Goal: Task Accomplishment & Management: Manage account settings

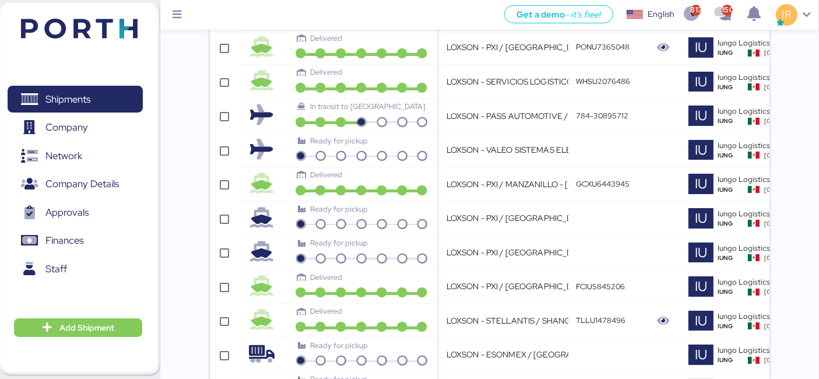
scroll to position [277, 0]
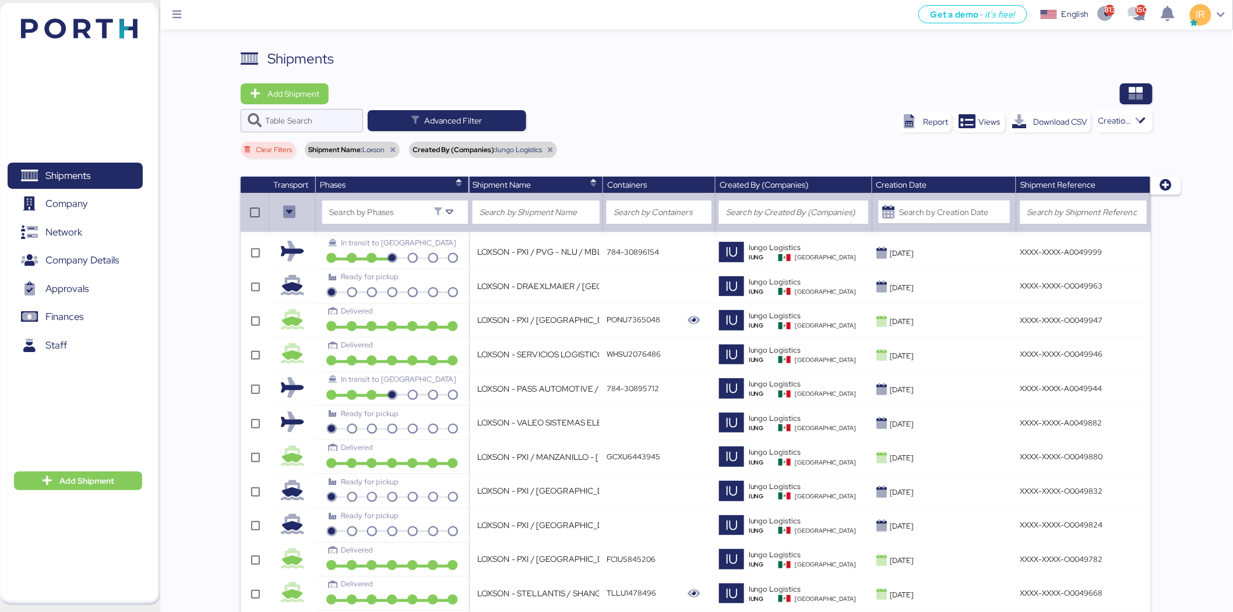
scroll to position [697, 0]
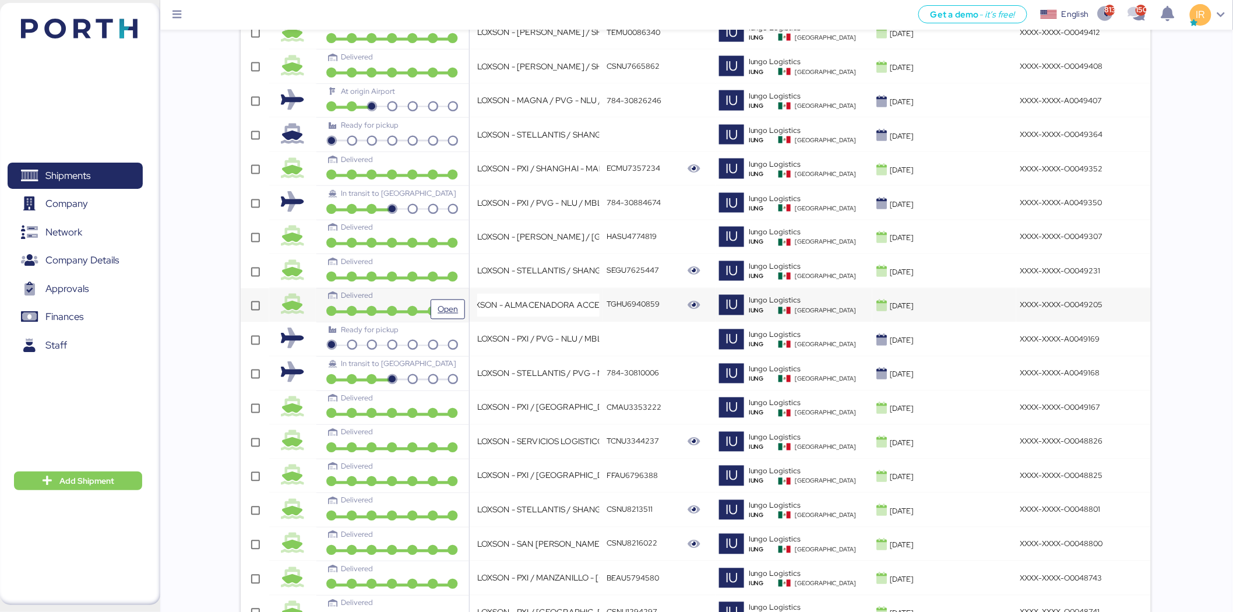
click at [387, 298] on div "Delivered" at bounding box center [392, 295] width 127 height 11
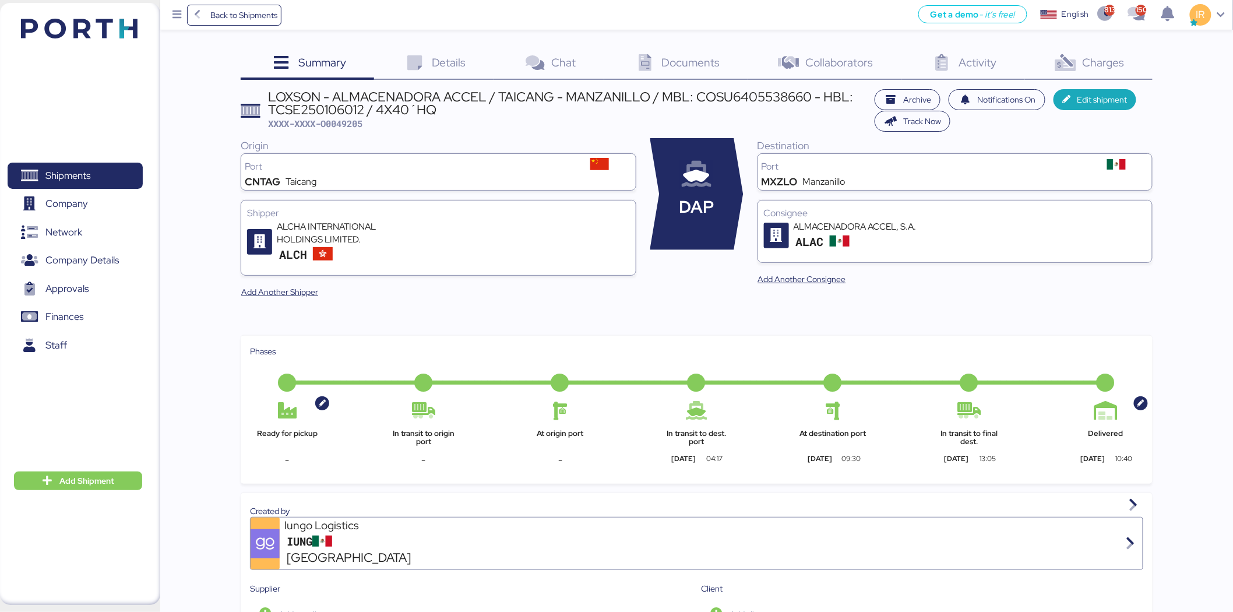
click at [449, 92] on div "LOXSON - ALMACENADORA ACCEL / TAICANG - MANZANILLO / MBL: COSU6405538660 - HBL:…" at bounding box center [569, 103] width 600 height 26
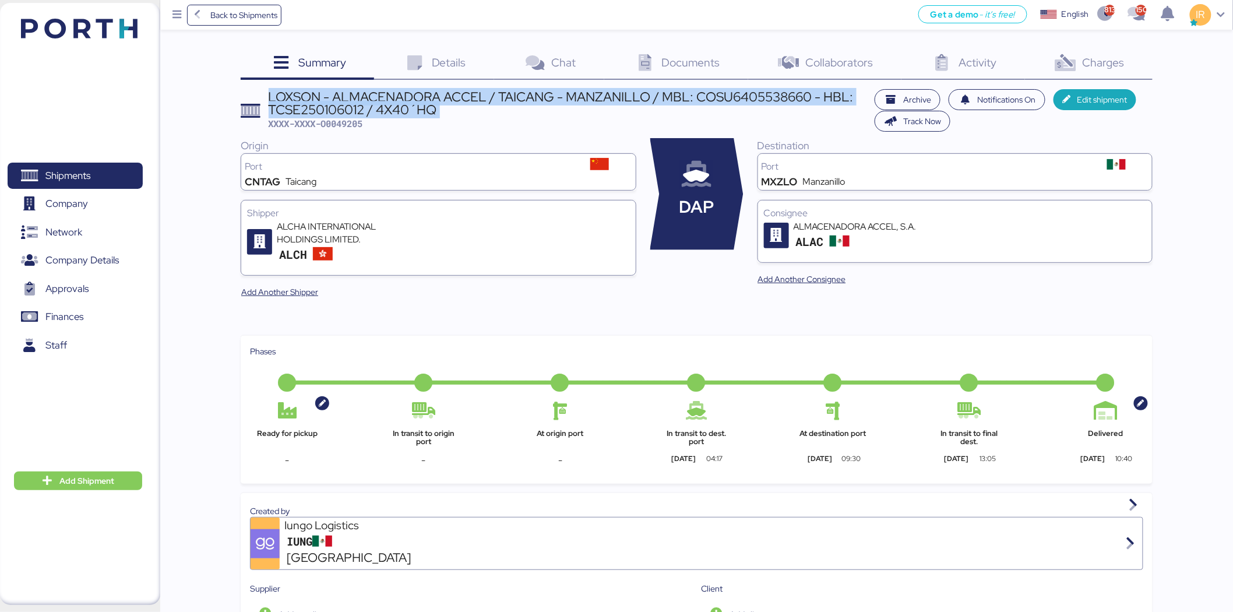
click at [449, 92] on div "LOXSON - ALMACENADORA ACCEL / TAICANG - MANZANILLO / MBL: COSU6405538660 - HBL:…" at bounding box center [569, 103] width 600 height 26
copy div "LOXSON - ALMACENADORA ACCEL / TAICANG - MANZANILLO / MBL: COSU6405538660 - HBL:…"
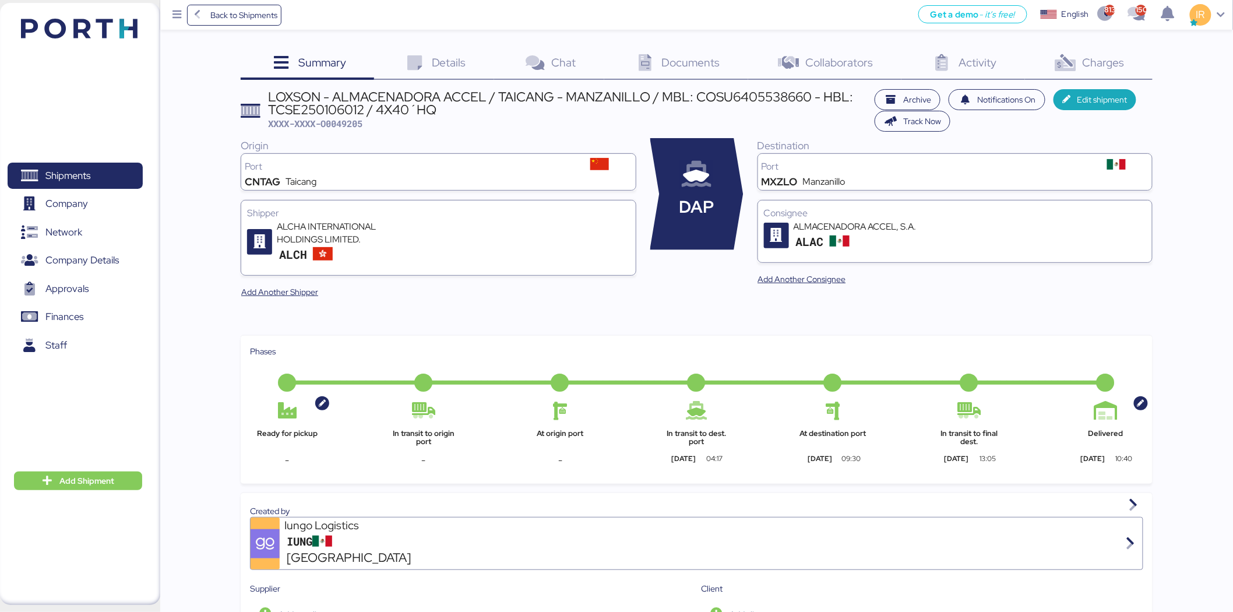
click at [1097, 59] on span "Charges" at bounding box center [1104, 62] width 42 height 15
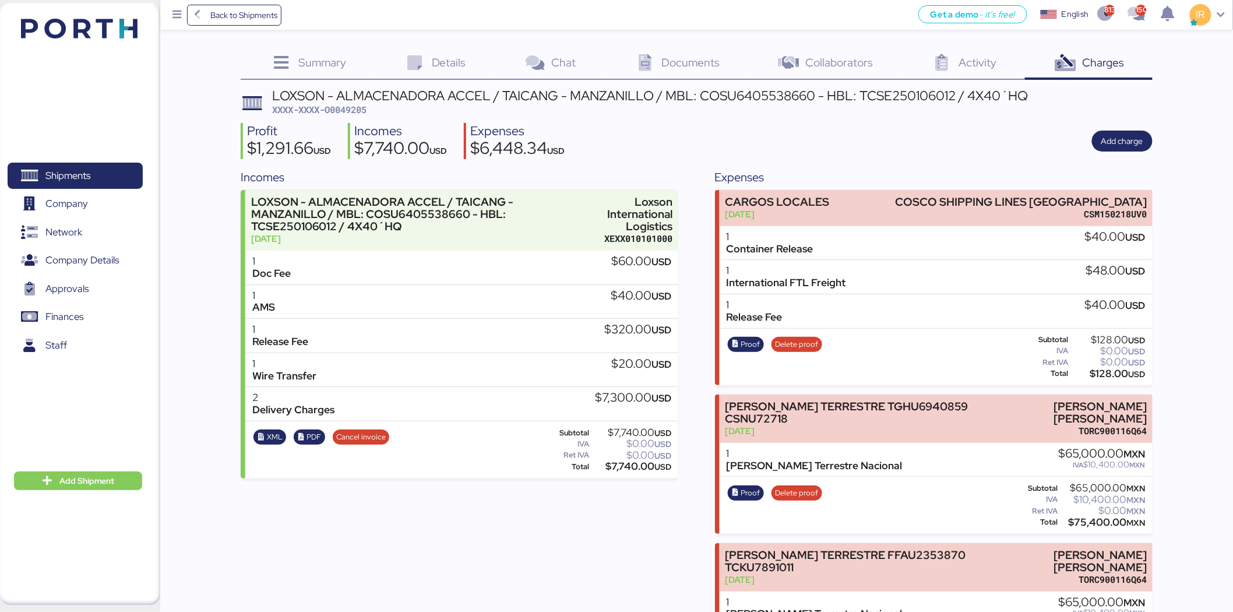
click at [451, 72] on div "Details 0" at bounding box center [434, 63] width 120 height 31
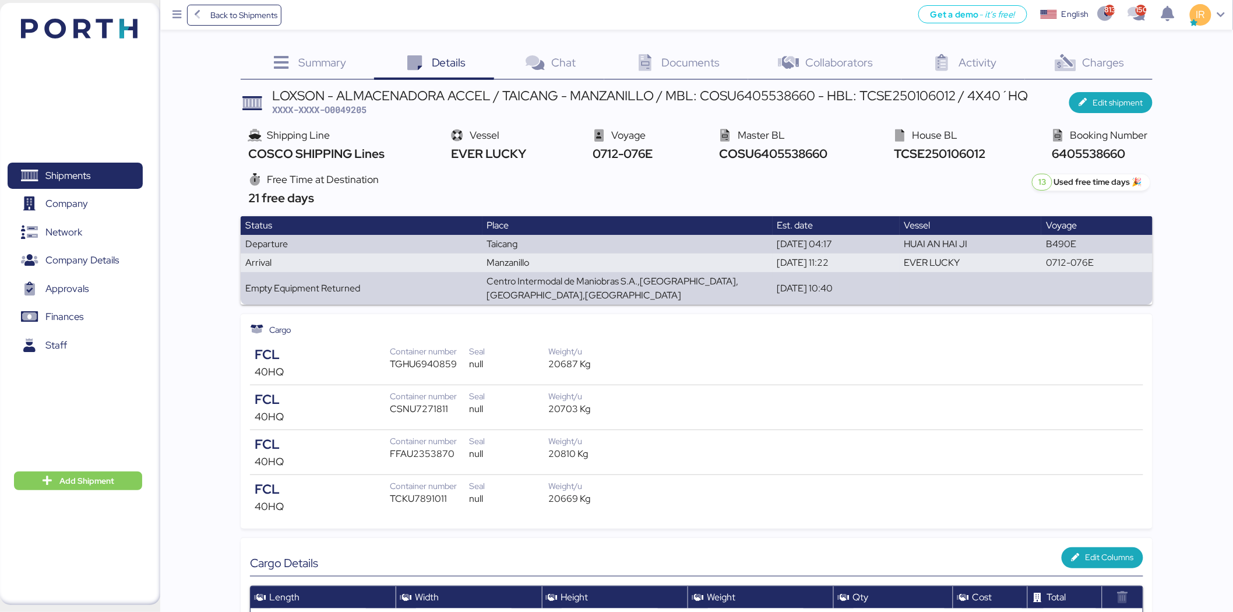
click at [1078, 65] on icon at bounding box center [1065, 63] width 25 height 17
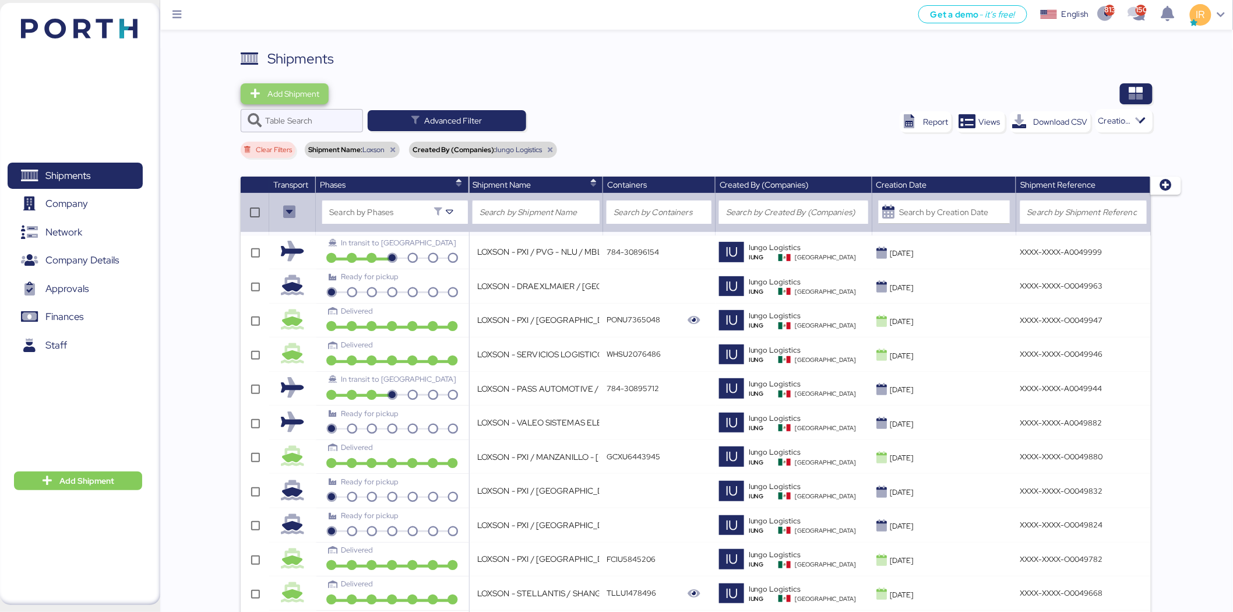
click at [293, 83] on span "Add Shipment" at bounding box center [285, 93] width 88 height 21
click at [315, 107] on div "Add Shipment Manually" at bounding box center [296, 114] width 90 height 16
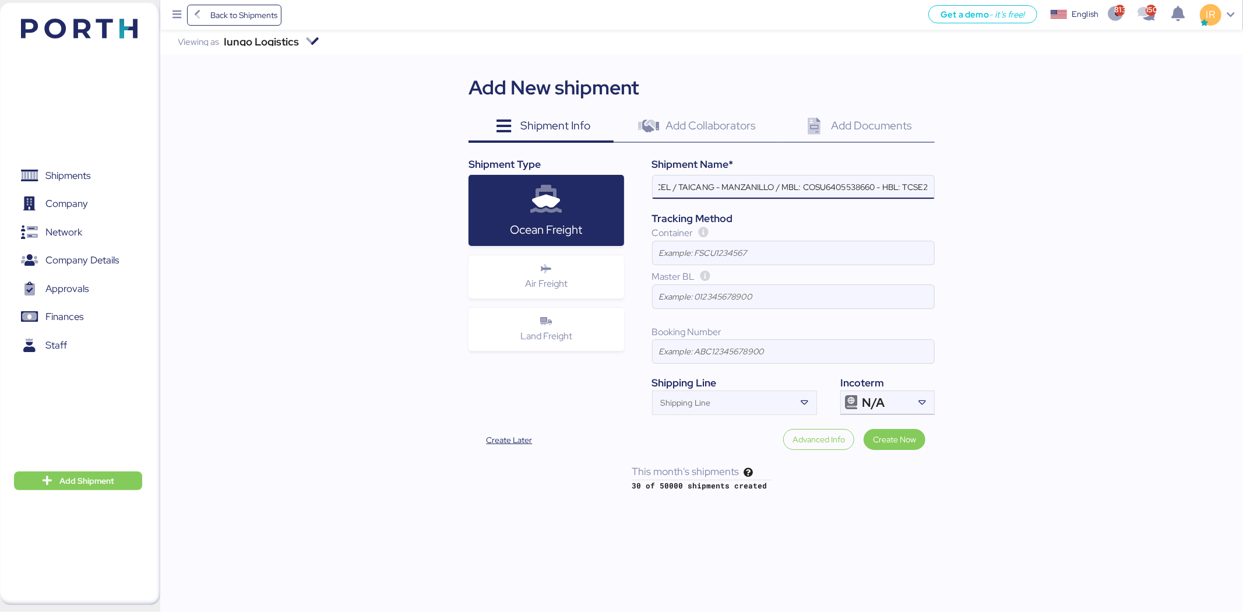
scroll to position [0, 131]
click at [842, 184] on input "LOXSON - ALMACENADORA ACCEL / TAICANG - MANZANILLO / MBL: COSU6405538660 - HBL:…" at bounding box center [793, 186] width 281 height 23
paste input "OOLU8899364310"
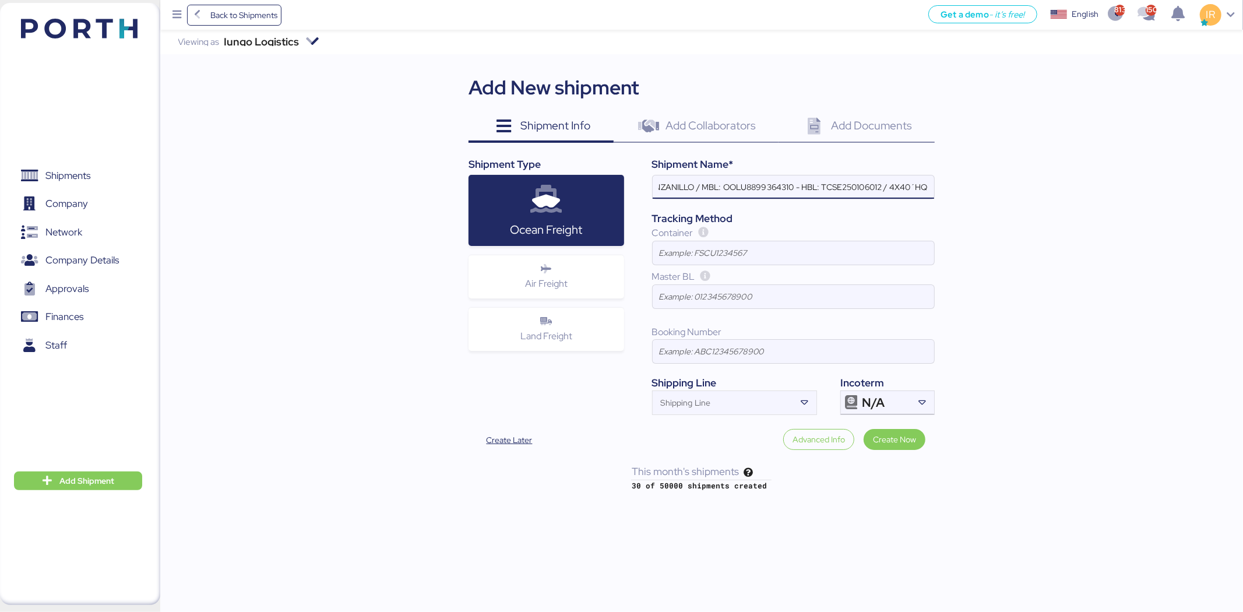
click at [859, 184] on input "LOXSON - ALMACENADORA ACCEL / TAICANG - MANZANILLO / MBL: OOLU8899364310 - HBL:…" at bounding box center [793, 186] width 281 height 23
paste input "SZML2508040C"
click at [899, 187] on input "LOXSON - ALMACENADORA ACCEL / TAICANG - MANZANILLO / MBL: OOLU8899364310 - HBL:…" at bounding box center [793, 186] width 281 height 23
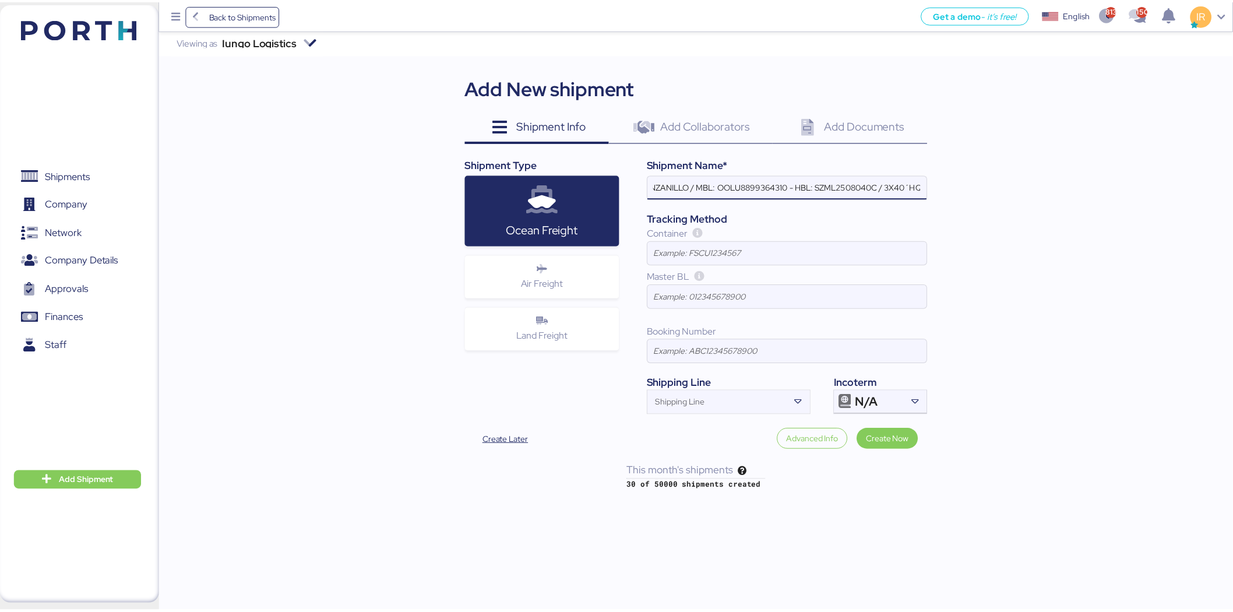
scroll to position [0, 0]
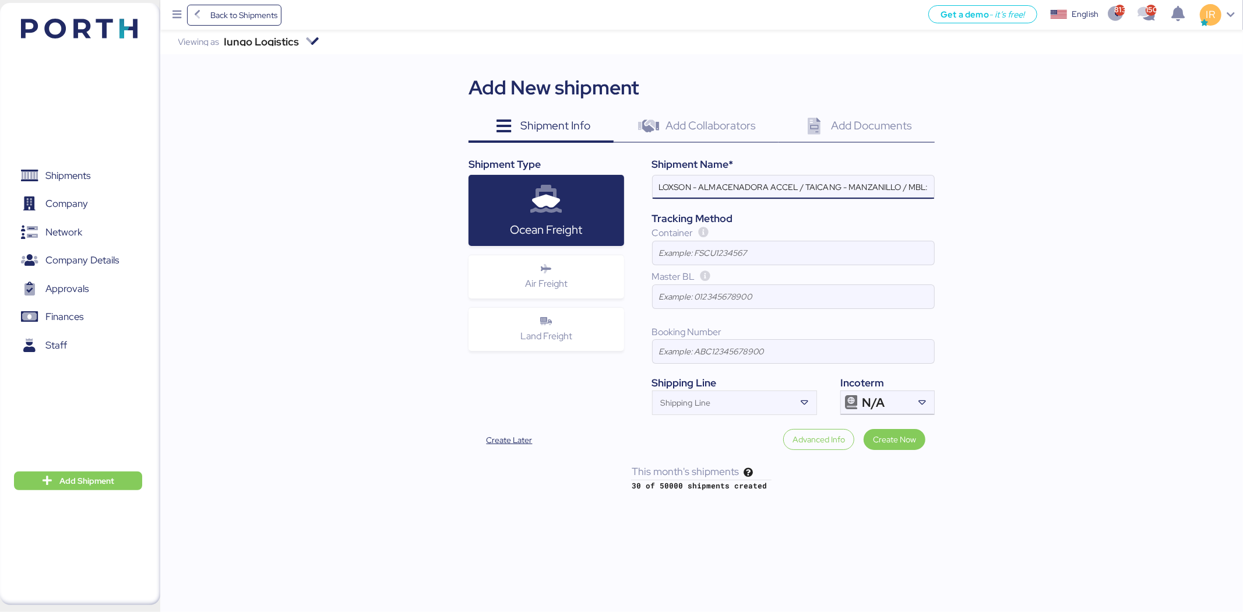
click at [830, 190] on input "LOXSON - ALMACENADORA ACCEL / TAICANG - MANZANILLO / MBL: OOLU8899364310 - HBL:…" at bounding box center [793, 186] width 281 height 23
type input "LOXSON - ALMACENADORA ACCEL / SHANGHAI - MANZANILLO / MBL: OOLU8899364310 - HBL…"
click at [714, 414] on div at bounding box center [724, 406] width 143 height 15
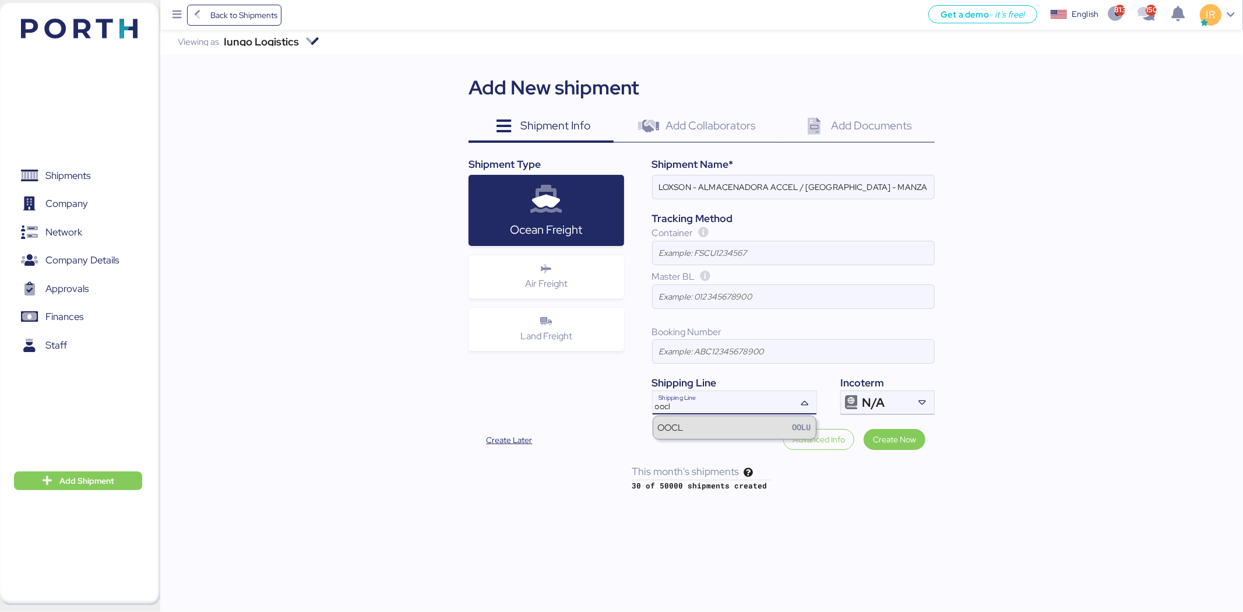
type input "oocl"
click at [714, 427] on div "OOCL OOLU" at bounding box center [734, 427] width 163 height 22
click at [900, 402] on div "N/A" at bounding box center [886, 402] width 48 height 23
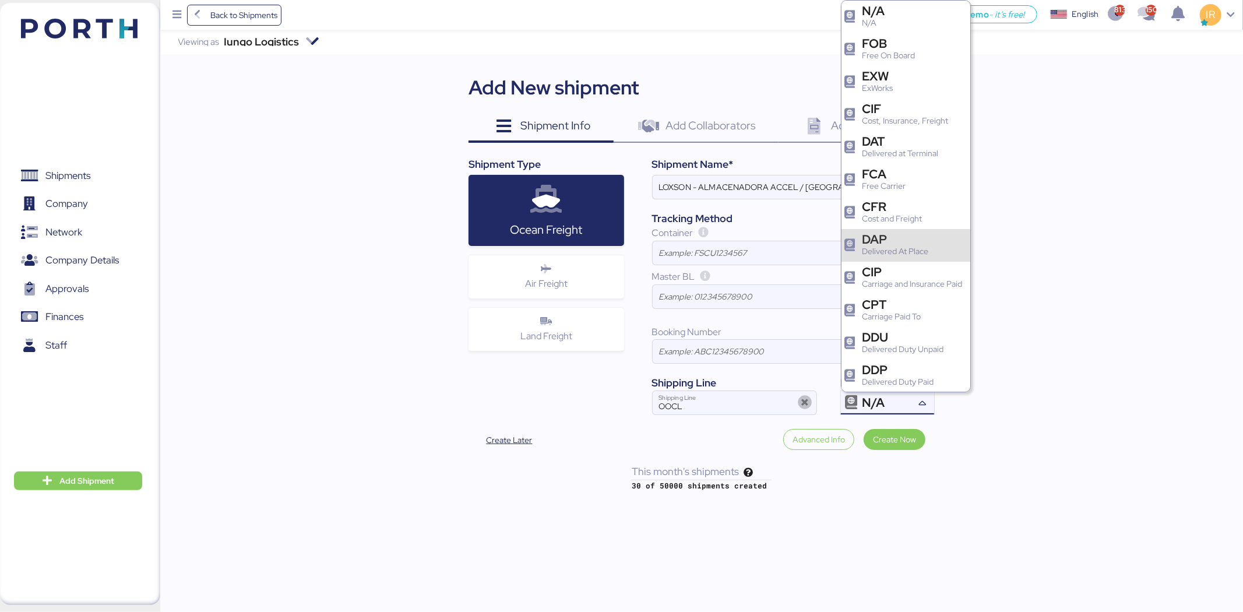
click at [902, 236] on div "DAP" at bounding box center [895, 239] width 66 height 12
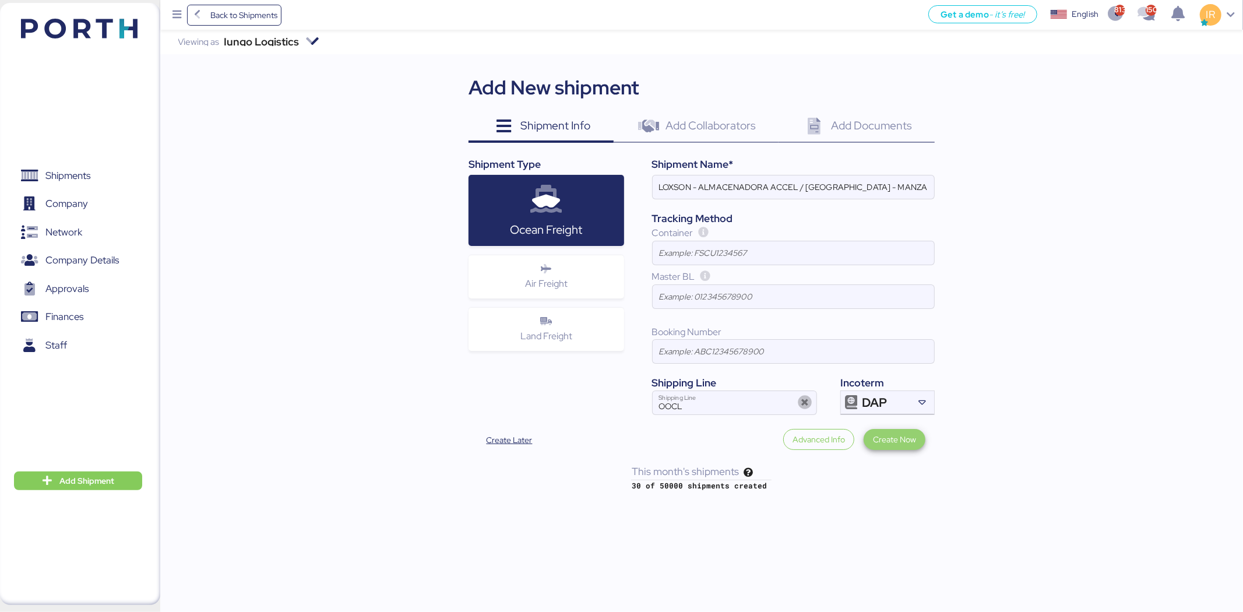
click at [906, 446] on span "Create Now" at bounding box center [894, 439] width 43 height 14
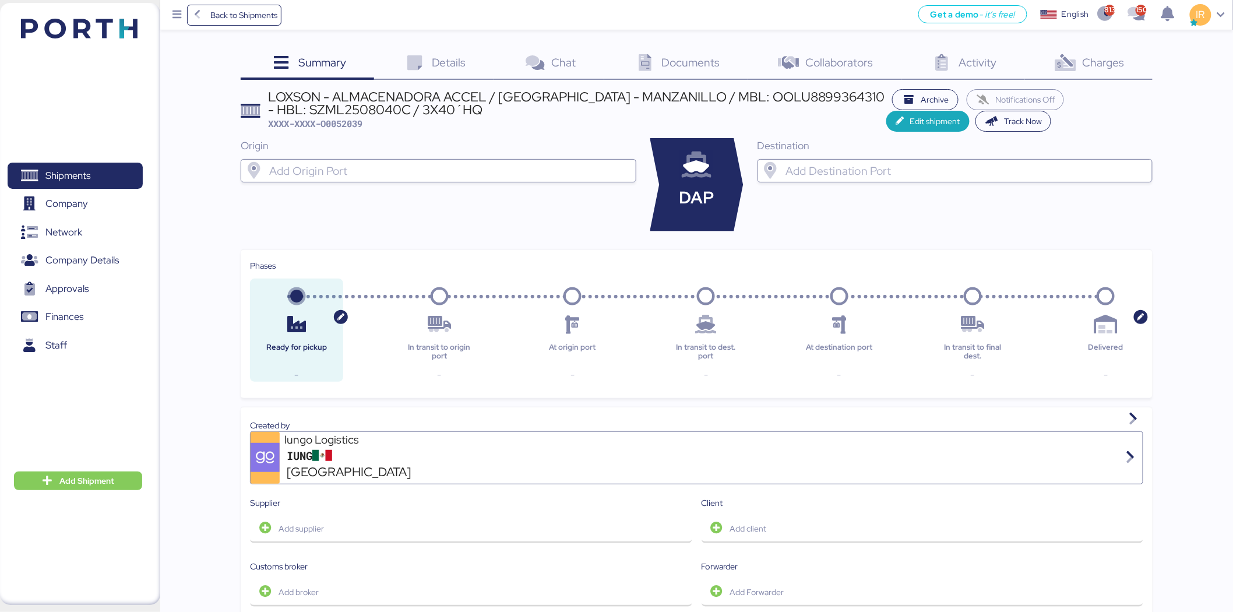
click at [484, 163] on div at bounding box center [449, 170] width 364 height 23
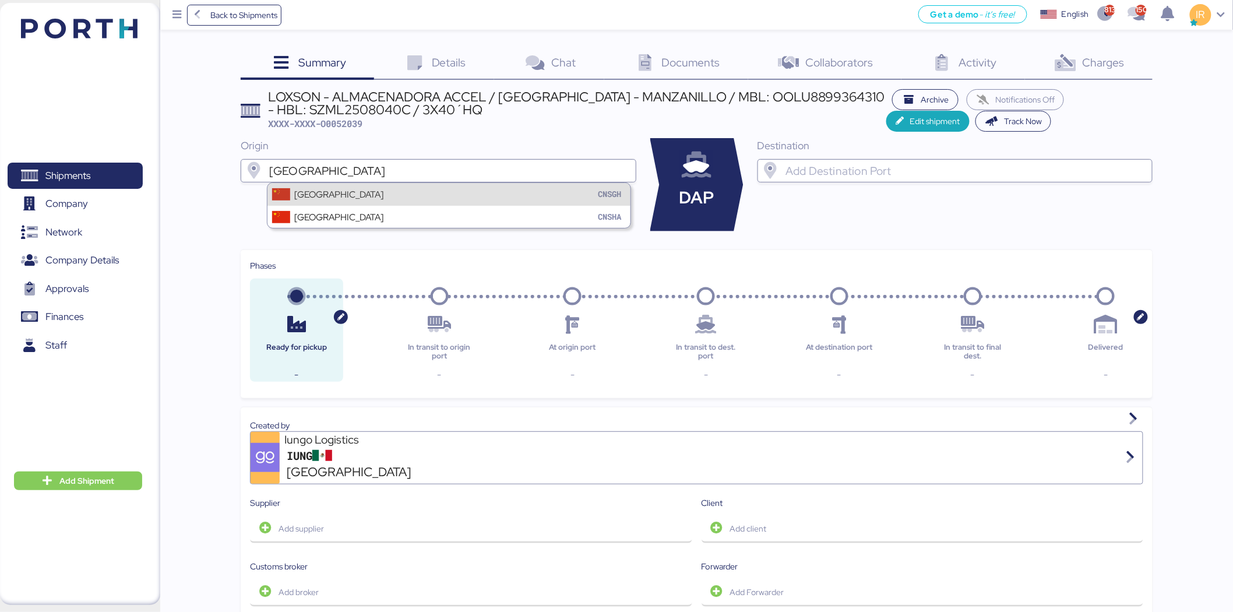
type input "shanghai"
click at [420, 189] on div "Shanghai CNSGH" at bounding box center [448, 194] width 363 height 22
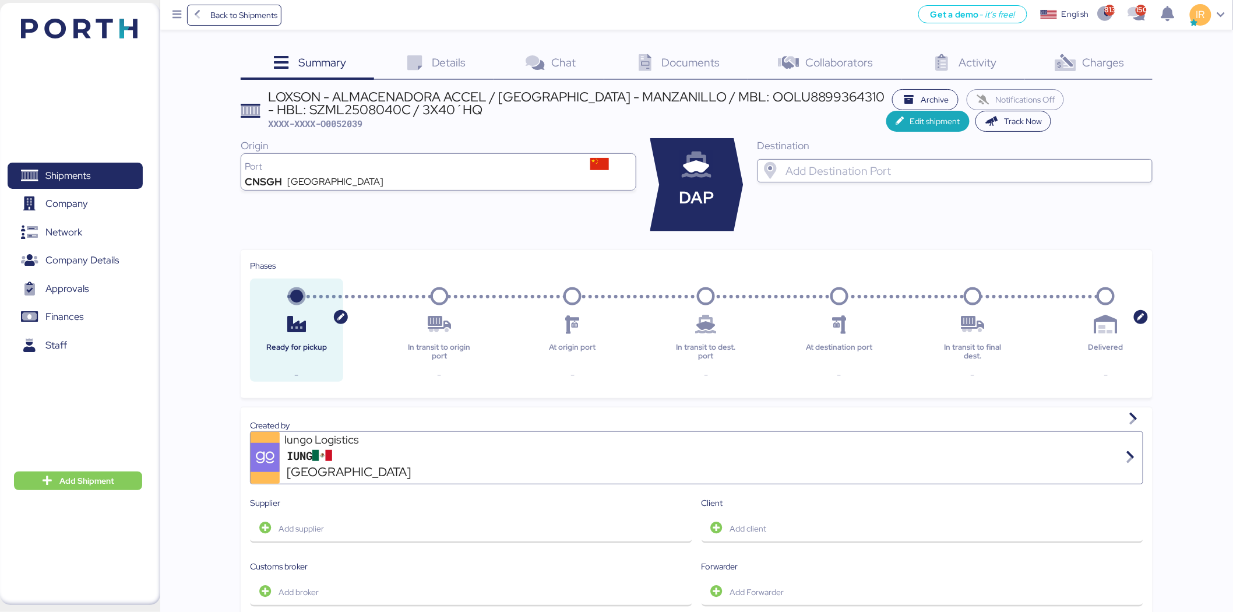
click at [813, 165] on input "search" at bounding box center [965, 171] width 364 height 14
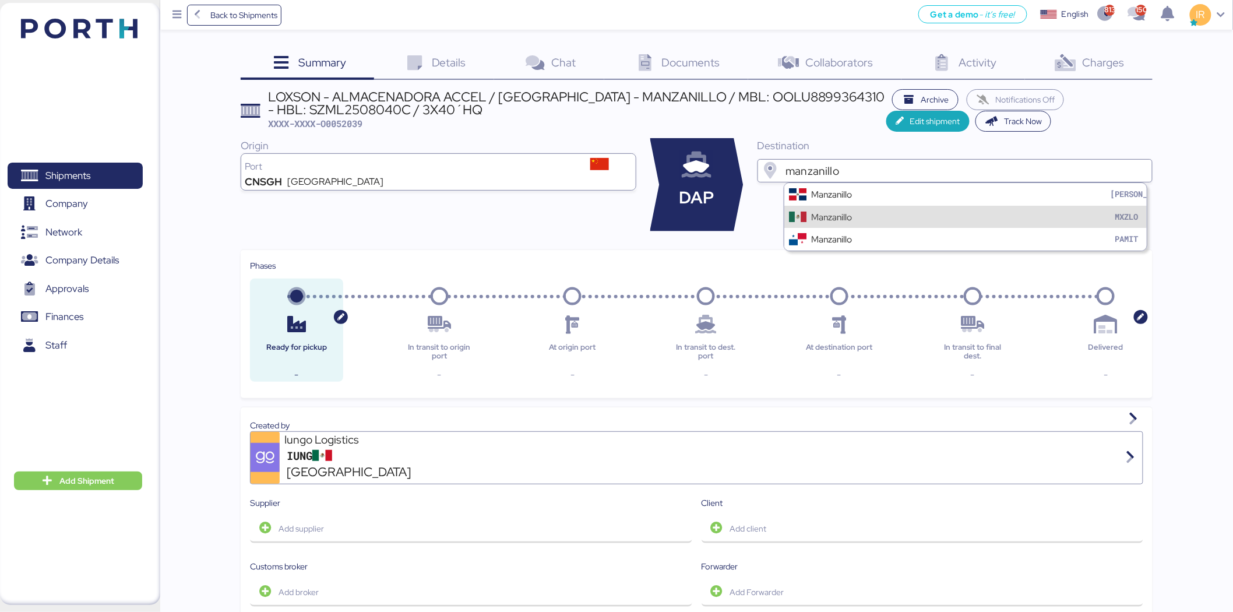
type input "manzanillo"
click at [824, 212] on div "Manzanillo" at bounding box center [831, 216] width 41 height 13
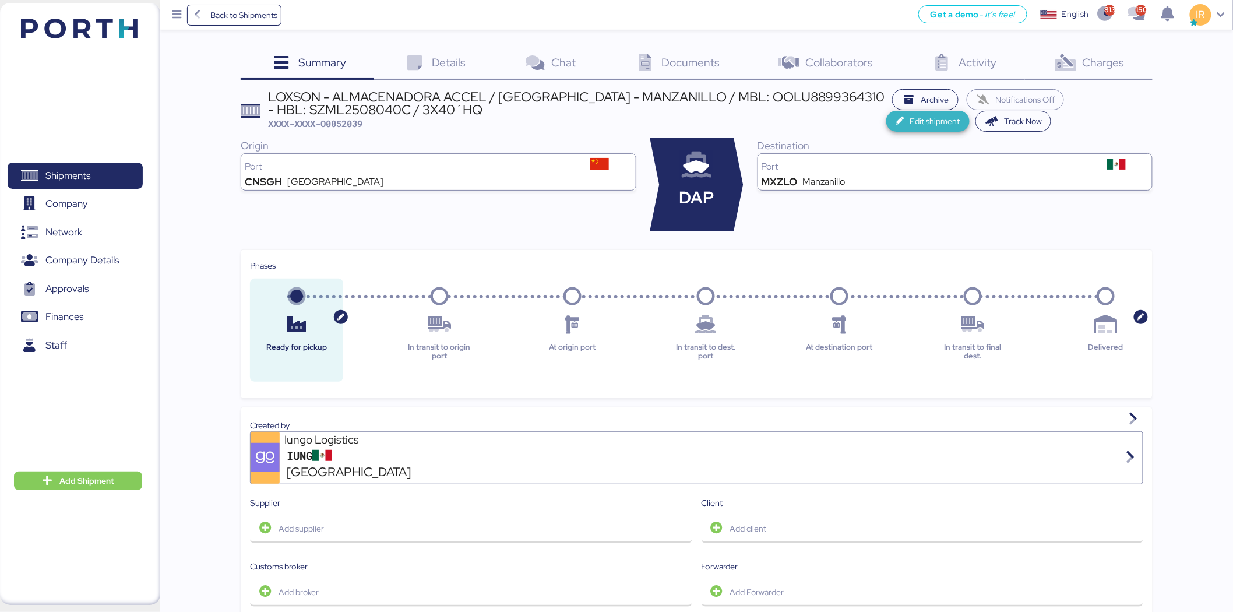
click at [970, 111] on span "Edit shipment" at bounding box center [927, 121] width 83 height 21
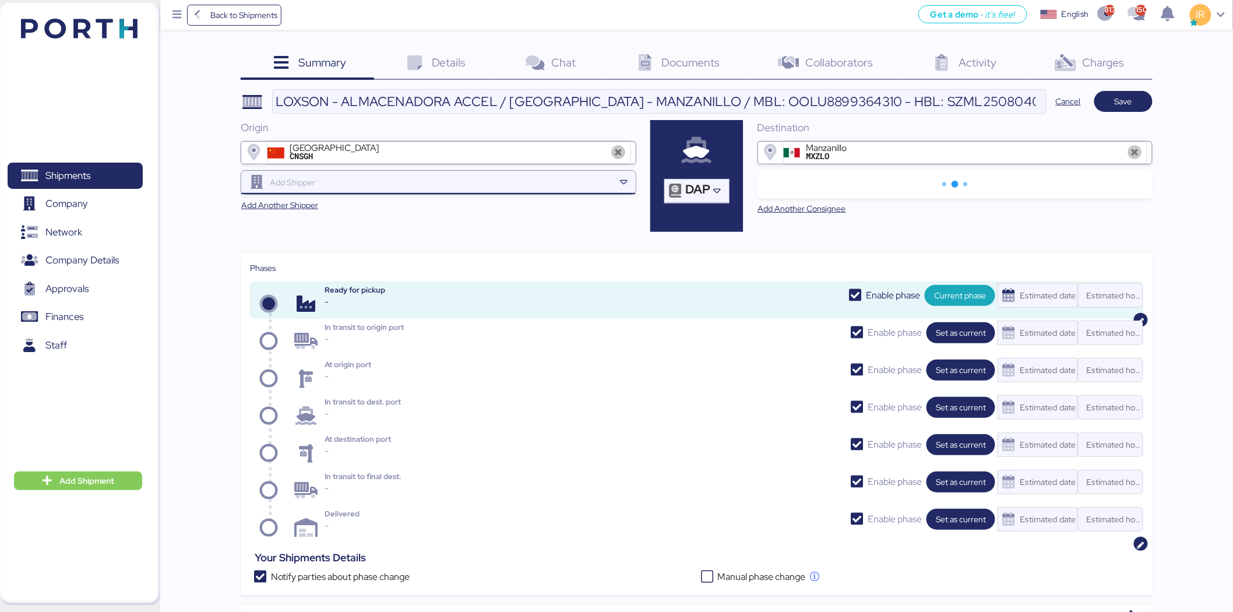
click at [373, 177] on input "search" at bounding box center [440, 182] width 347 height 14
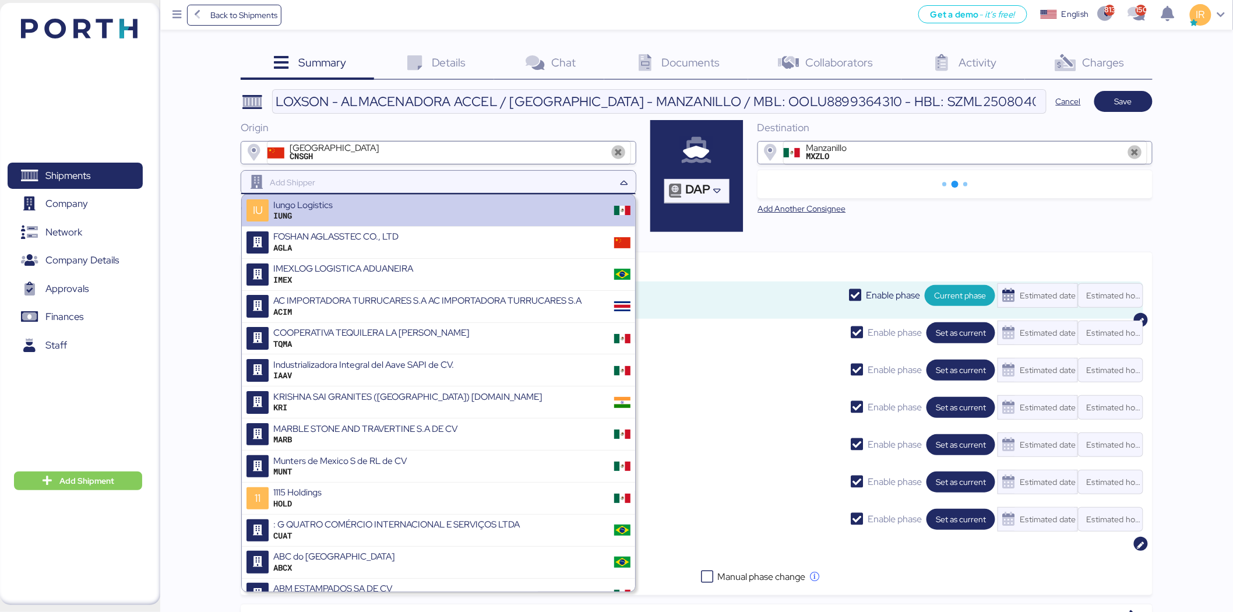
paste input "ALCHA INTERNATIONAL"
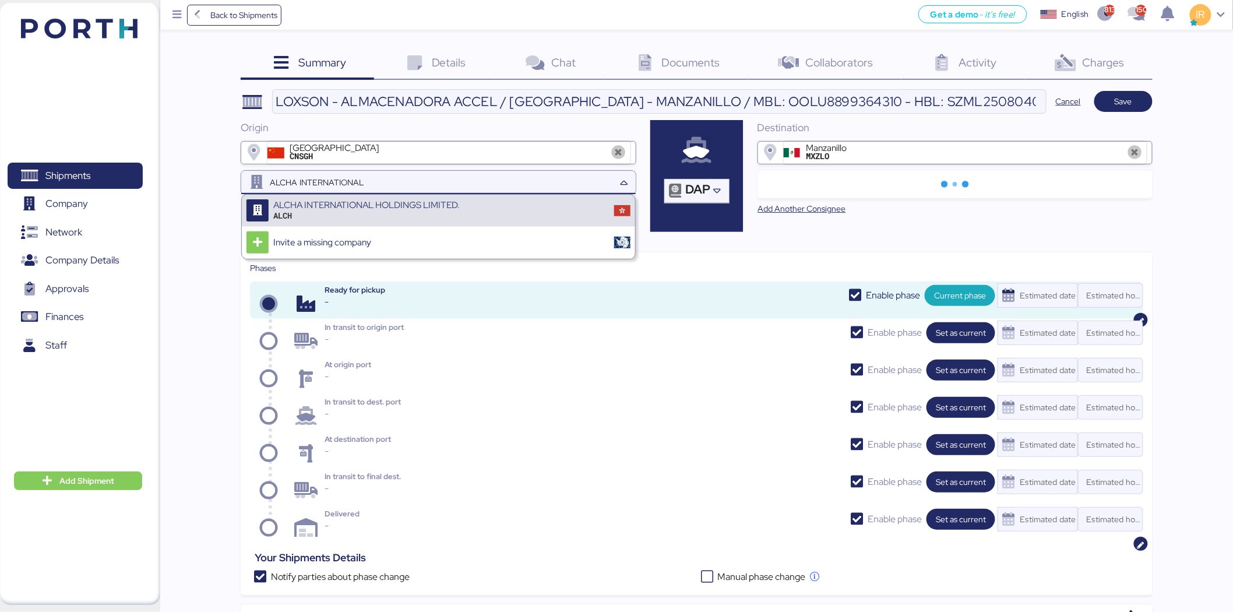
type input "ALCHA INTERNATIONAL"
click at [378, 200] on div "ALCHA INTERNATIONAL HOLDINGS LIMITED." at bounding box center [366, 205] width 186 height 10
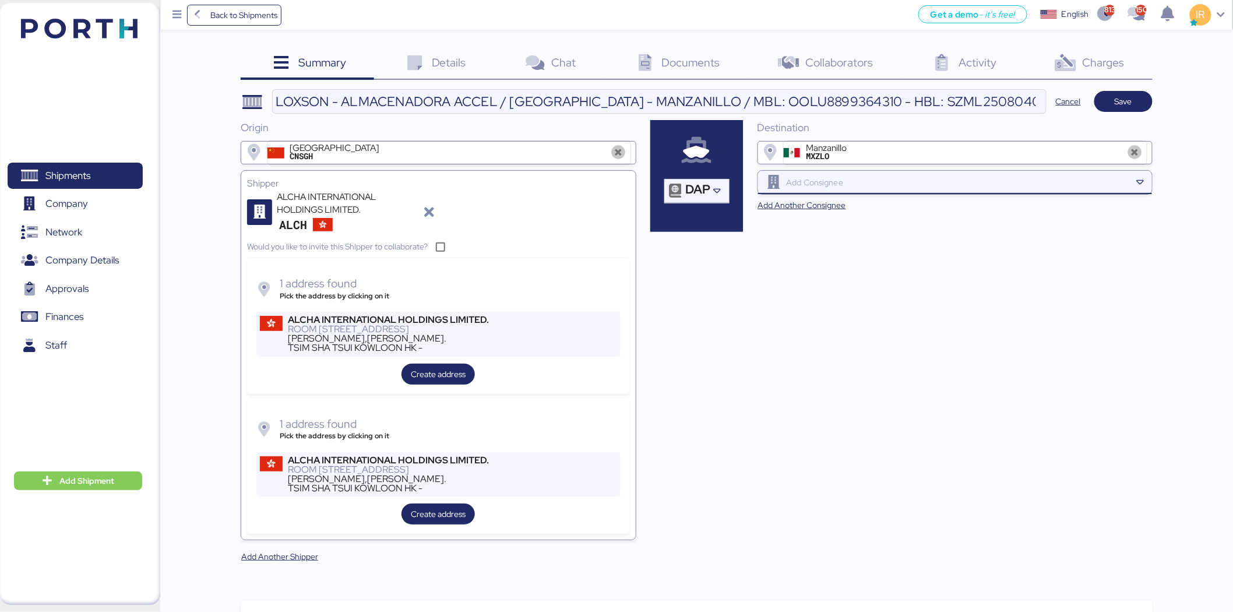
click at [836, 190] on div at bounding box center [957, 182] width 347 height 23
paste input "ALMACENADORA"
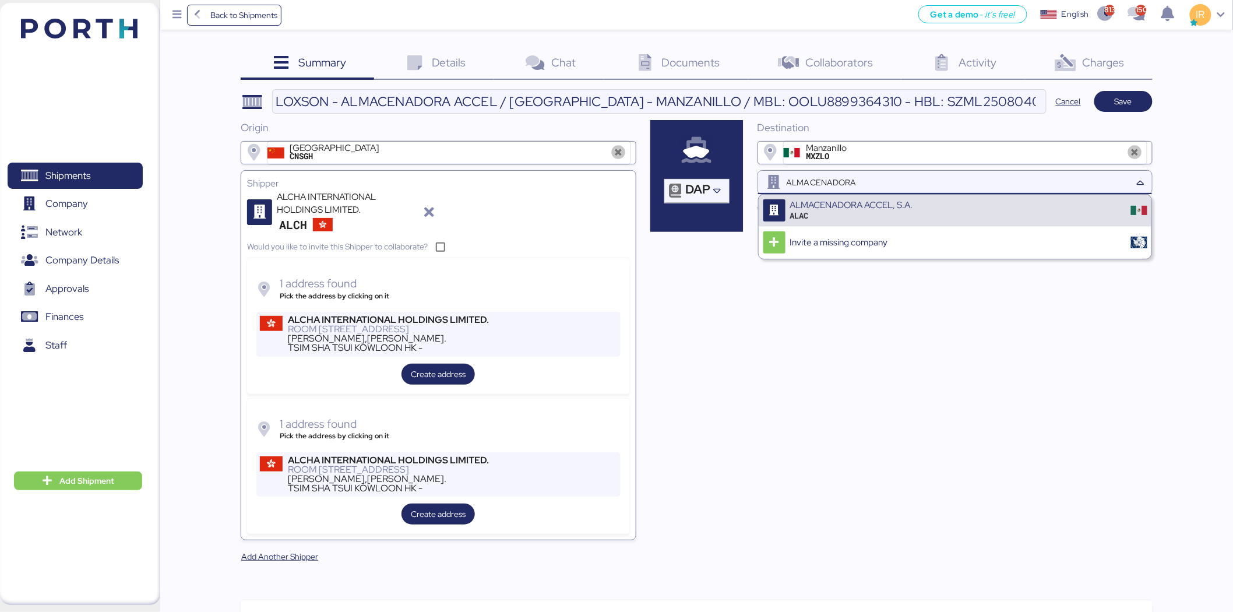
type input "ALMACENADORA"
click at [852, 201] on div "ALMACENADORA ACCEL, S.A." at bounding box center [851, 205] width 123 height 10
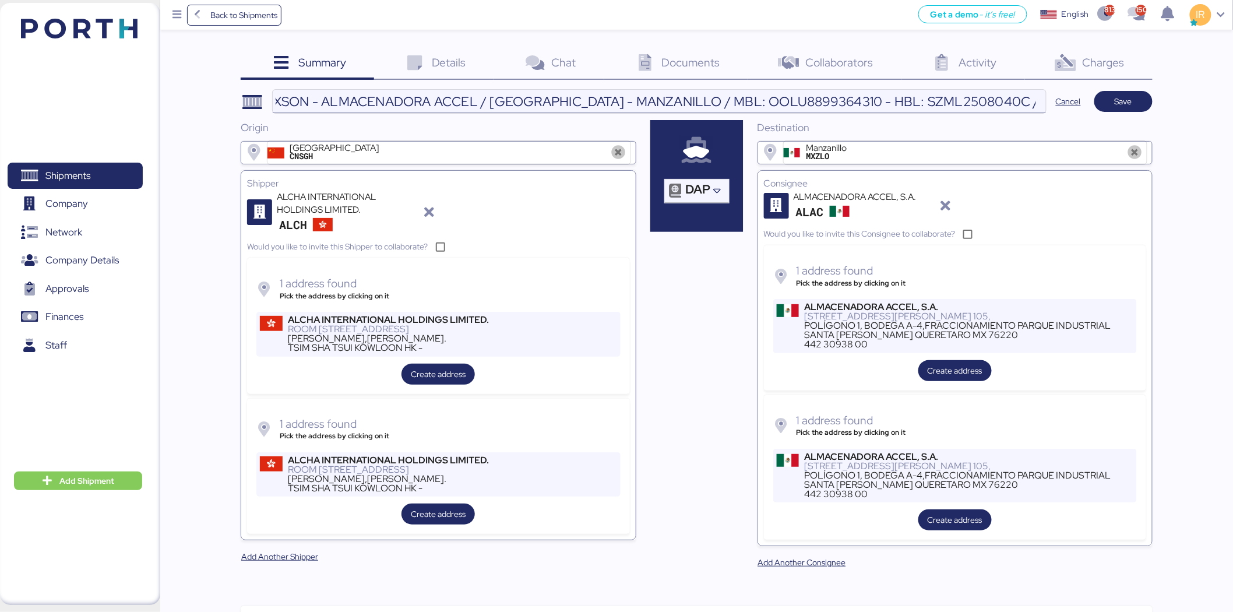
scroll to position [0, 19]
click at [1116, 97] on span "Save" at bounding box center [1123, 101] width 17 height 14
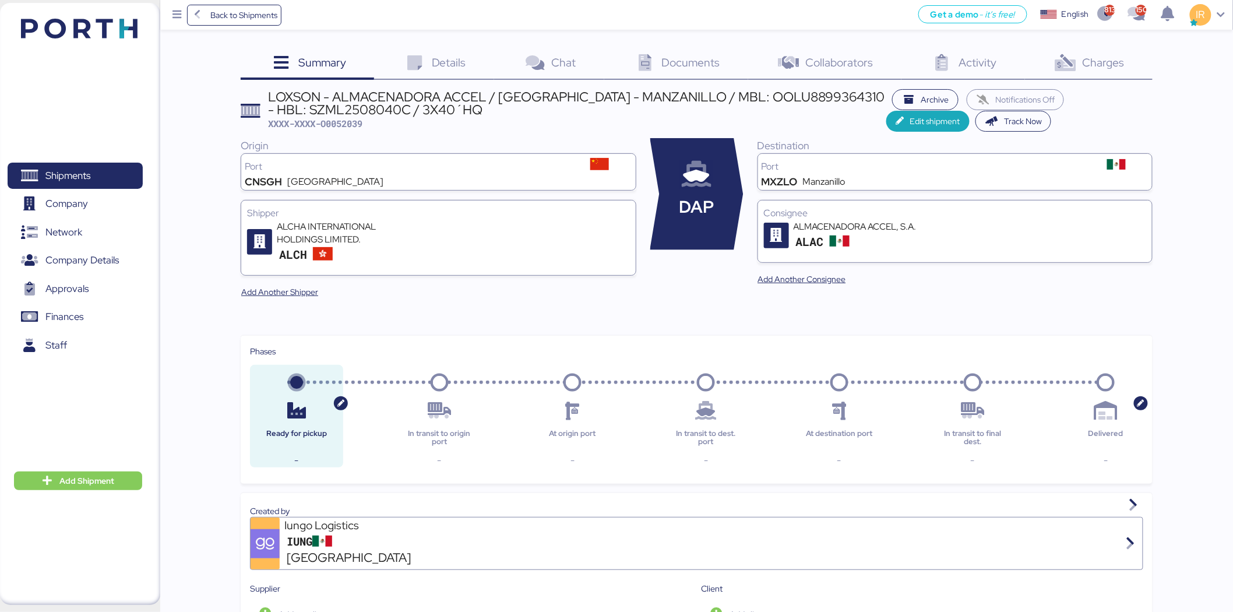
click at [420, 59] on icon at bounding box center [414, 63] width 25 height 17
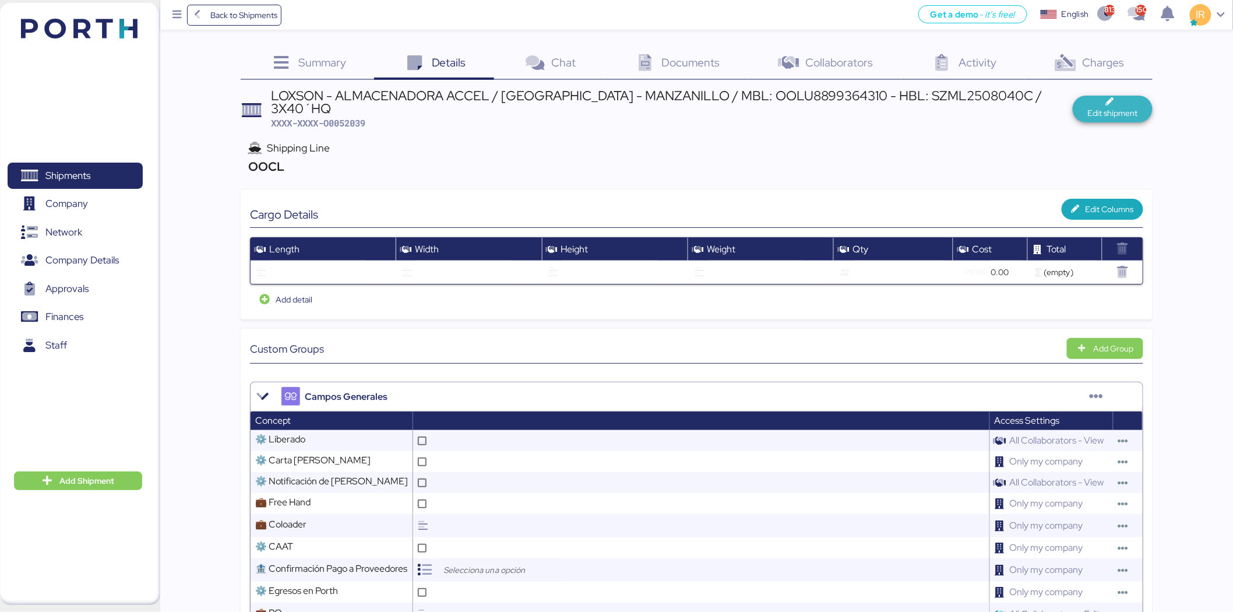
click at [1119, 108] on span "Edit shipment" at bounding box center [1112, 113] width 50 height 14
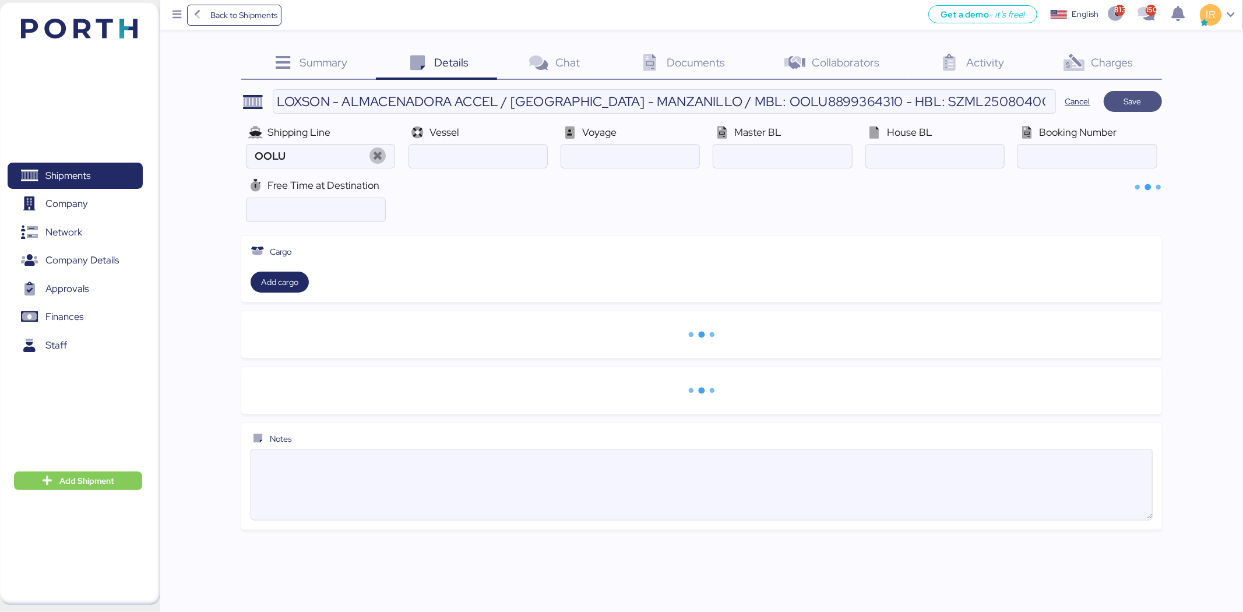
type input "OOCL"
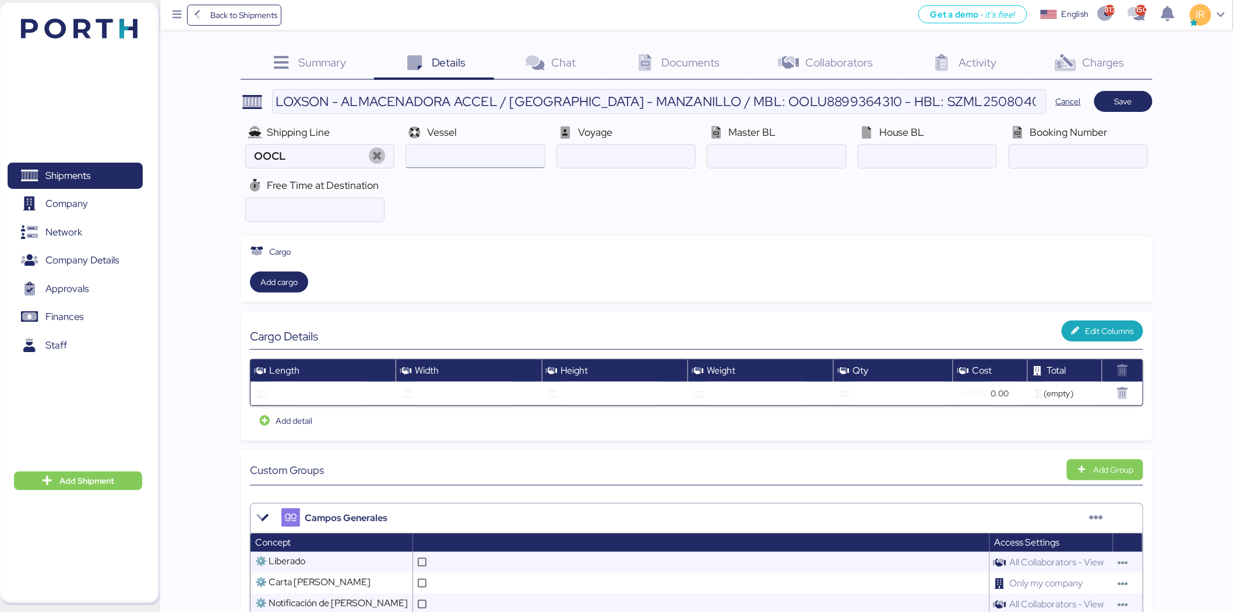
paste input "COSCO ASIA V.099E"
click at [485, 160] on input "ocean" at bounding box center [475, 156] width 138 height 23
type input "COSCO ASIA"
paste input "099E"
type input "099E"
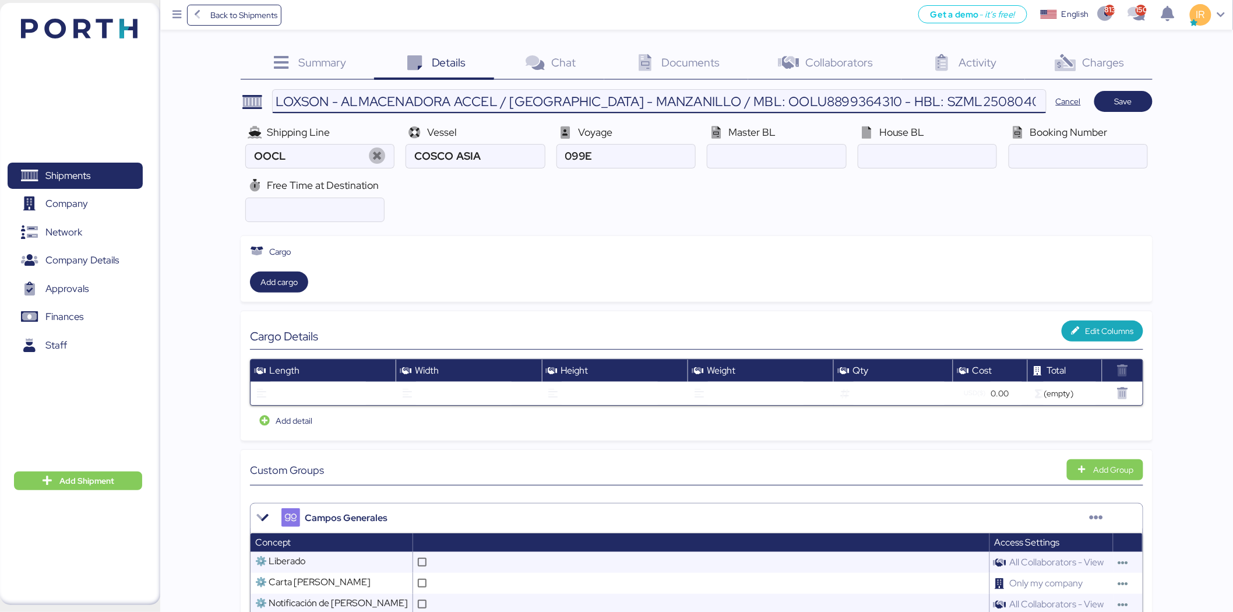
click at [783, 101] on input "LOXSON - ALMACENADORA ACCEL / SHANGHAI - MANZANILLO / MBL: OOLU8899364310 - HBL…" at bounding box center [659, 101] width 773 height 23
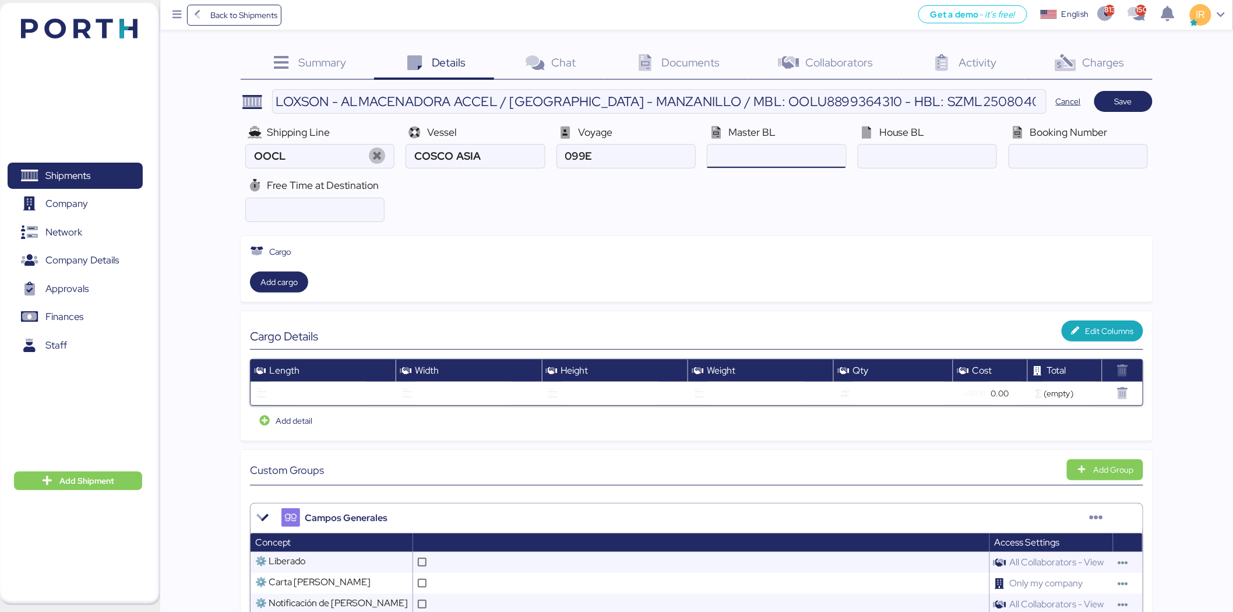
paste input "OOLU8899364310"
click at [765, 150] on input "ocean" at bounding box center [776, 156] width 138 height 23
type input "OOLU8899364310"
click at [928, 97] on input "LOXSON - ALMACENADORA ACCEL / SHANGHAI - MANZANILLO / MBL: OOLU8899364310 - HBL…" at bounding box center [659, 101] width 773 height 23
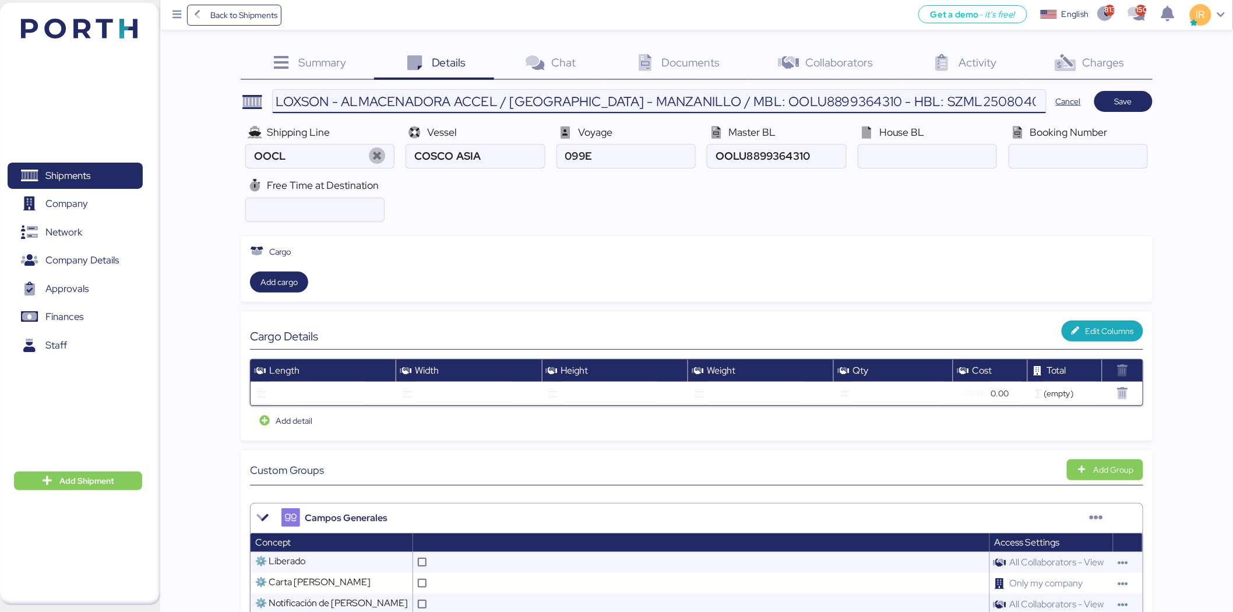
click at [928, 97] on input "LOXSON - ALMACENADORA ACCEL / SHANGHAI - MANZANILLO / MBL: OOLU8899364310 - HBL…" at bounding box center [659, 101] width 773 height 23
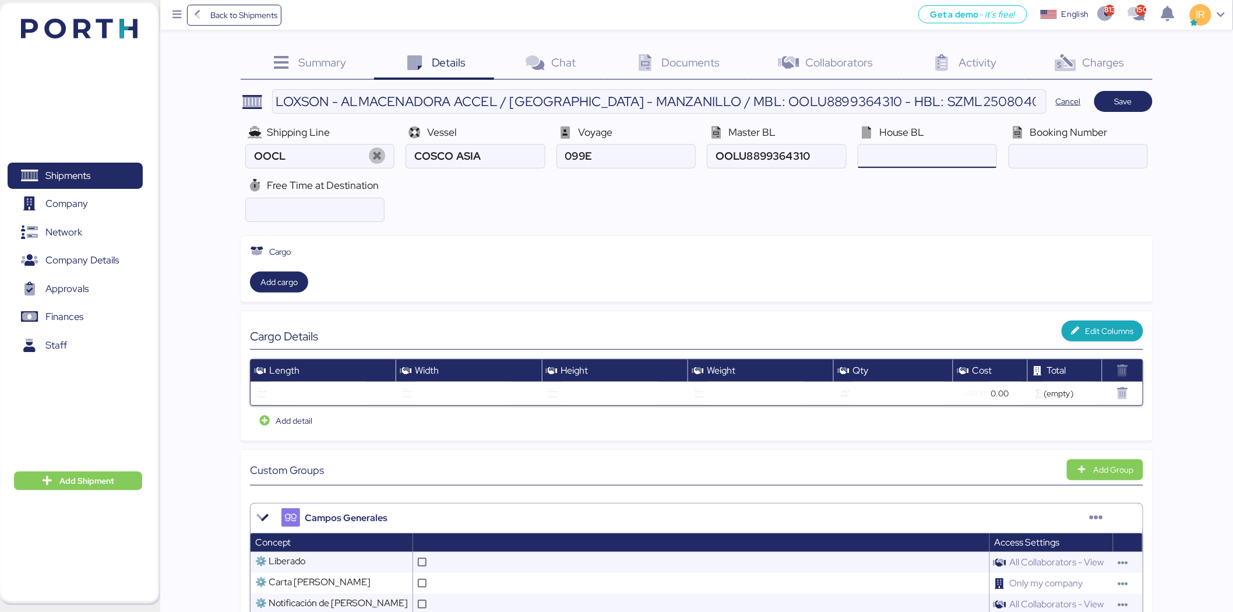
paste input "SZML2508040C"
click at [930, 156] on input "ocean" at bounding box center [927, 156] width 138 height 23
type input "SZML2508040C"
click at [303, 217] on input "number" at bounding box center [315, 209] width 138 height 23
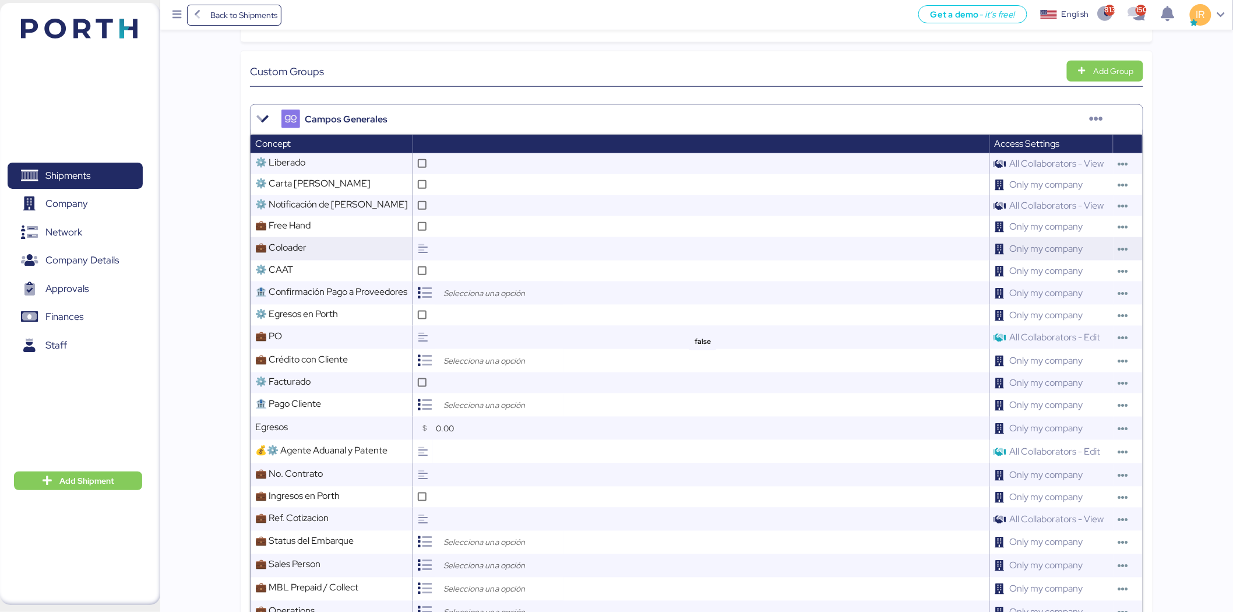
scroll to position [399, 0]
type input "21"
click at [424, 223] on icon at bounding box center [422, 226] width 6 height 6
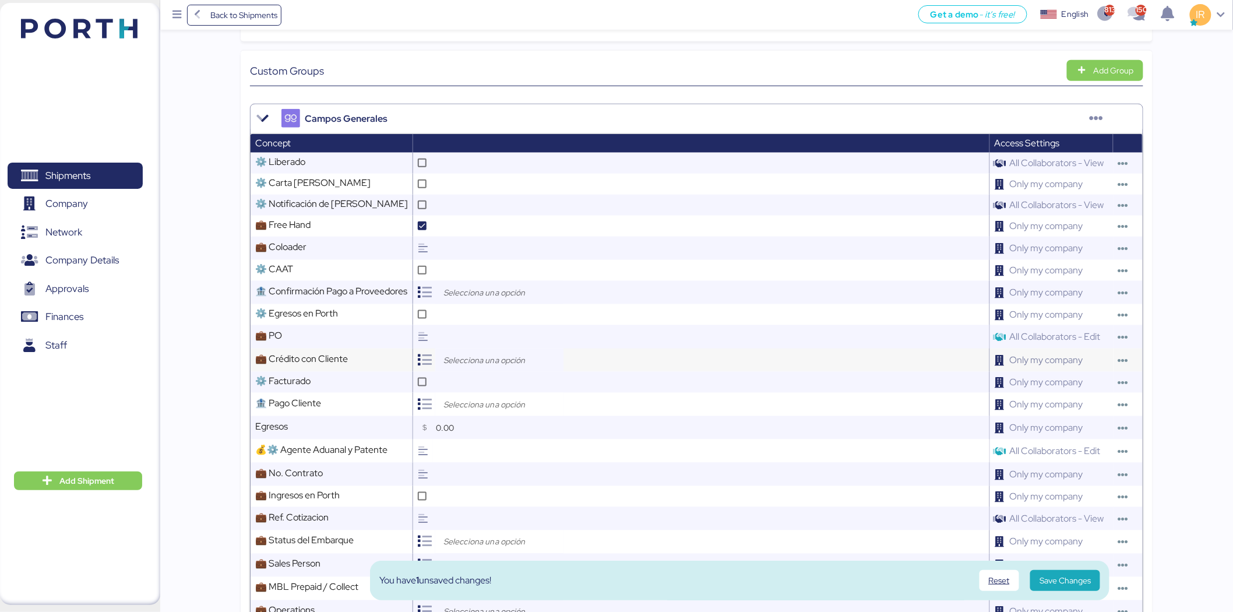
click at [508, 363] on input "search" at bounding box center [502, 360] width 122 height 14
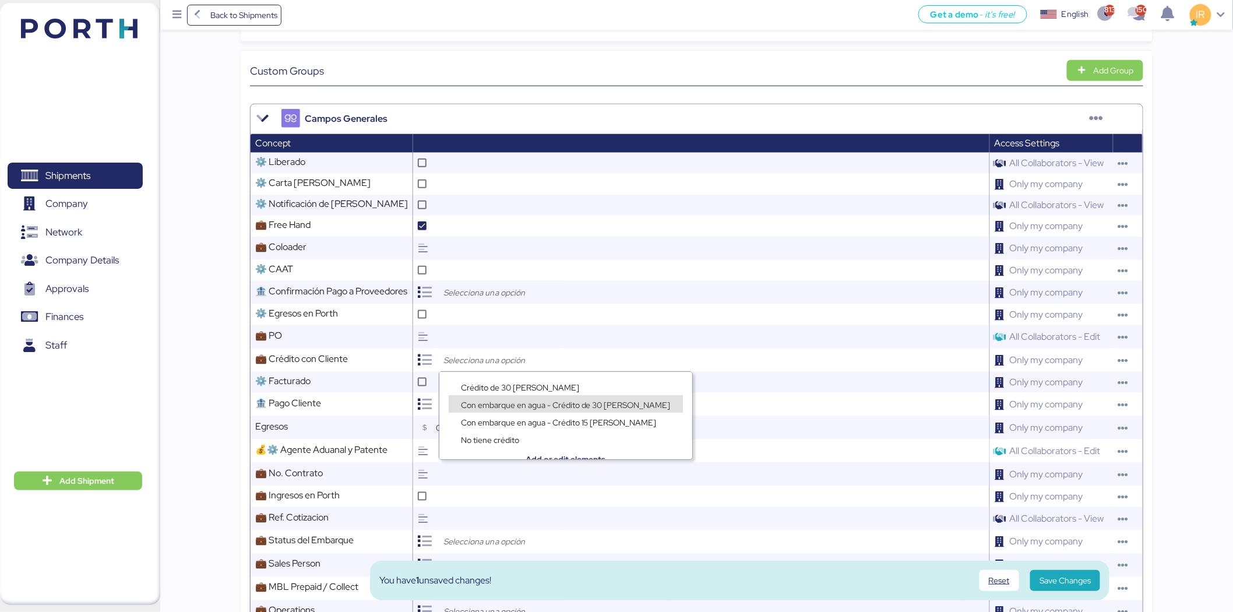
click at [505, 401] on span "Con embarque en agua - Crédito de 30 días" at bounding box center [566, 405] width 210 height 10
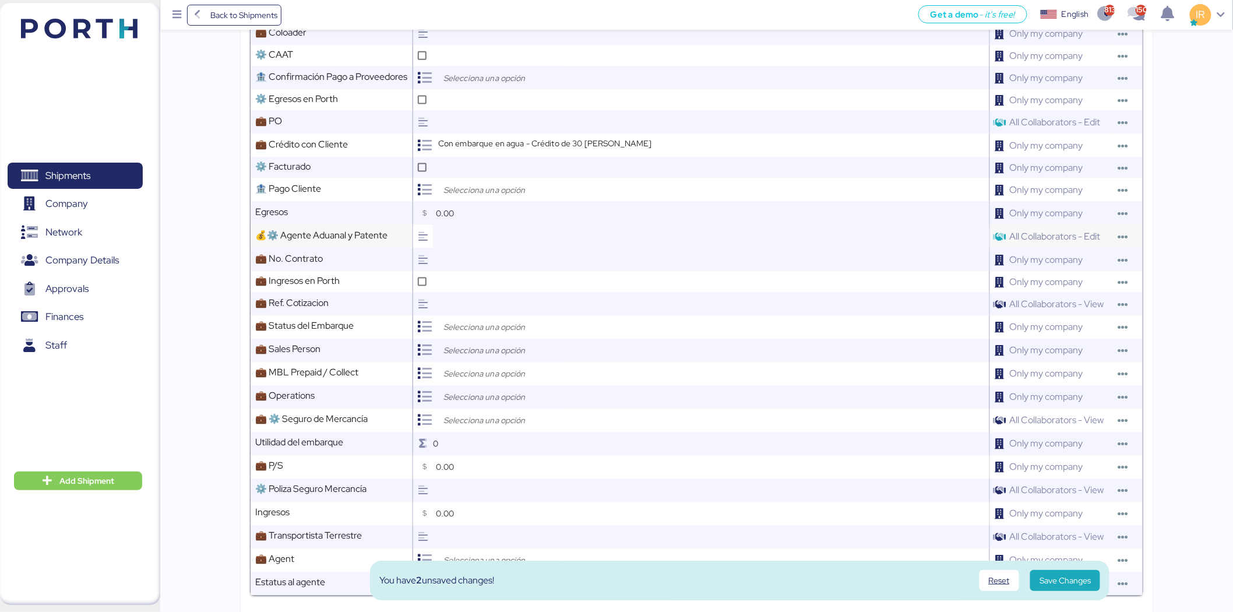
scroll to position [615, 0]
click at [490, 329] on input "search" at bounding box center [502, 326] width 122 height 14
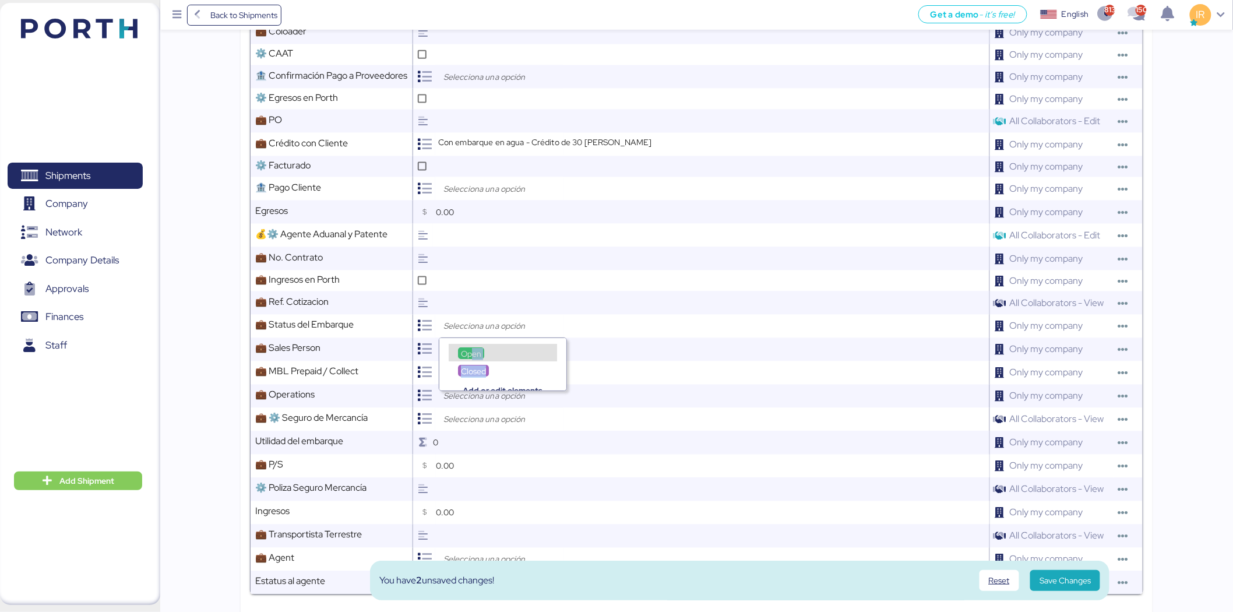
drag, startPoint x: 493, startPoint y: 358, endPoint x: 472, endPoint y: 353, distance: 21.6
click at [472, 353] on div "Open Closed Add or edit elements" at bounding box center [502, 364] width 127 height 52
click at [472, 353] on span "Open" at bounding box center [471, 353] width 20 height 10
click at [484, 348] on input "search" at bounding box center [502, 350] width 122 height 14
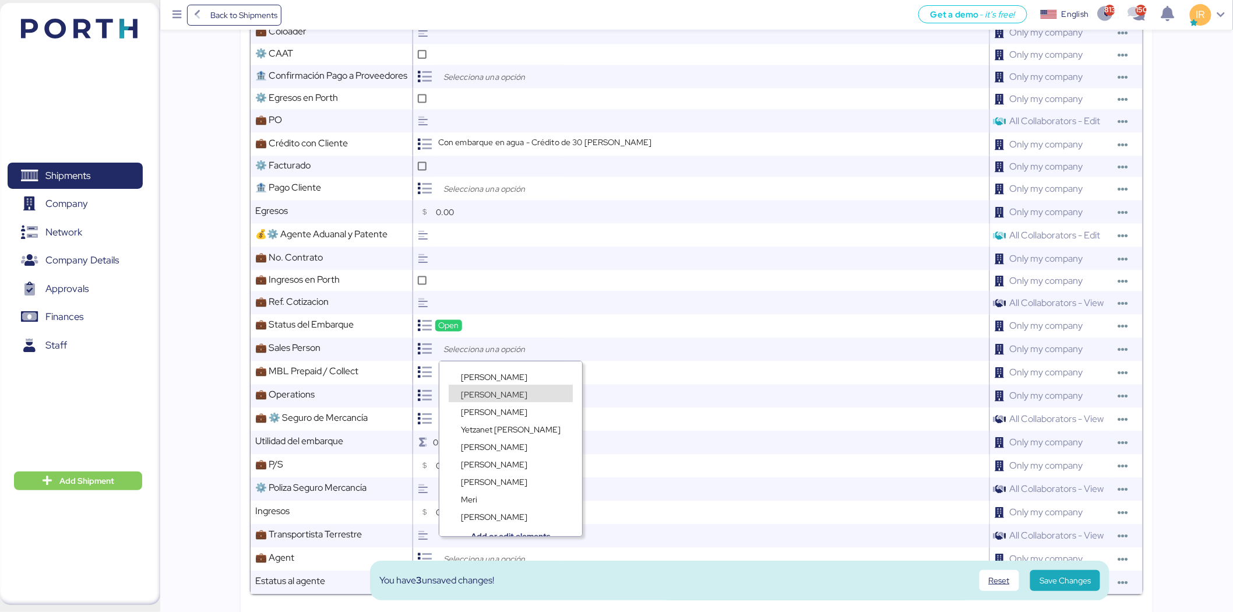
click at [493, 397] on div "Frida Perez" at bounding box center [510, 404] width 143 height 17
click at [487, 394] on span "Ignacio Rangel" at bounding box center [494, 394] width 66 height 10
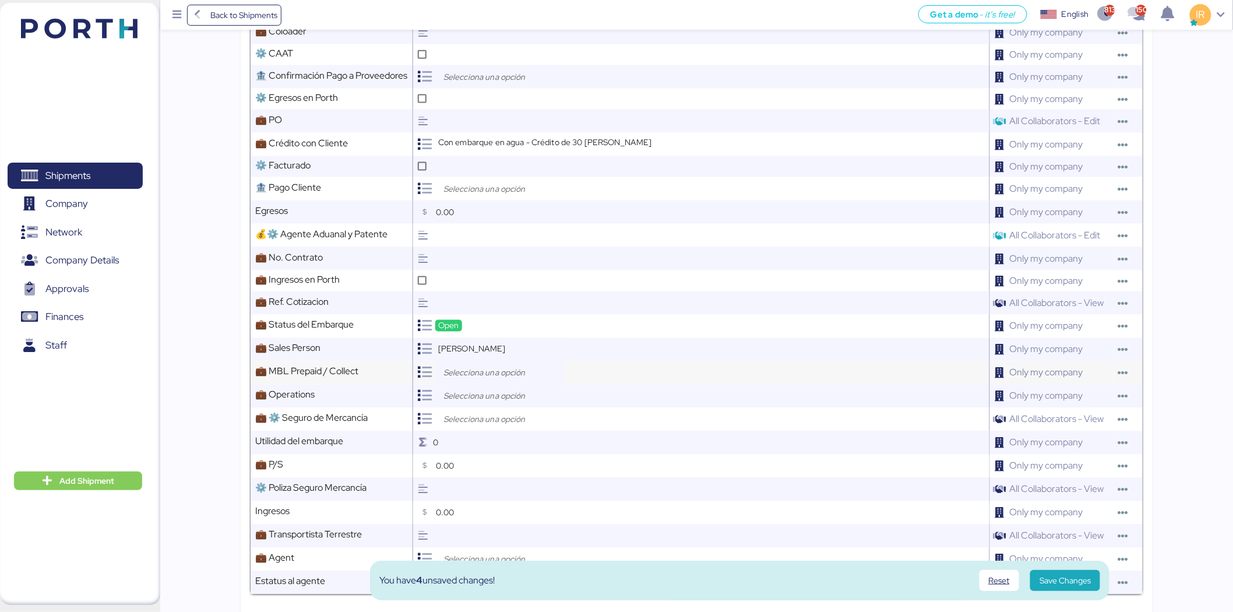
click at [480, 367] on input "search" at bounding box center [502, 373] width 122 height 14
click at [476, 395] on span "Prepaid" at bounding box center [475, 400] width 28 height 10
click at [466, 396] on input "search" at bounding box center [502, 396] width 122 height 14
click at [476, 456] on span "Ruth Uribe" at bounding box center [494, 458] width 66 height 10
click at [468, 418] on input "search" at bounding box center [502, 420] width 122 height 14
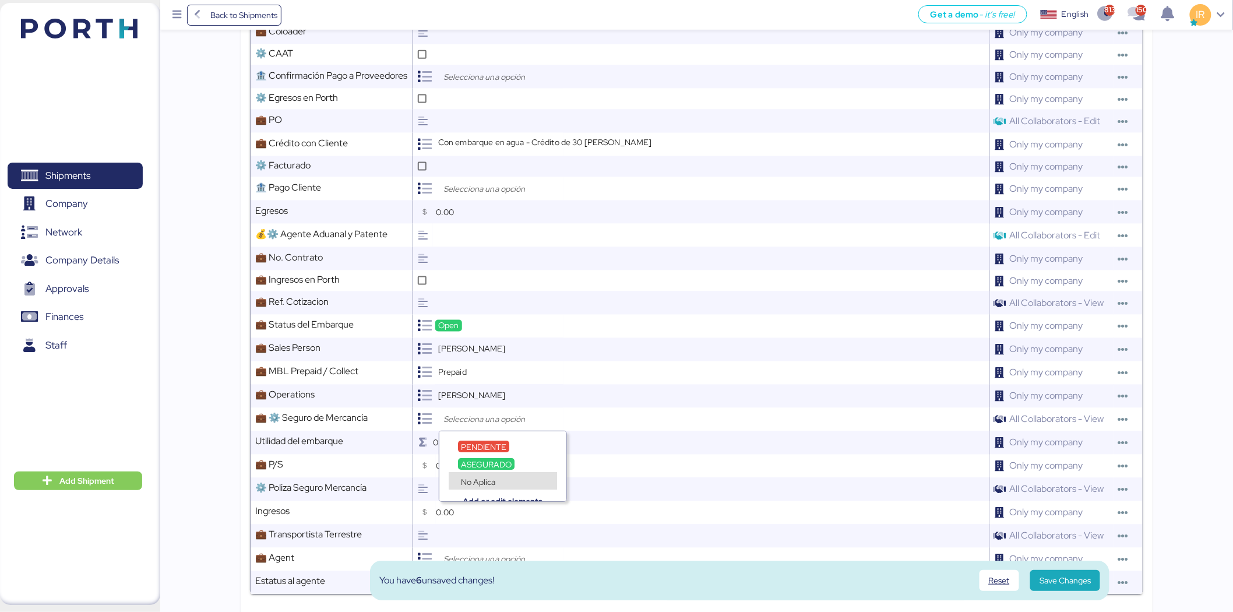
click at [470, 477] on span "No Aplica" at bounding box center [478, 482] width 34 height 10
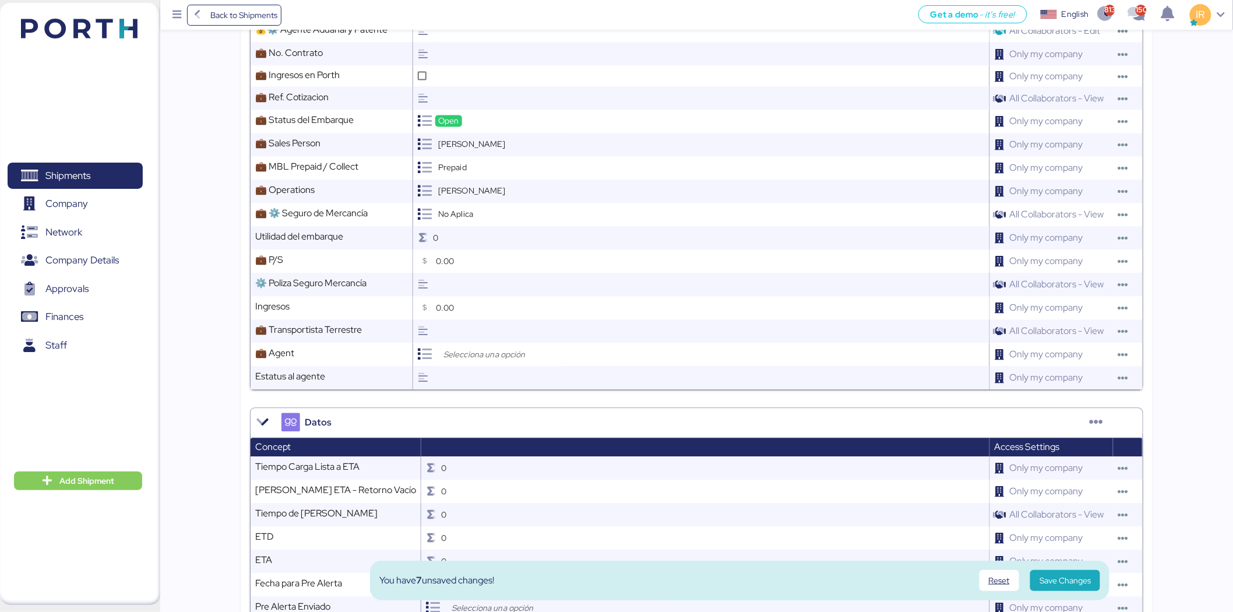
scroll to position [823, 0]
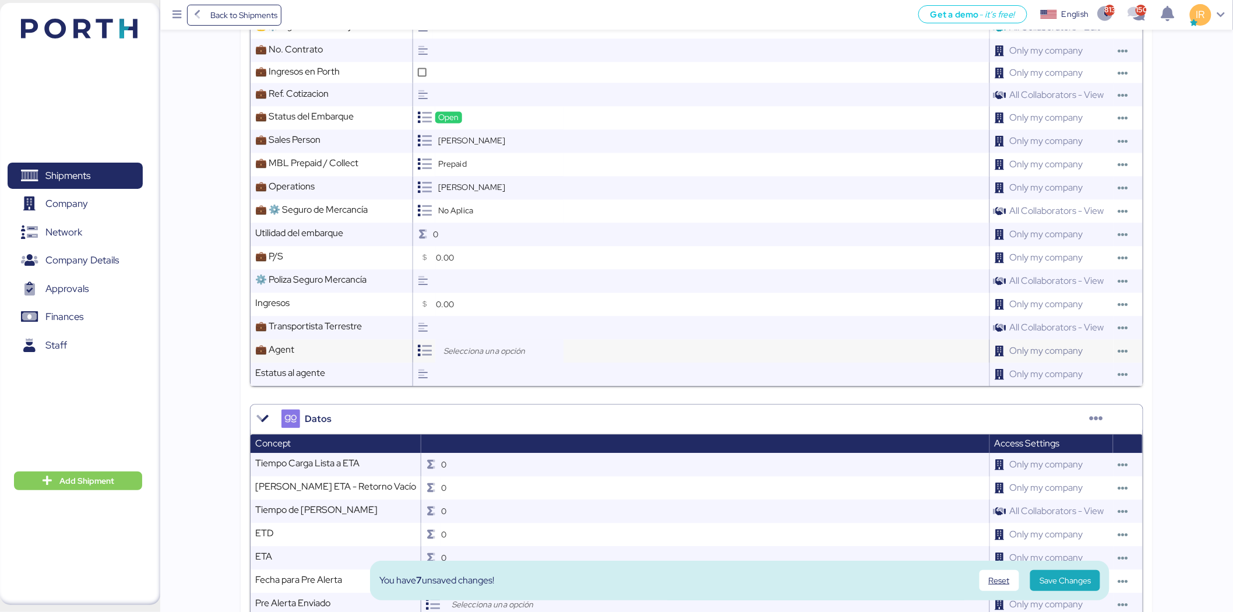
click at [494, 354] on input "search" at bounding box center [502, 351] width 122 height 14
type input "loxso"
click at [508, 386] on div "Loxson International Logistics Co., Ltd." at bounding box center [530, 390] width 163 height 8
click at [498, 392] on span "Loxson International Logistics Co., Ltd." at bounding box center [530, 396] width 139 height 10
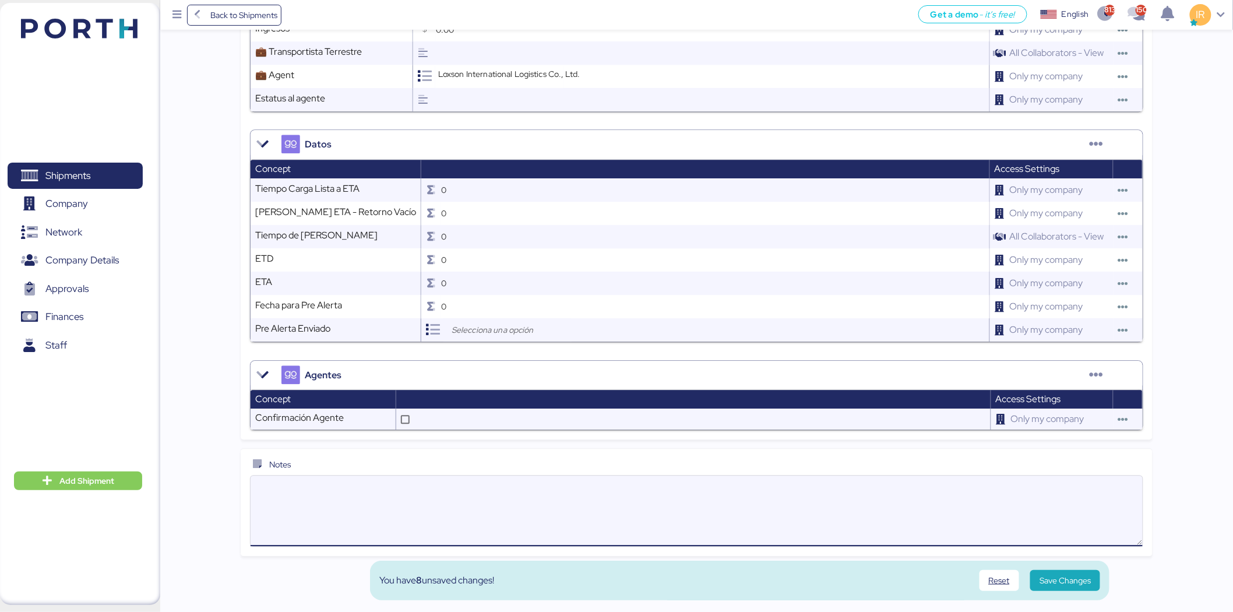
paste textarea "Please kindly note below: 1. We have 21 free days at destination 2. Destination…"
click at [449, 480] on textarea "Please kindly note below: 1. We have 21 free days at destination 2. Destination…" at bounding box center [697, 511] width 892 height 68
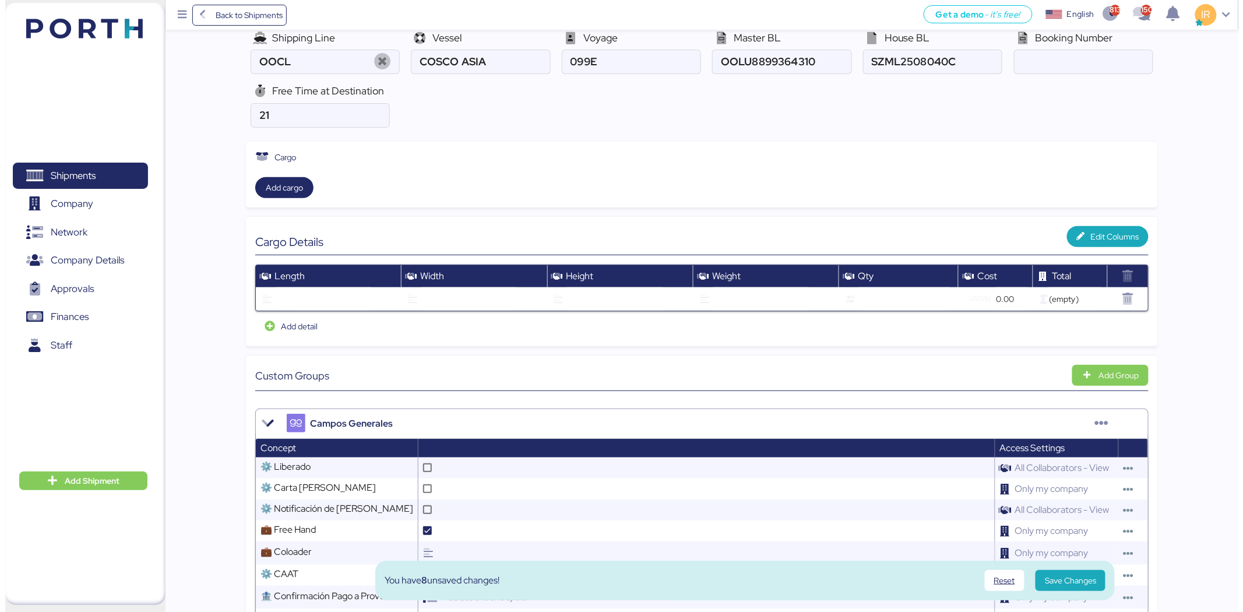
scroll to position [0, 0]
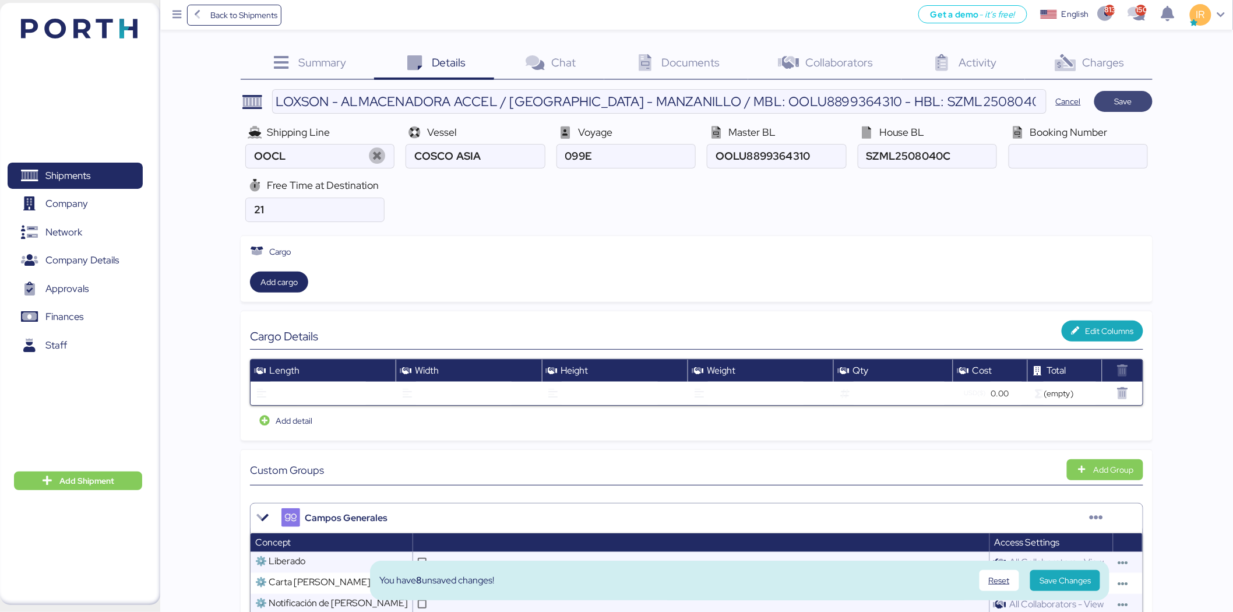
type textarea "Please kindly note below: 1. We have 21 free days at destination 2. Destination…"
click at [1128, 99] on span "Save" at bounding box center [1123, 101] width 17 height 14
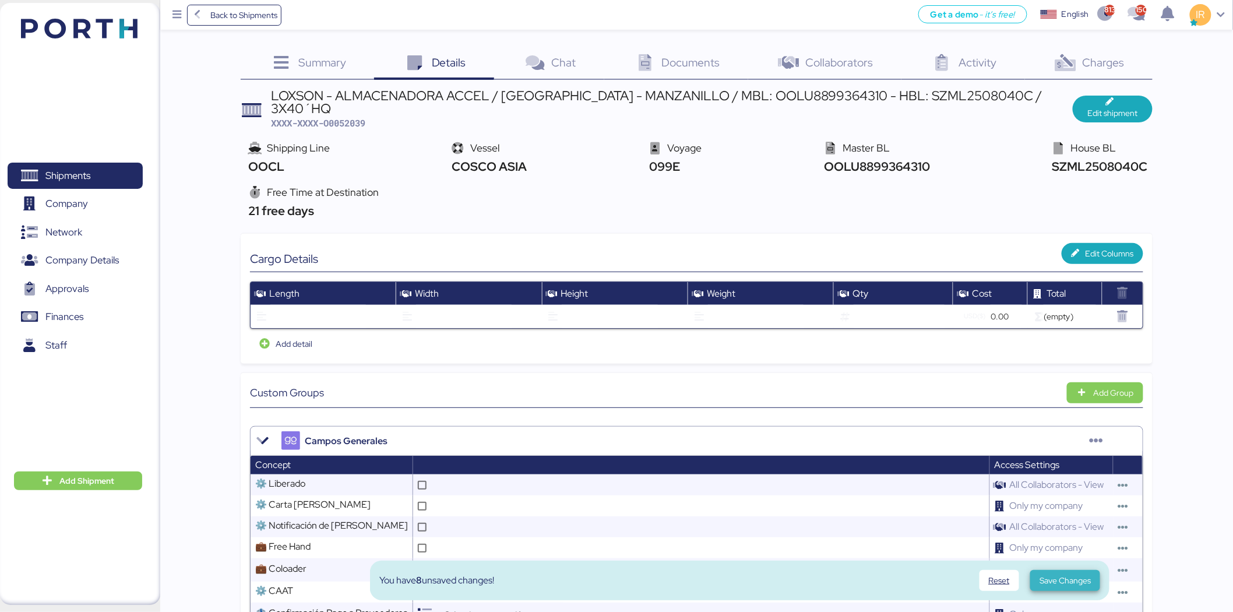
click at [1058, 578] on span "Save Changes" at bounding box center [1065, 580] width 51 height 14
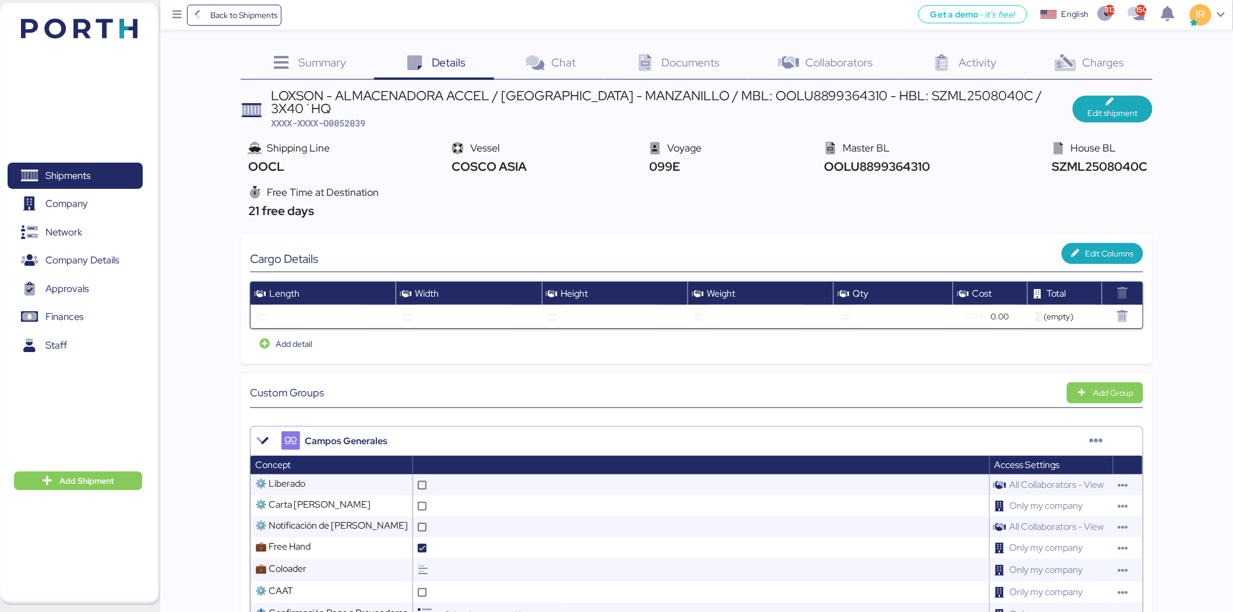
click at [656, 71] on icon at bounding box center [644, 63] width 25 height 17
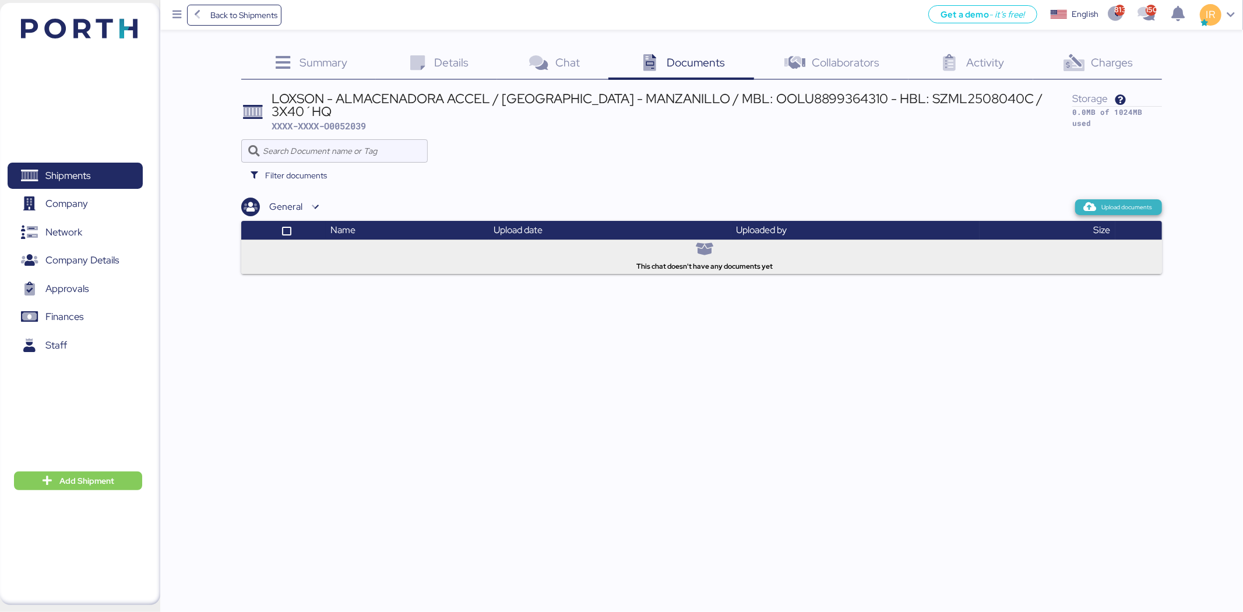
click at [1101, 202] on span "Upload documents" at bounding box center [1118, 207] width 68 height 10
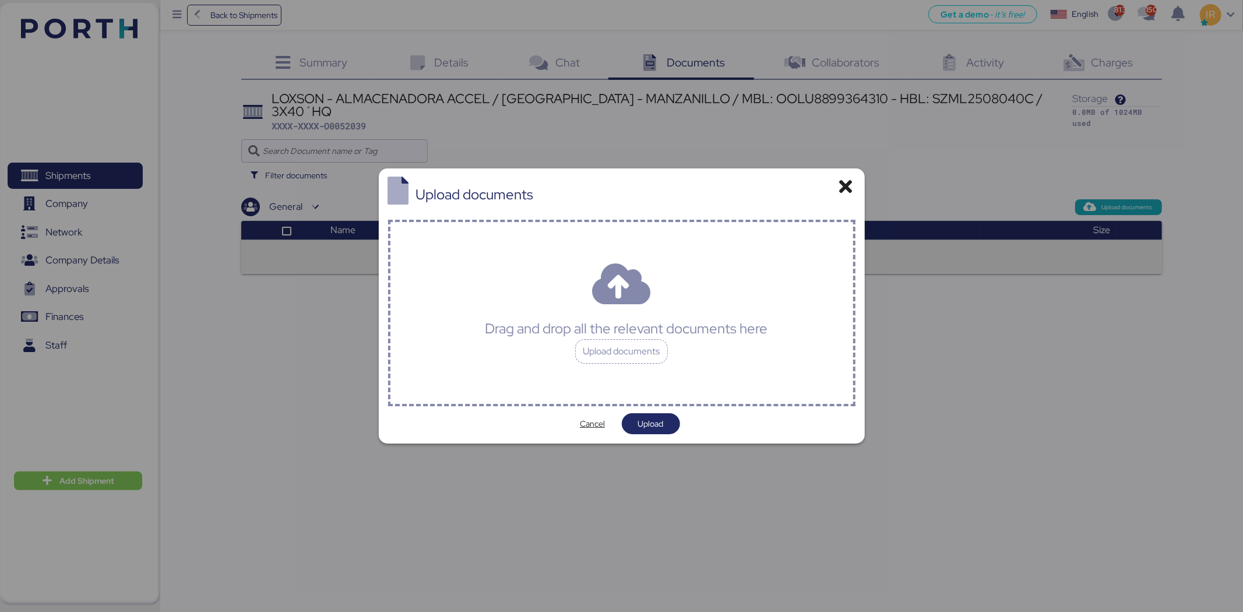
click at [576, 294] on div "Drag and drop all the relevant documents here Upload documents" at bounding box center [621, 313] width 467 height 186
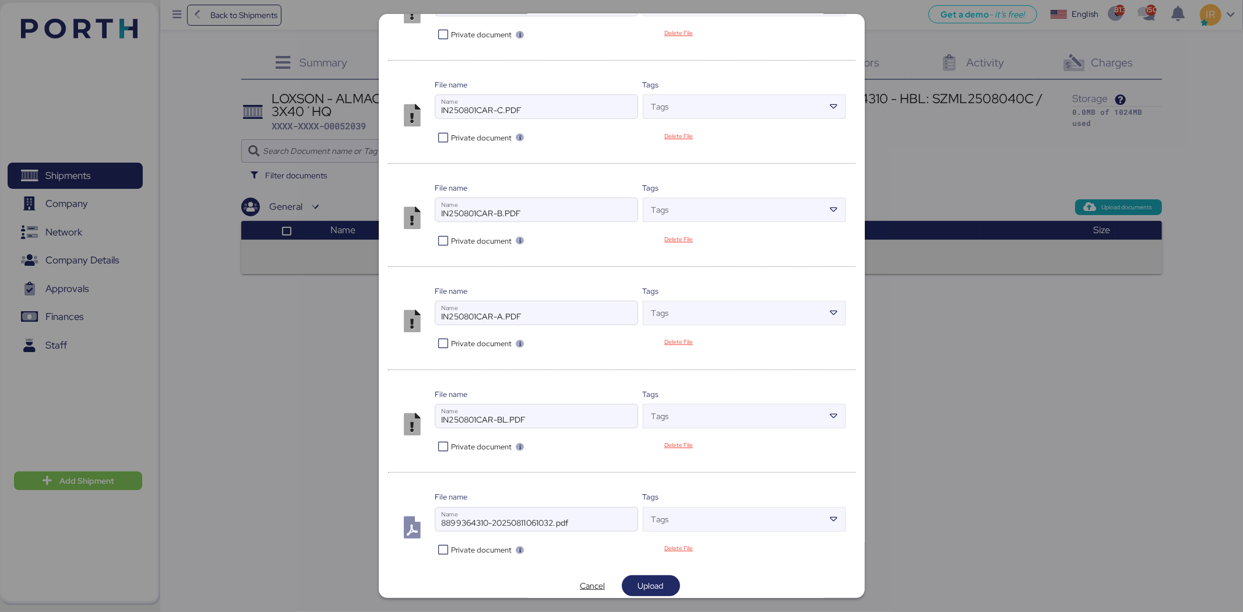
scroll to position [369, 0]
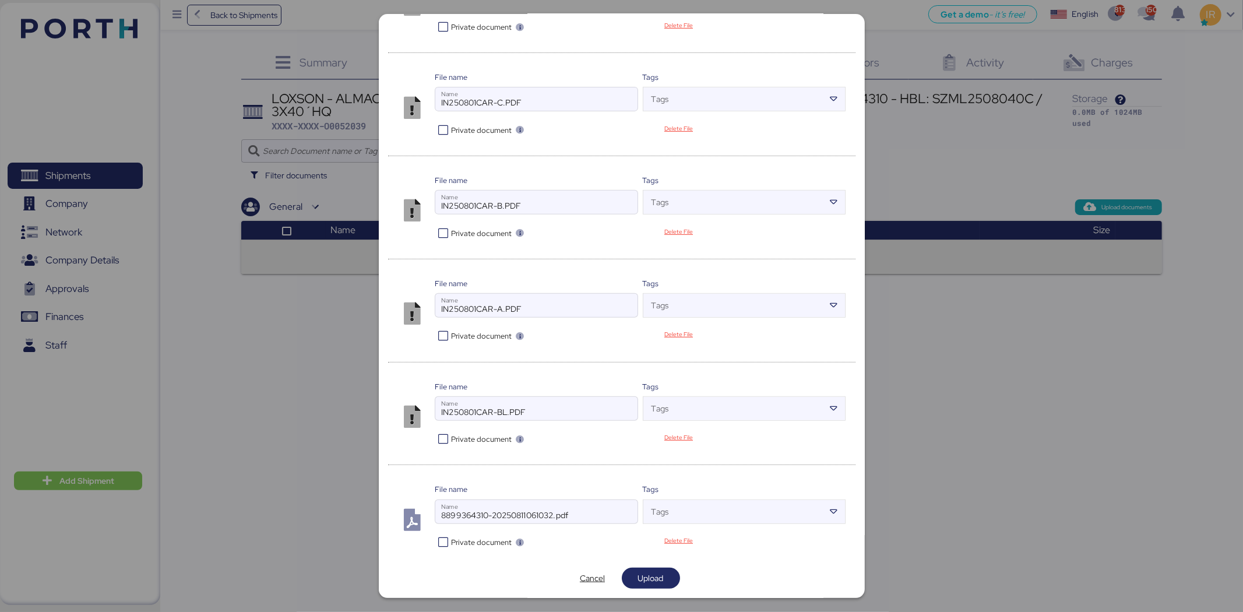
click at [436, 437] on icon at bounding box center [443, 439] width 17 height 11
click at [438, 546] on icon at bounding box center [443, 542] width 17 height 11
click at [638, 575] on span "Upload" at bounding box center [651, 578] width 26 height 14
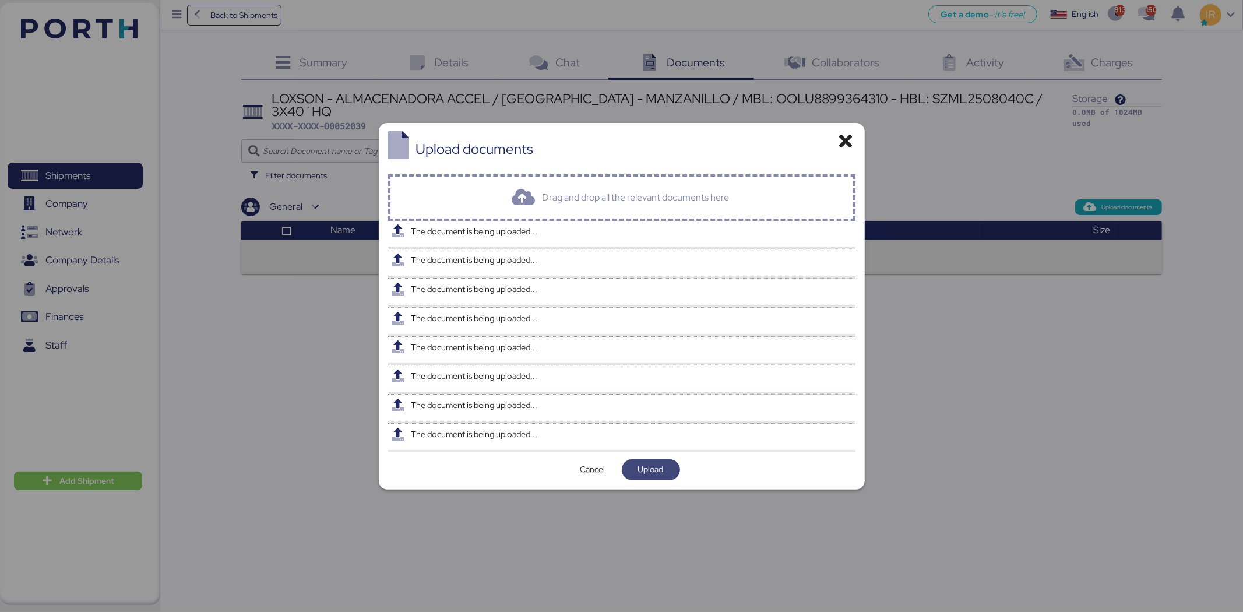
scroll to position [0, 0]
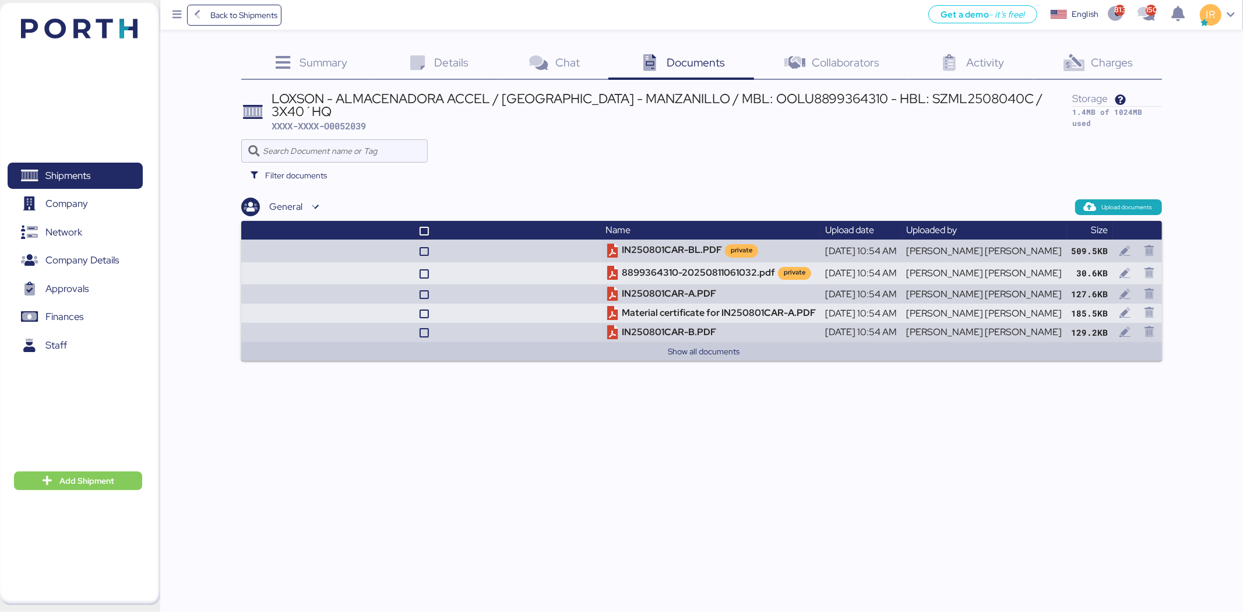
click at [1094, 50] on div "Charges 0" at bounding box center [1097, 63] width 129 height 31
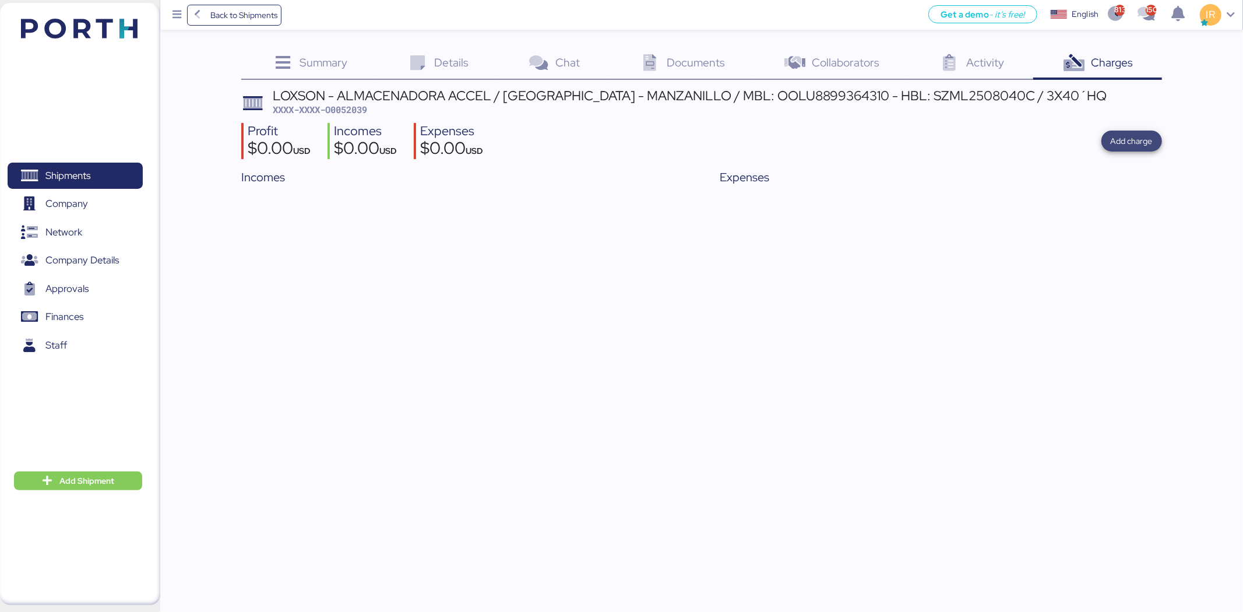
click at [1129, 142] on span "Add charge" at bounding box center [1132, 141] width 42 height 14
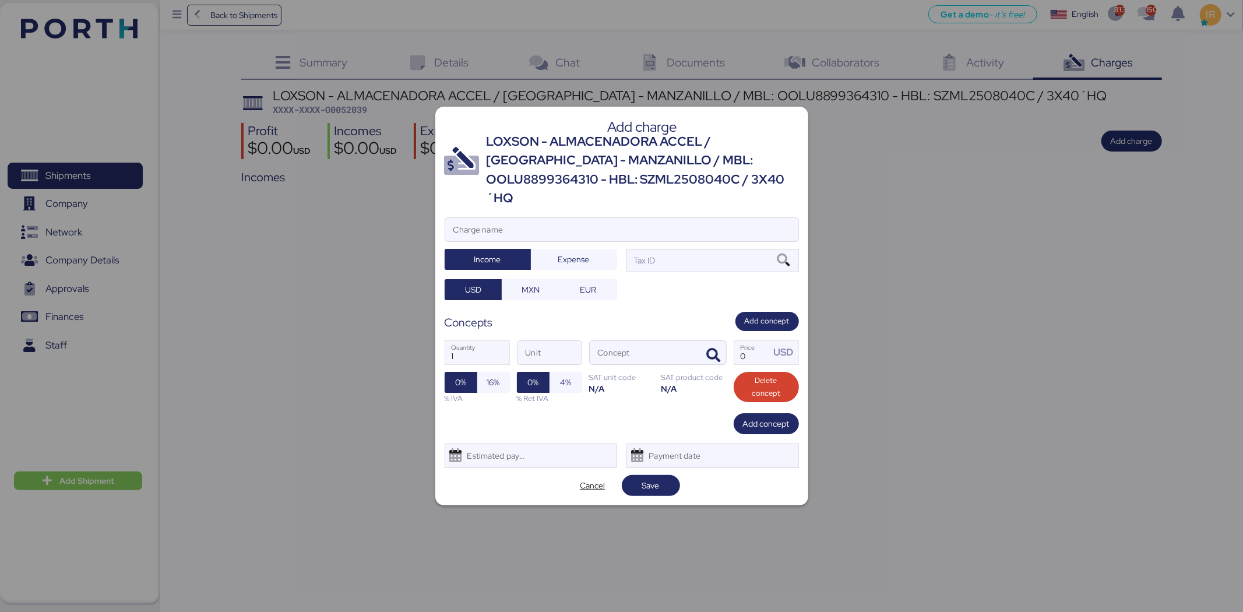
click at [683, 150] on div "LOXSON - ALMACENADORA ACCEL / SHANGHAI - MANZANILLO / MBL: OOLU8899364310 - HBL…" at bounding box center [643, 170] width 312 height 76
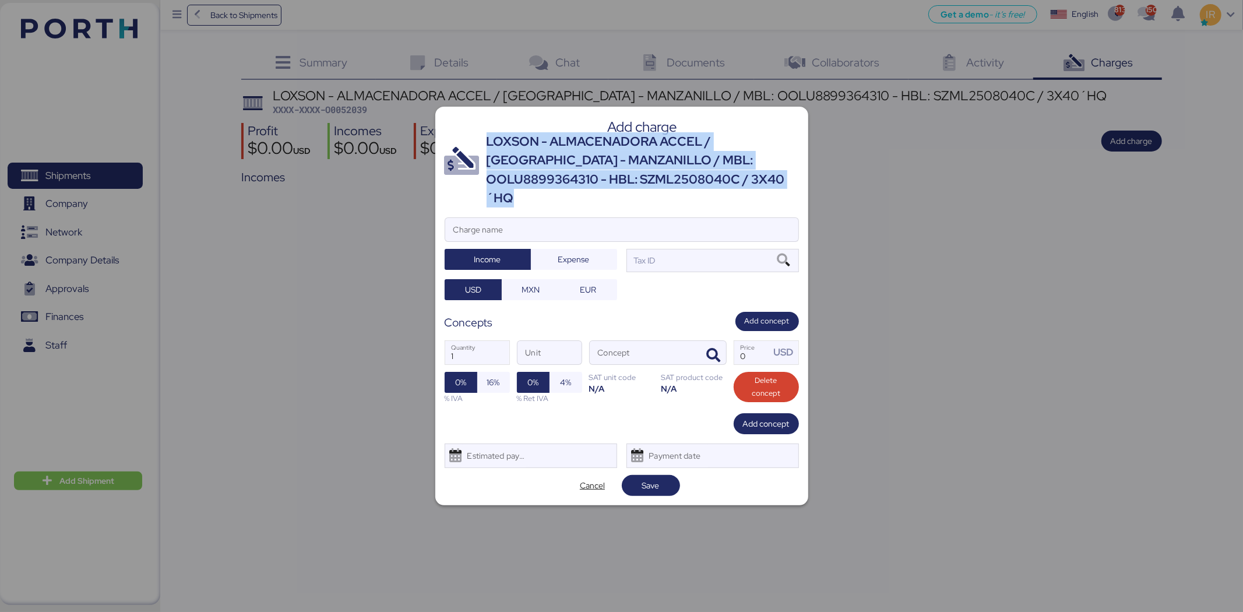
click at [683, 150] on div "LOXSON - ALMACENADORA ACCEL / SHANGHAI - MANZANILLO / MBL: OOLU8899364310 - HBL…" at bounding box center [643, 170] width 312 height 76
copy div "LOXSON - ALMACENADORA ACCEL / SHANGHAI - MANZANILLO / MBL: OOLU8899364310 - HBL…"
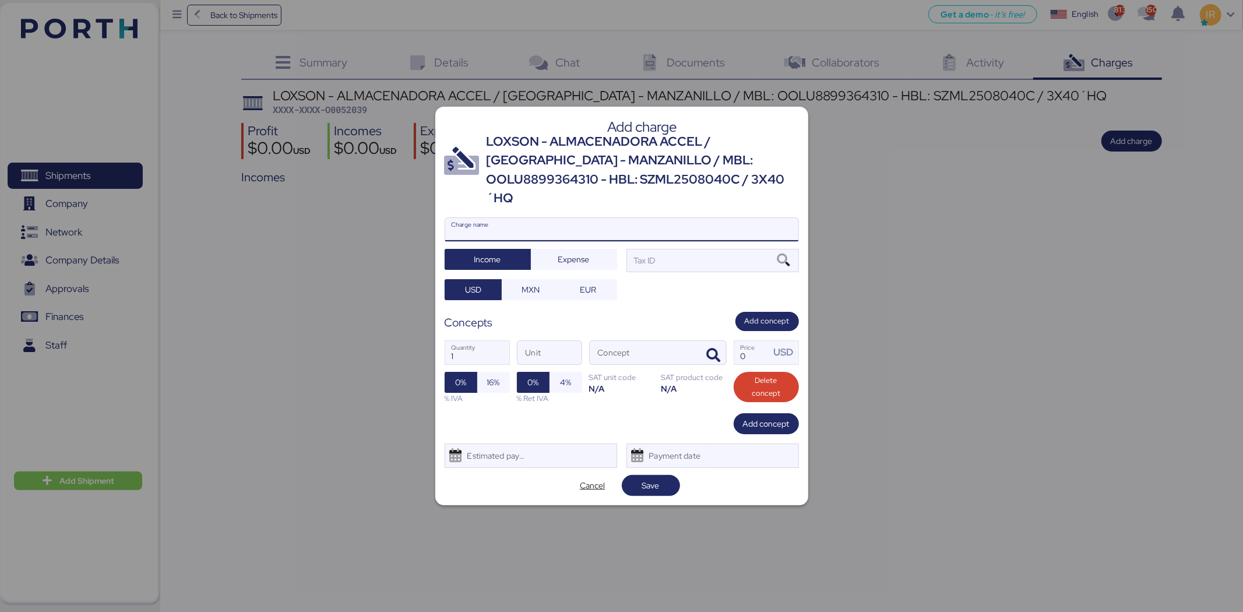
paste input "LOXSON - ALMACENADORA ACCEL / SHANGHAI - MANZANILLO / MBL: OOLU8899364310 - HBL…"
click at [645, 226] on input "Charge name" at bounding box center [621, 229] width 353 height 23
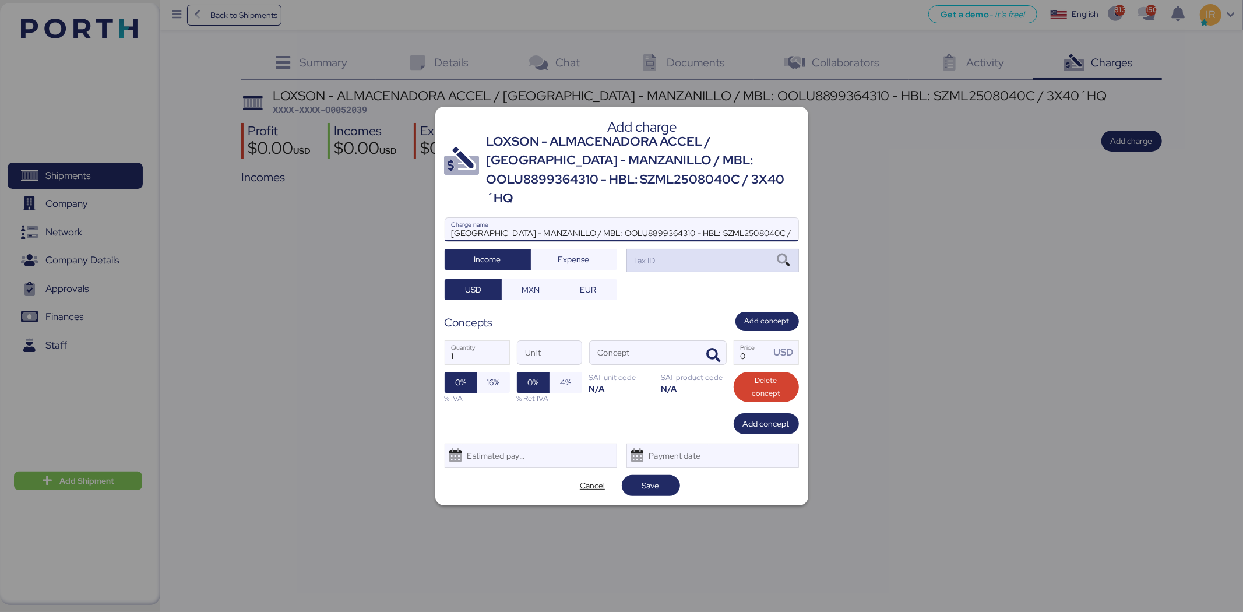
type input "LOXSON - ALMACENADORA ACCEL / SHANGHAI - MANZANILLO / MBL: OOLU8899364310 - HBL…"
click at [659, 249] on div "Tax ID" at bounding box center [712, 260] width 172 height 23
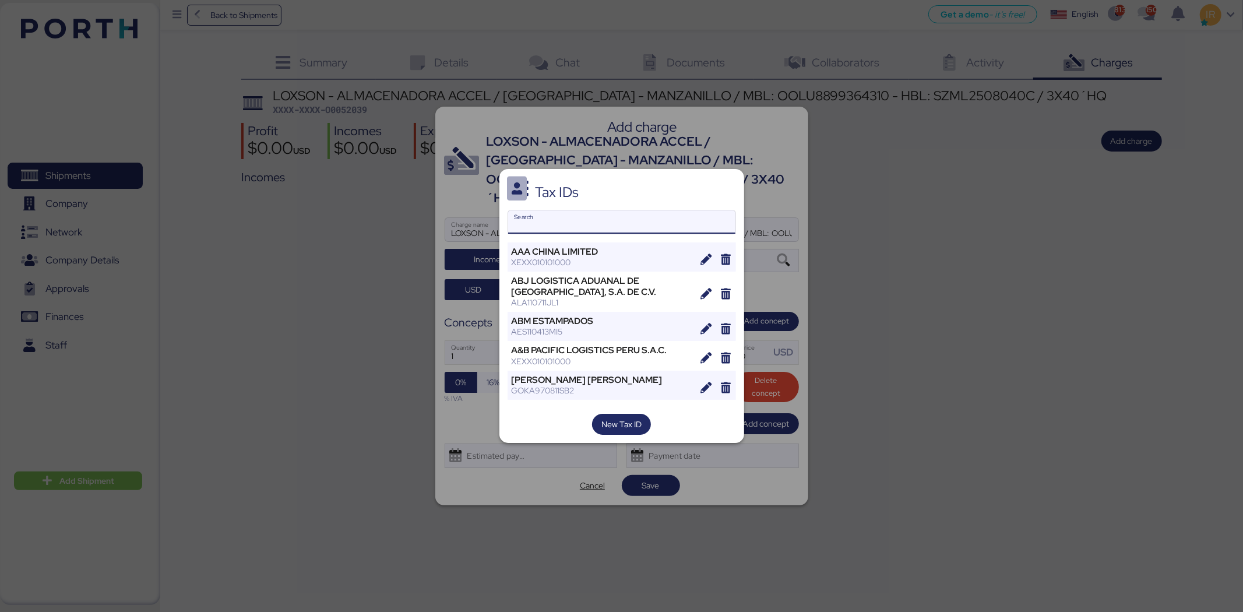
click at [608, 216] on input "Search" at bounding box center [621, 221] width 227 height 23
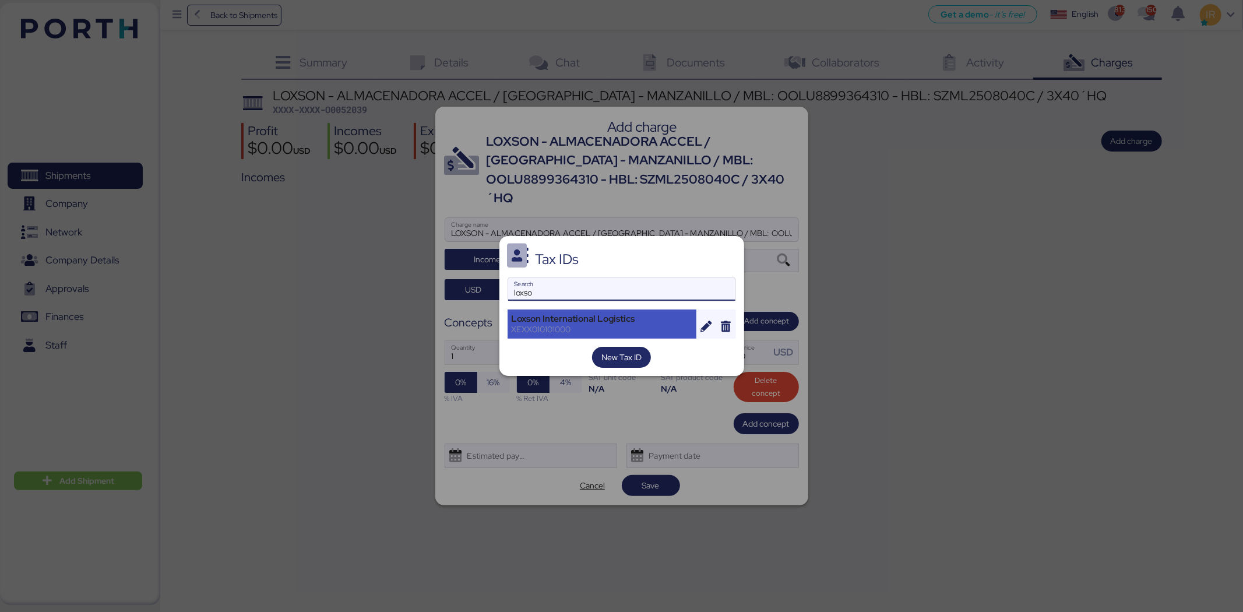
type input "loxso"
click at [582, 323] on div "Loxson International Logistics" at bounding box center [602, 318] width 181 height 10
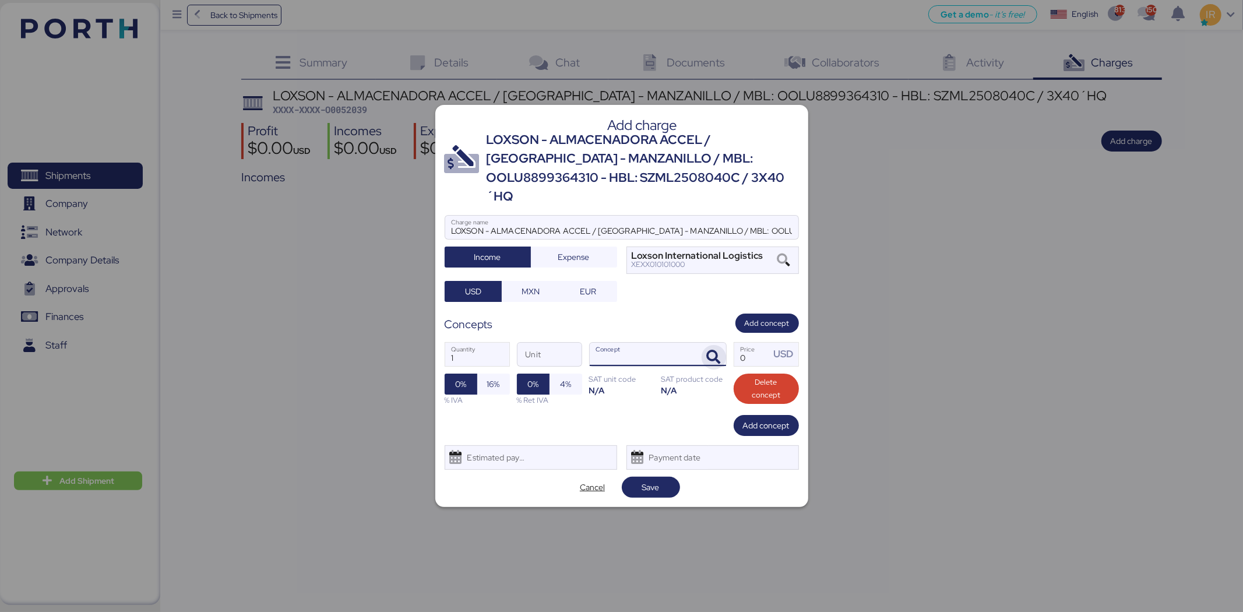
click at [725, 345] on span "button" at bounding box center [714, 357] width 24 height 24
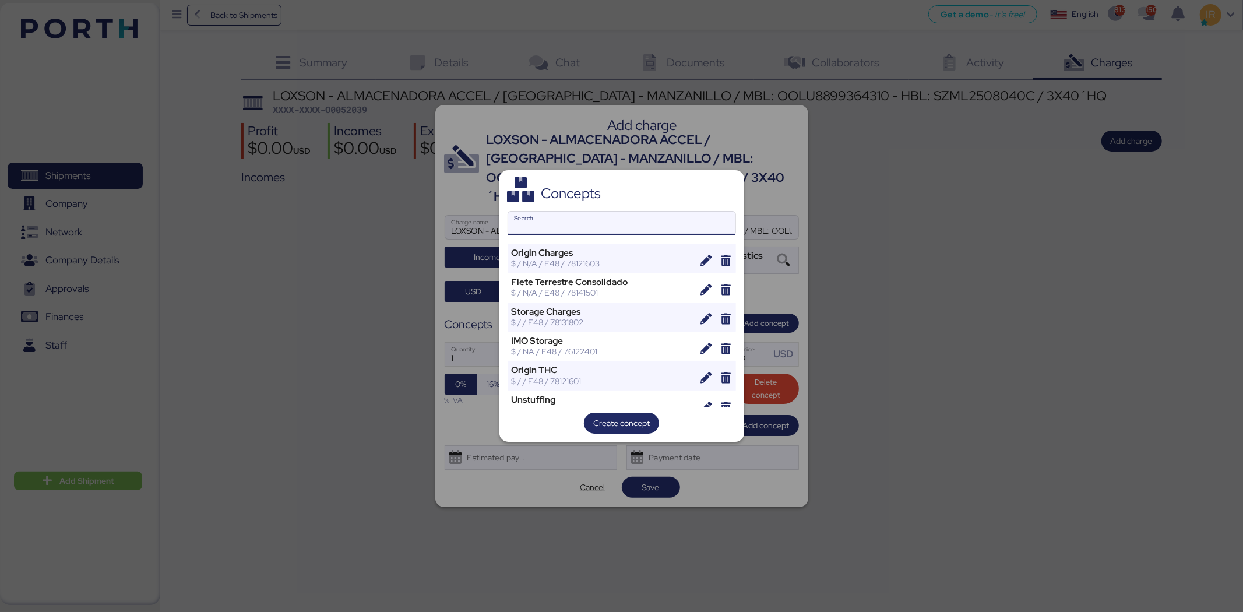
click at [639, 222] on input "Search" at bounding box center [621, 223] width 227 height 23
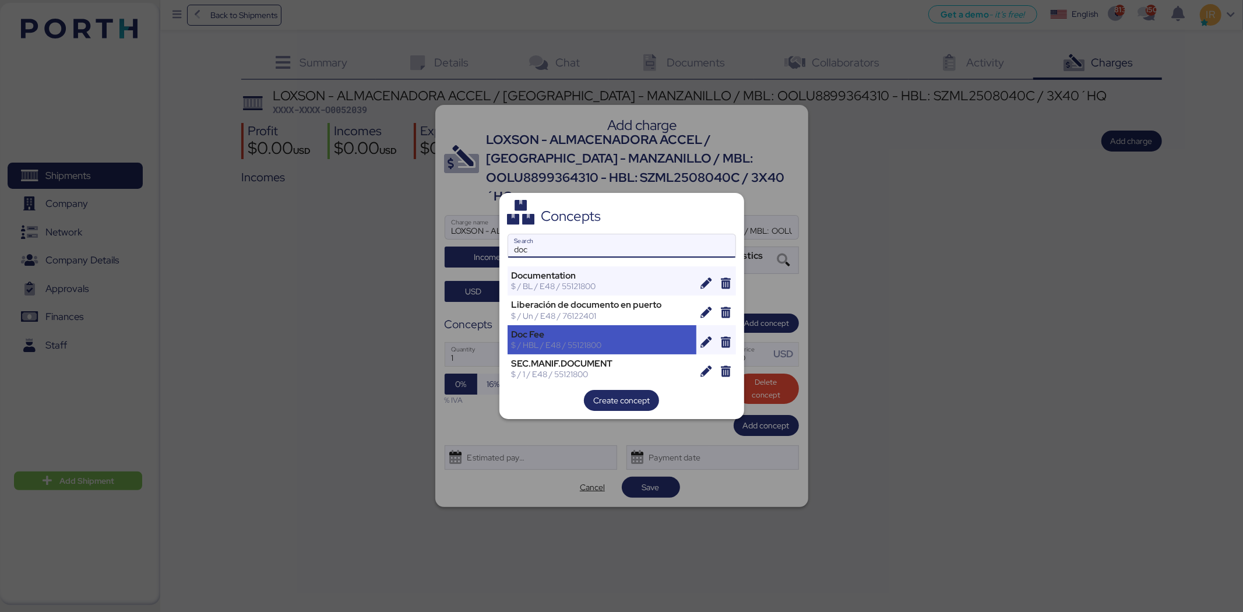
type input "doc"
click at [604, 333] on div "Doc Fee" at bounding box center [602, 334] width 181 height 10
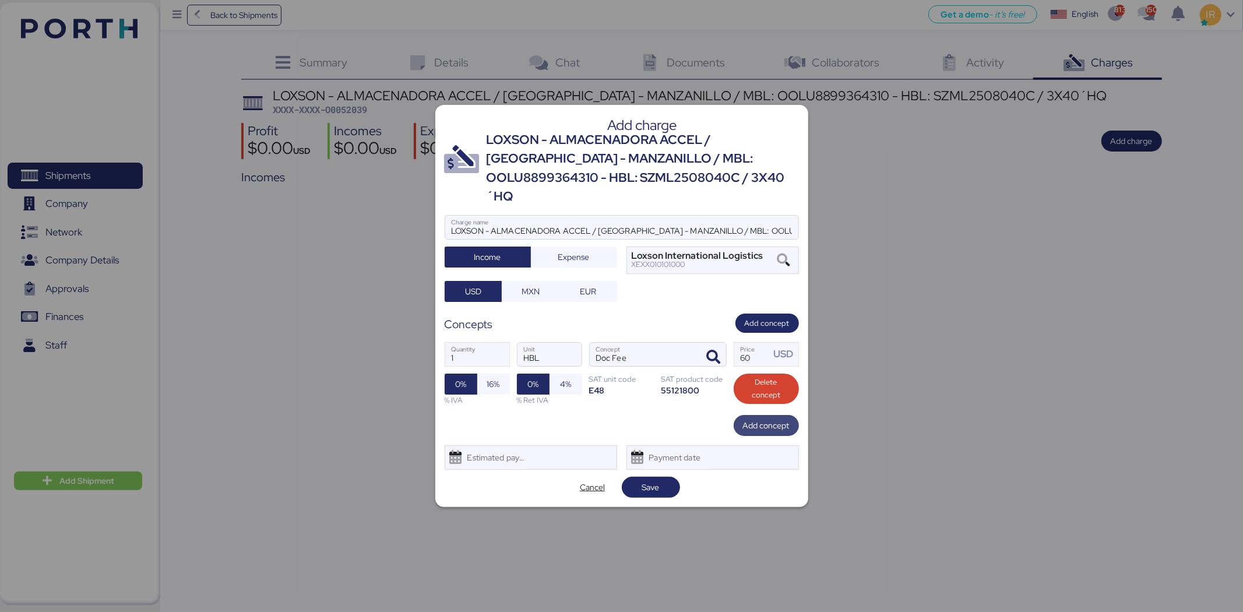
click at [759, 423] on span "Add concept" at bounding box center [766, 425] width 47 height 16
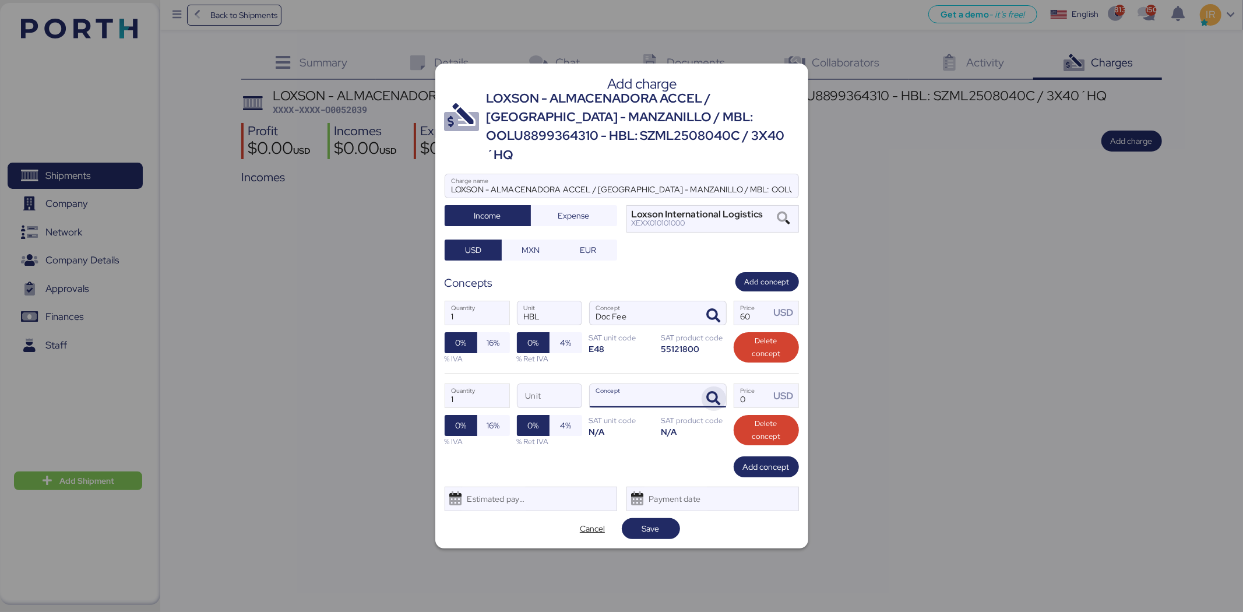
click at [710, 392] on icon "button" at bounding box center [714, 399] width 14 height 14
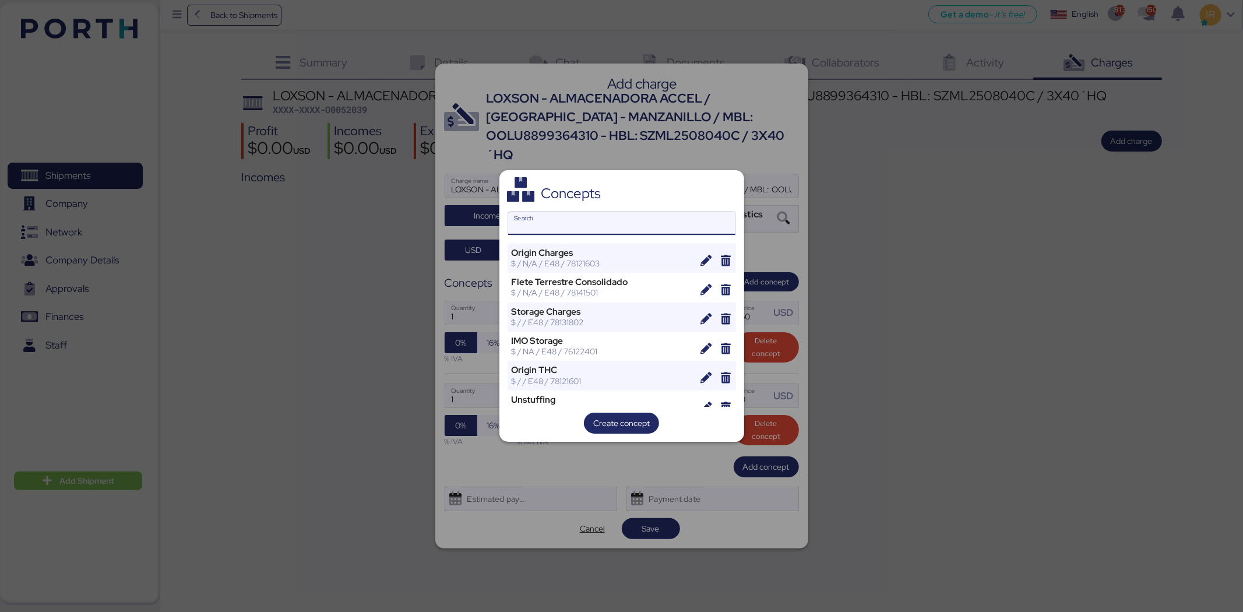
click at [613, 213] on input "Search" at bounding box center [621, 223] width 227 height 23
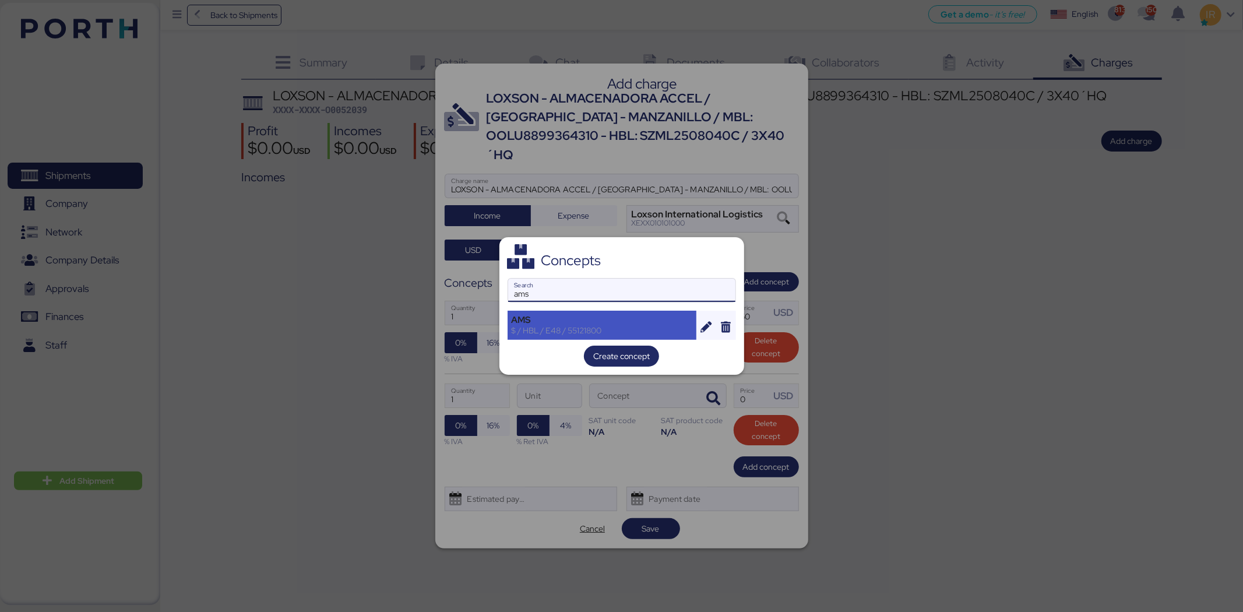
type input "ams"
click at [587, 325] on div "$ / HBL / E48 / 55121800" at bounding box center [602, 330] width 181 height 10
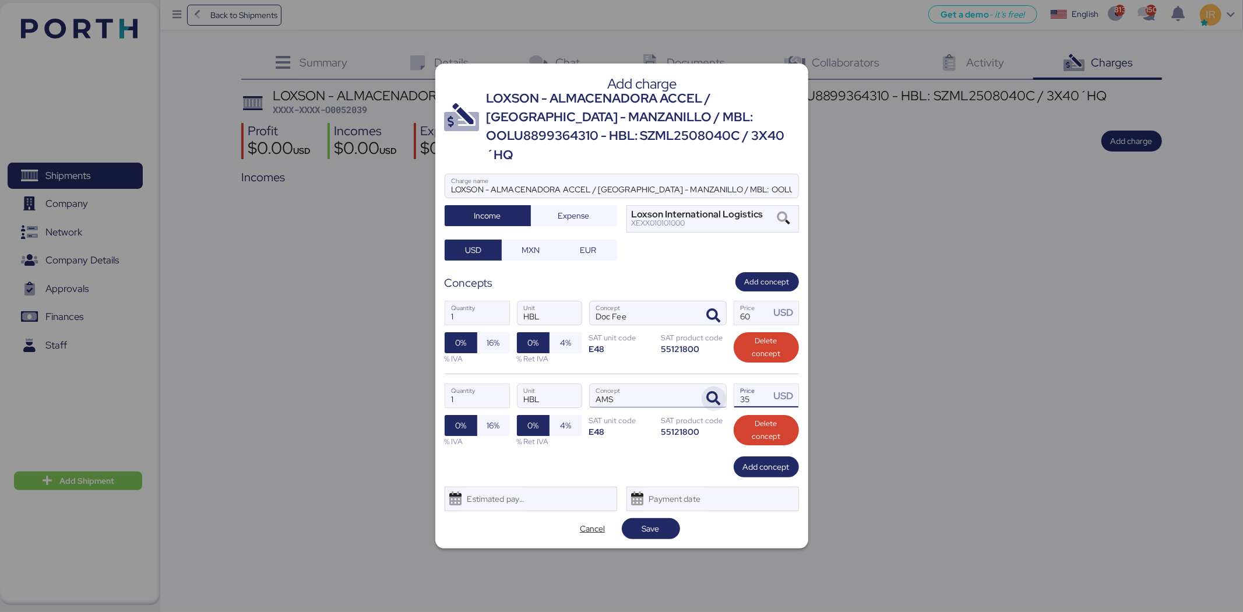
drag, startPoint x: 756, startPoint y: 381, endPoint x: 723, endPoint y: 381, distance: 33.2
click at [723, 381] on div "1 Quantity HBL Unit AMS Concept 35 Price USD 0% 16% % IVA 0% 4% % Ret IVA SAT u…" at bounding box center [622, 415] width 354 height 83
type input "40"
click at [771, 464] on span "Add concept" at bounding box center [766, 467] width 47 height 14
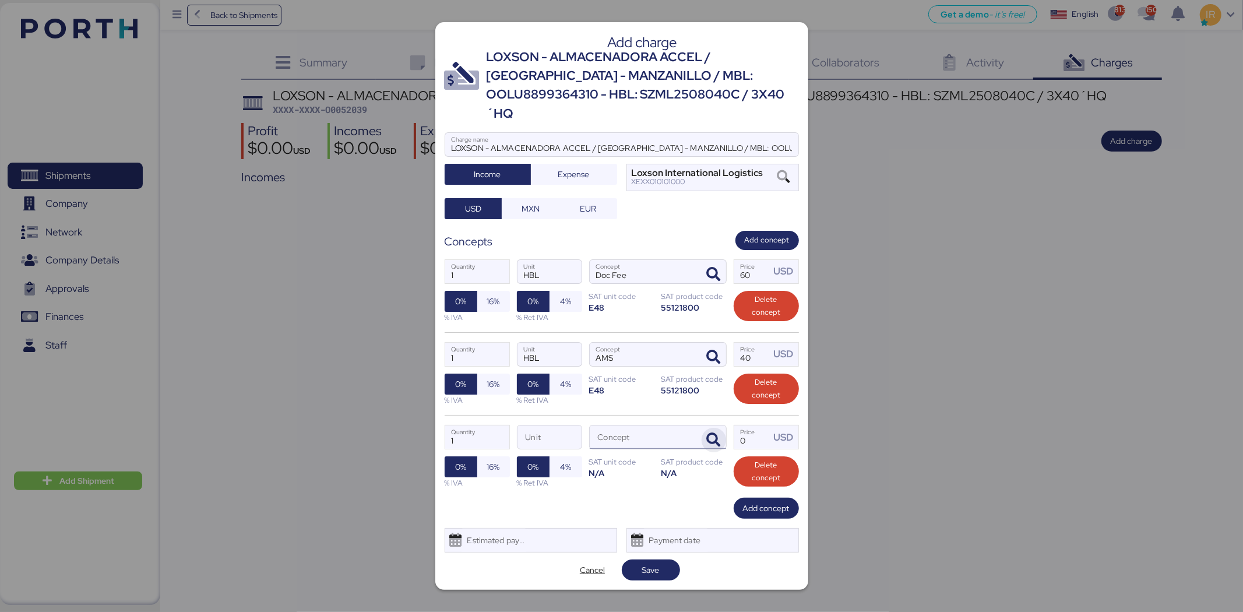
click at [709, 433] on icon "button" at bounding box center [714, 440] width 14 height 14
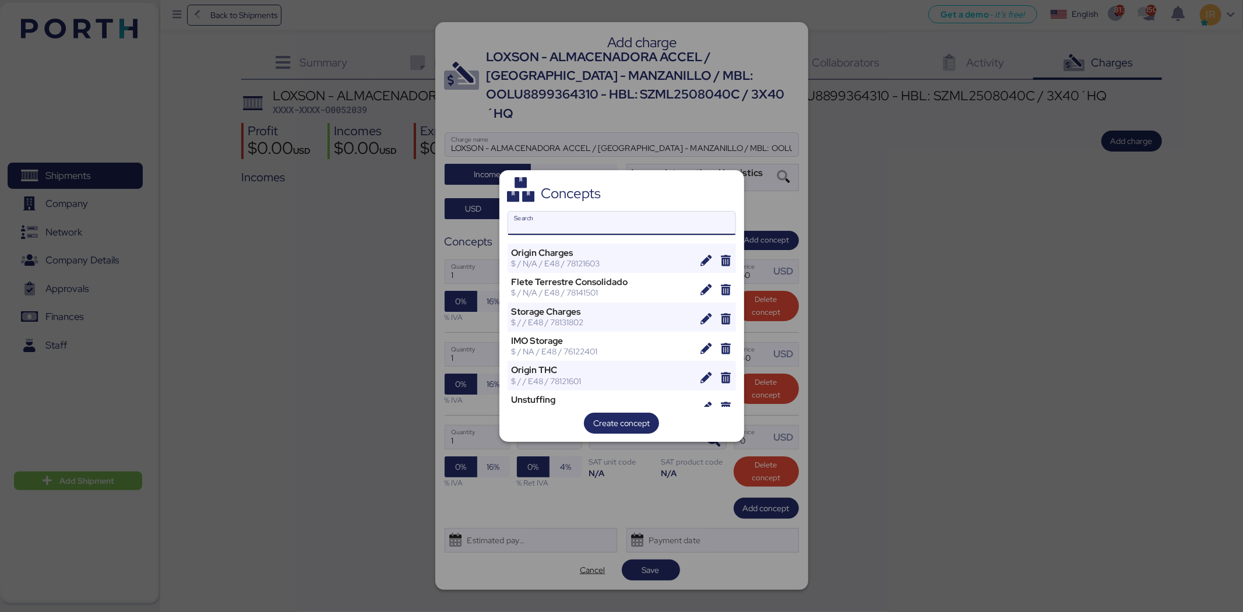
click at [633, 218] on input "Search" at bounding box center [621, 223] width 227 height 23
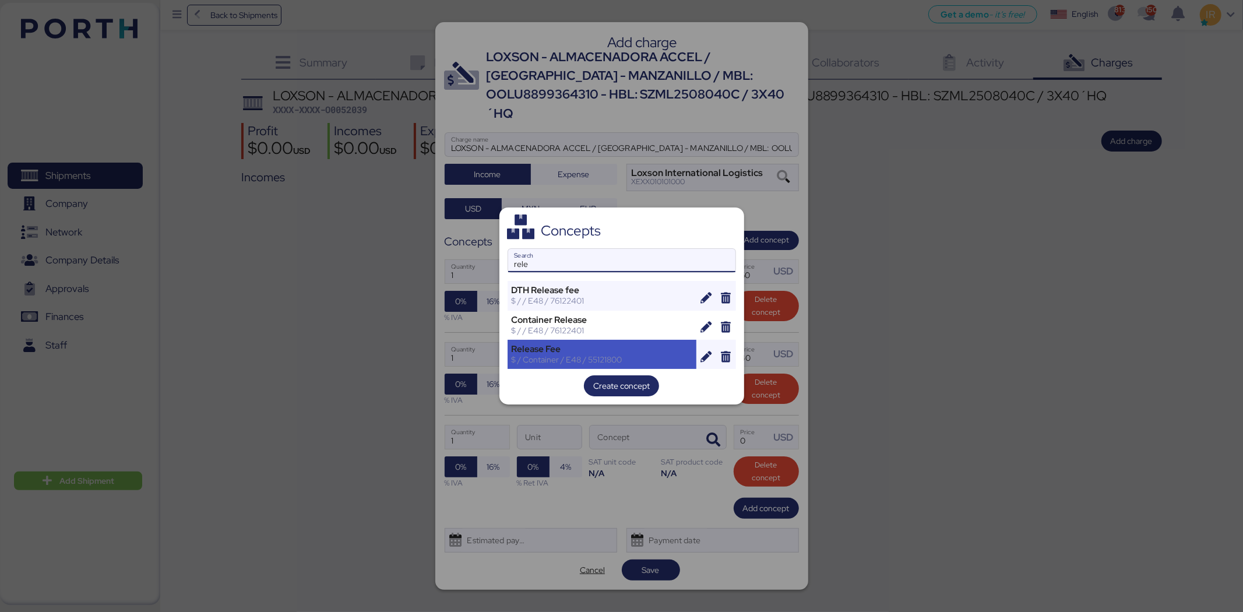
type input "rele"
click at [598, 346] on div "Release Fee" at bounding box center [602, 349] width 181 height 10
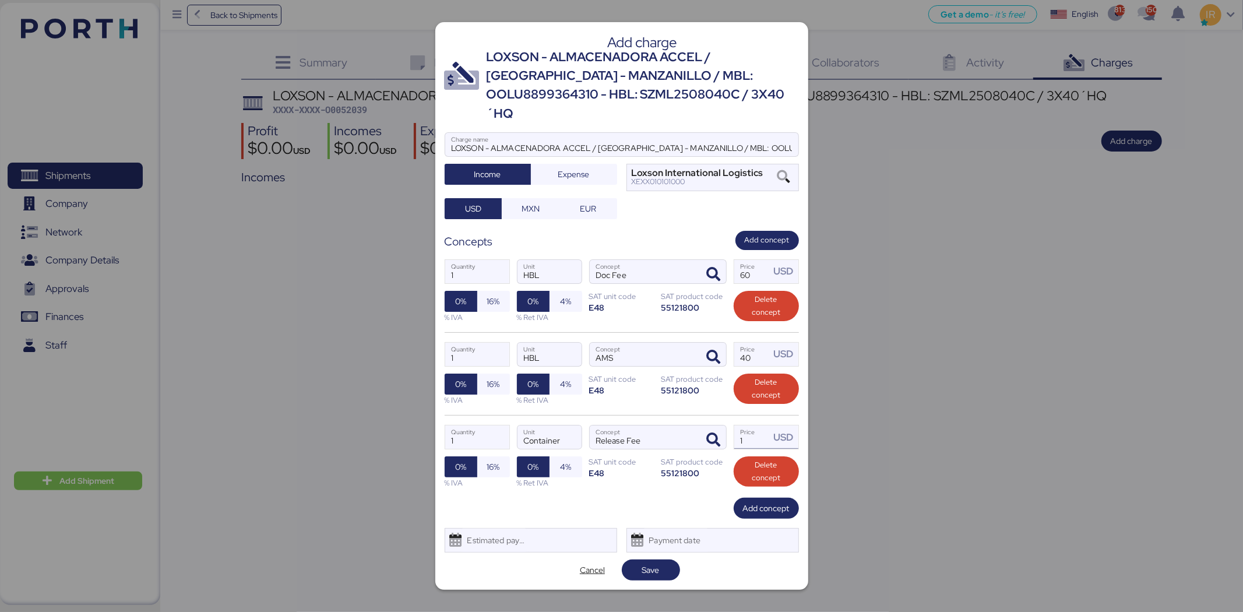
click at [759, 433] on input "1" at bounding box center [752, 436] width 36 height 23
type input "335"
click at [759, 501] on span "Add concept" at bounding box center [766, 508] width 47 height 14
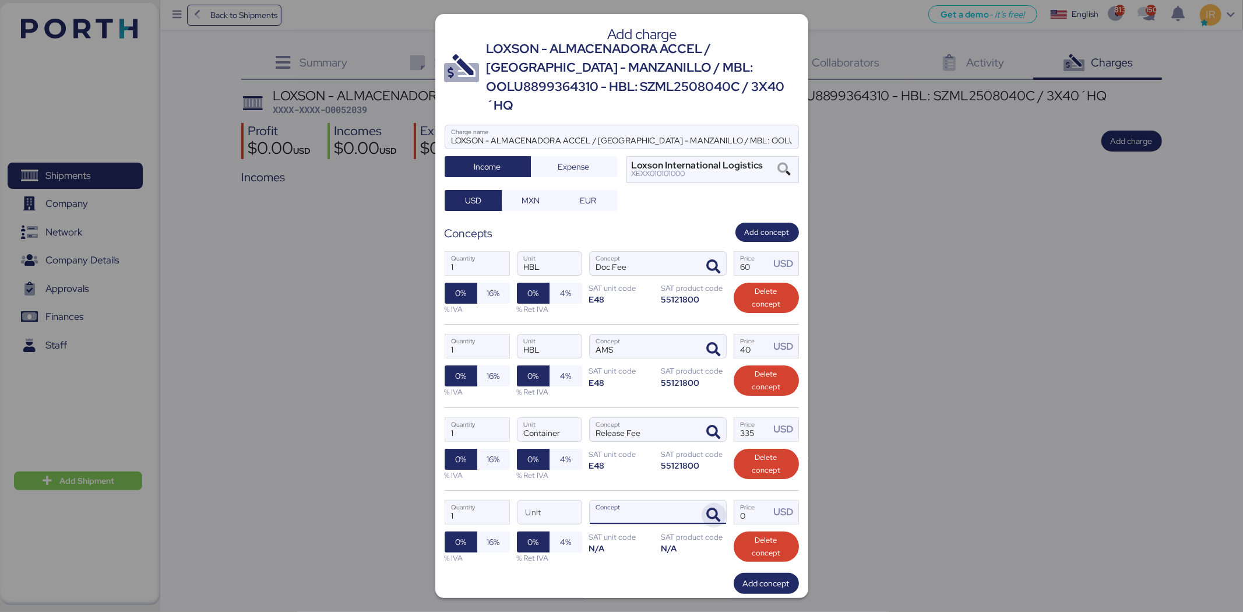
click at [707, 508] on icon "button" at bounding box center [714, 515] width 14 height 14
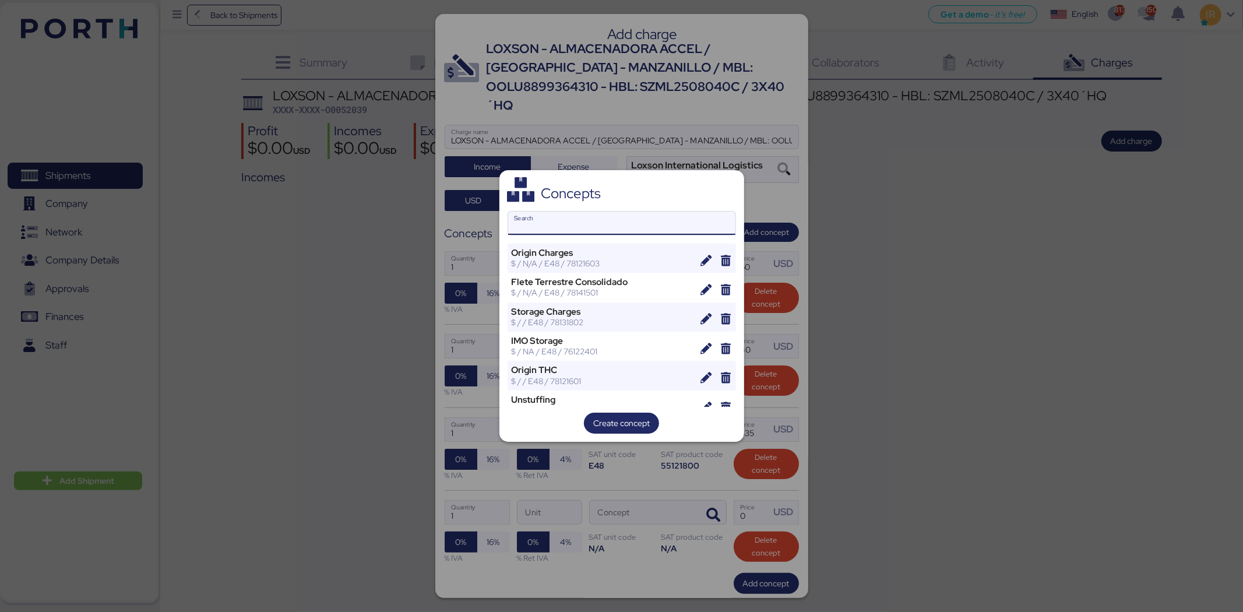
click at [643, 229] on input "Search" at bounding box center [621, 223] width 227 height 23
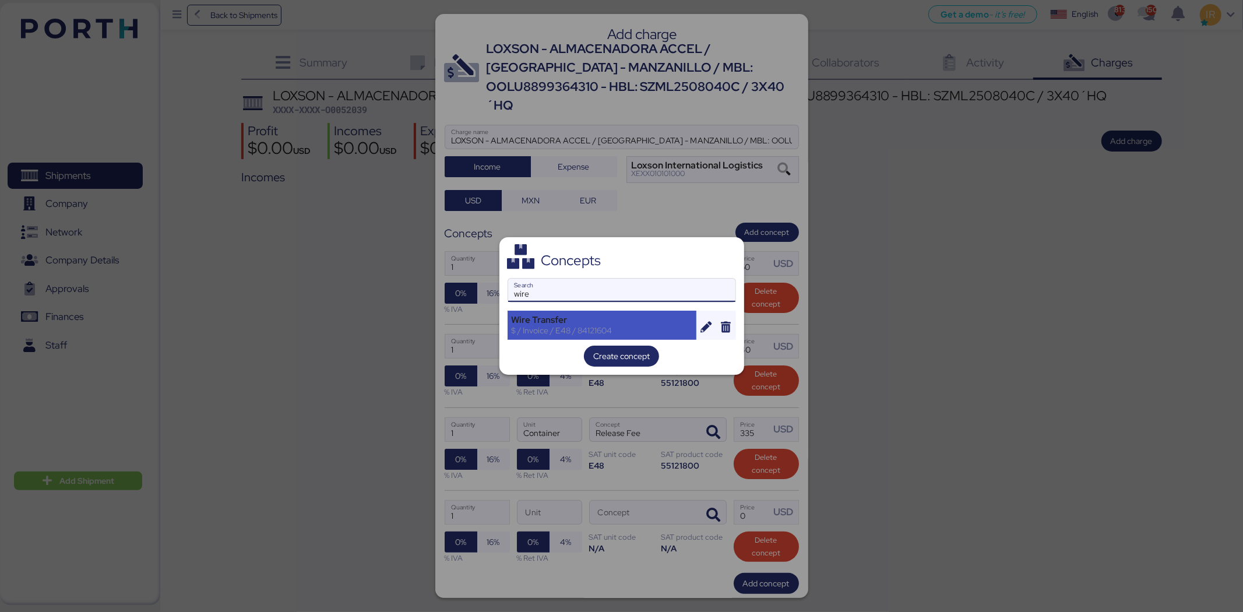
type input "wire"
click at [633, 318] on div "Wire Transfer" at bounding box center [602, 320] width 181 height 10
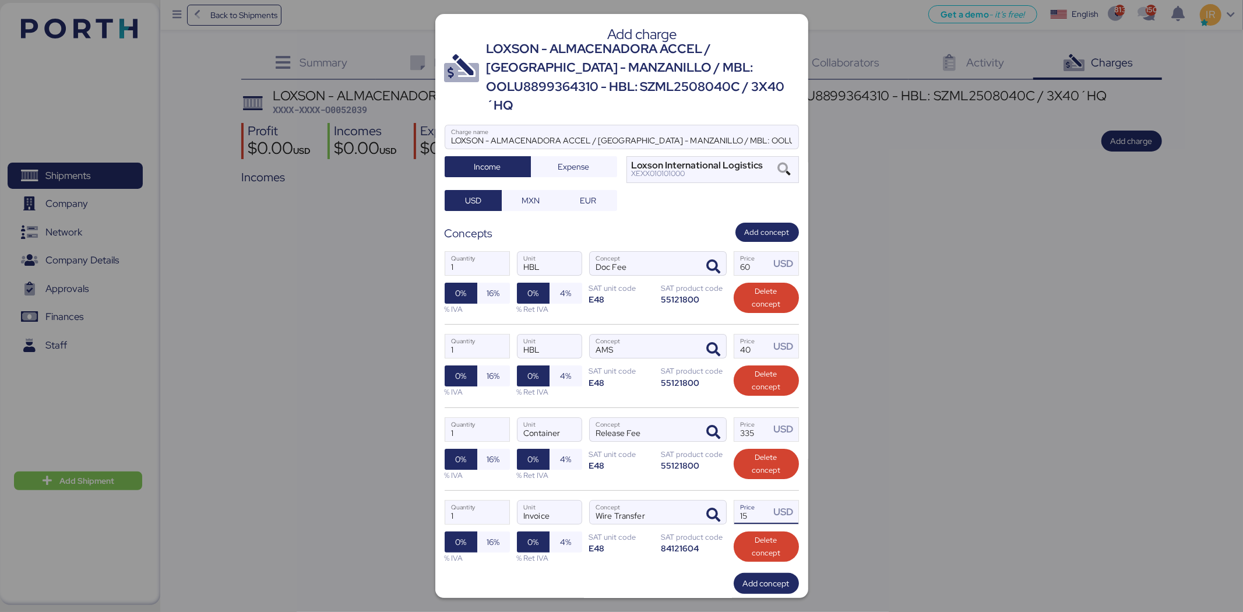
drag, startPoint x: 758, startPoint y: 492, endPoint x: 669, endPoint y: 480, distance: 90.0
click at [669, 490] on div "1 Quantity Invoice Unit Wire Transfer Concept 15 Price USD 0% 16% % IVA 0% 4% %…" at bounding box center [622, 531] width 354 height 83
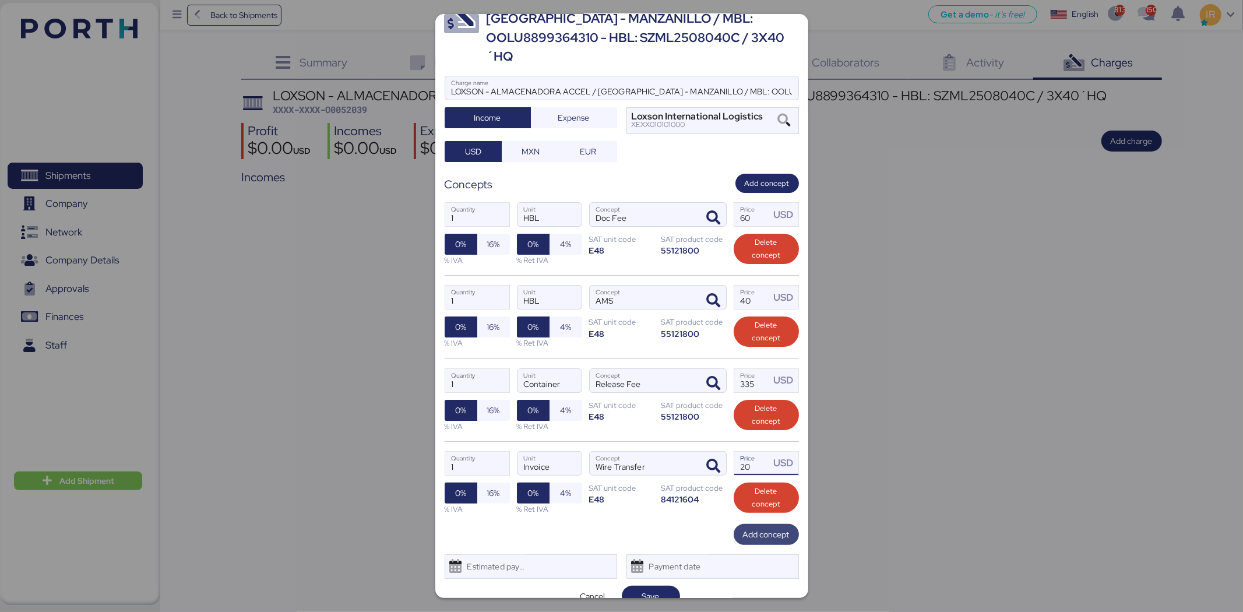
type input "20"
click at [755, 526] on span "Add concept" at bounding box center [766, 534] width 47 height 16
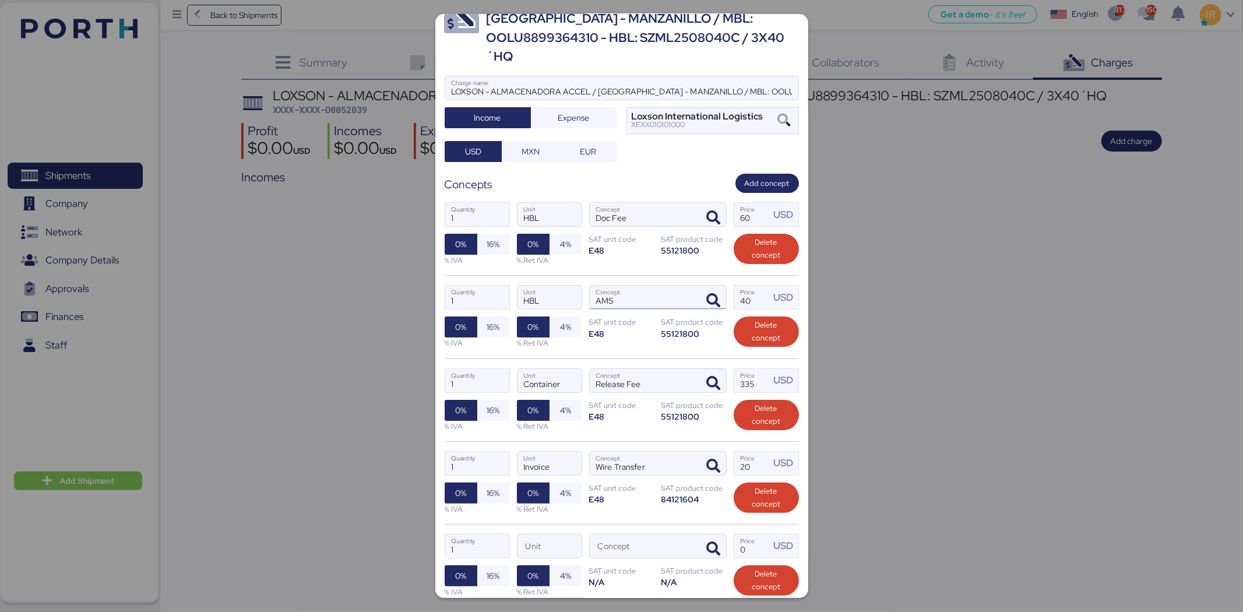
scroll to position [132, 0]
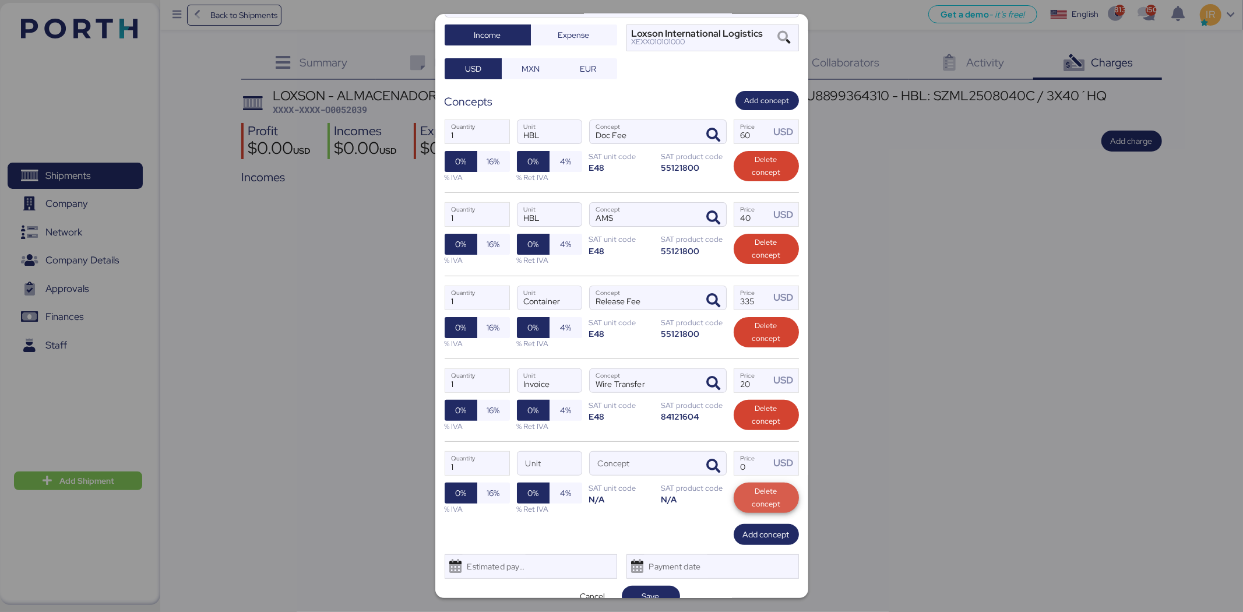
click at [751, 485] on span "Delete concept" at bounding box center [766, 498] width 47 height 26
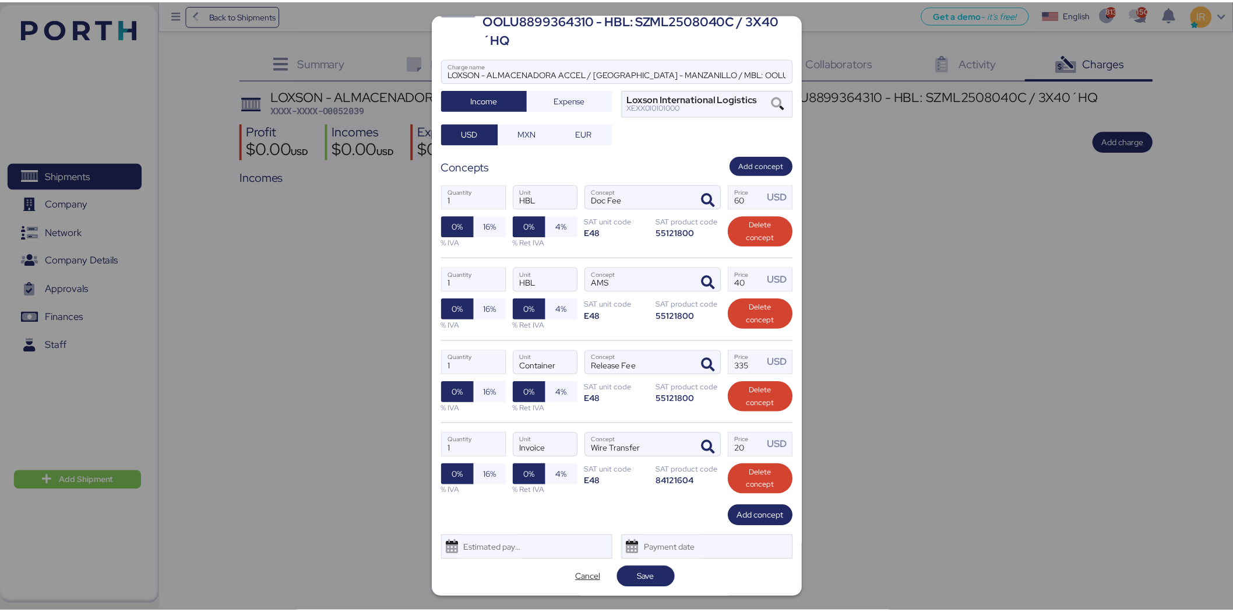
scroll to position [49, 0]
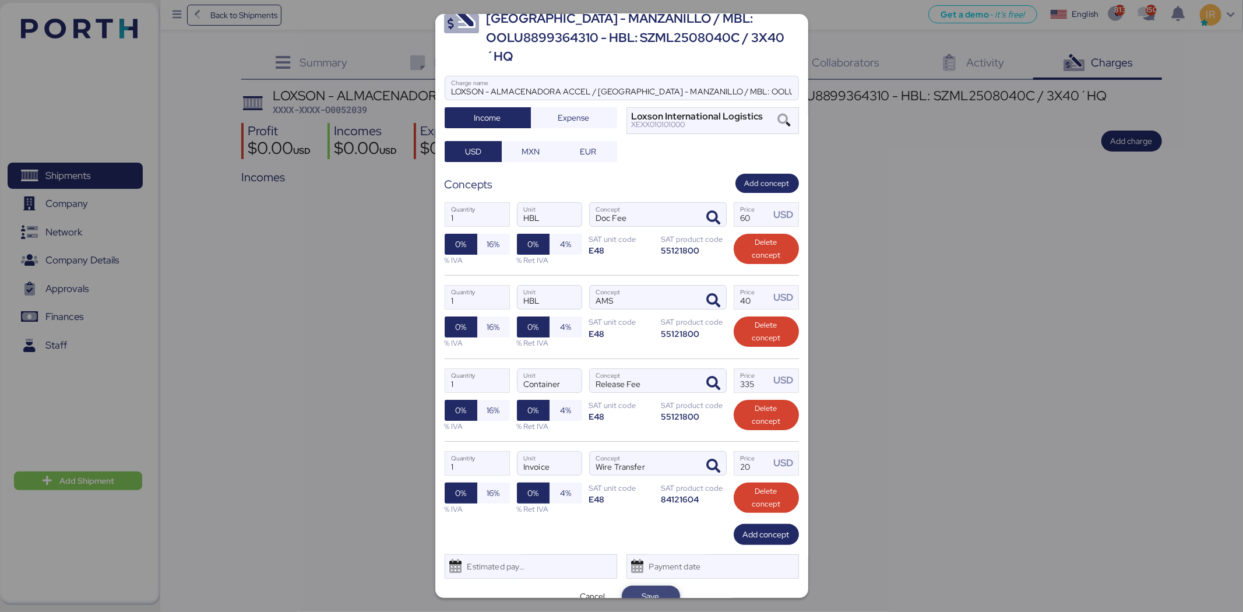
click at [657, 588] on span "Save" at bounding box center [651, 596] width 40 height 16
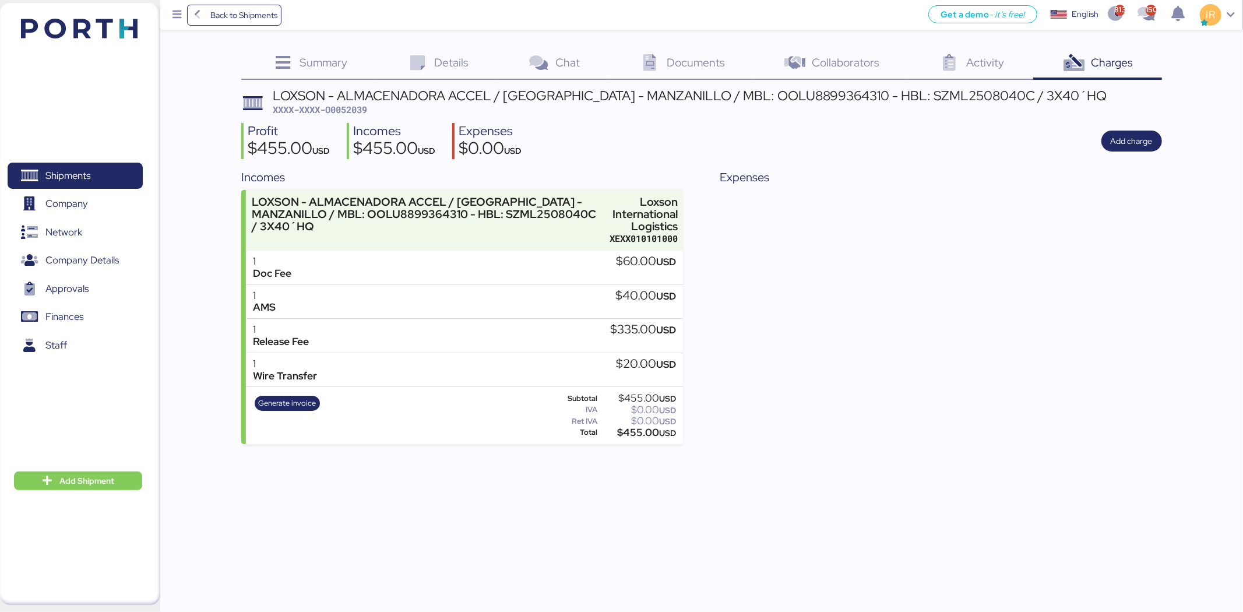
drag, startPoint x: 630, startPoint y: 106, endPoint x: 643, endPoint y: 89, distance: 21.2
click at [643, 89] on div "LOXSON - ALMACENADORA ACCEL / SHANGHAI - MANZANILLO / MBL: OOLU8899364310 - HBL…" at bounding box center [690, 95] width 834 height 13
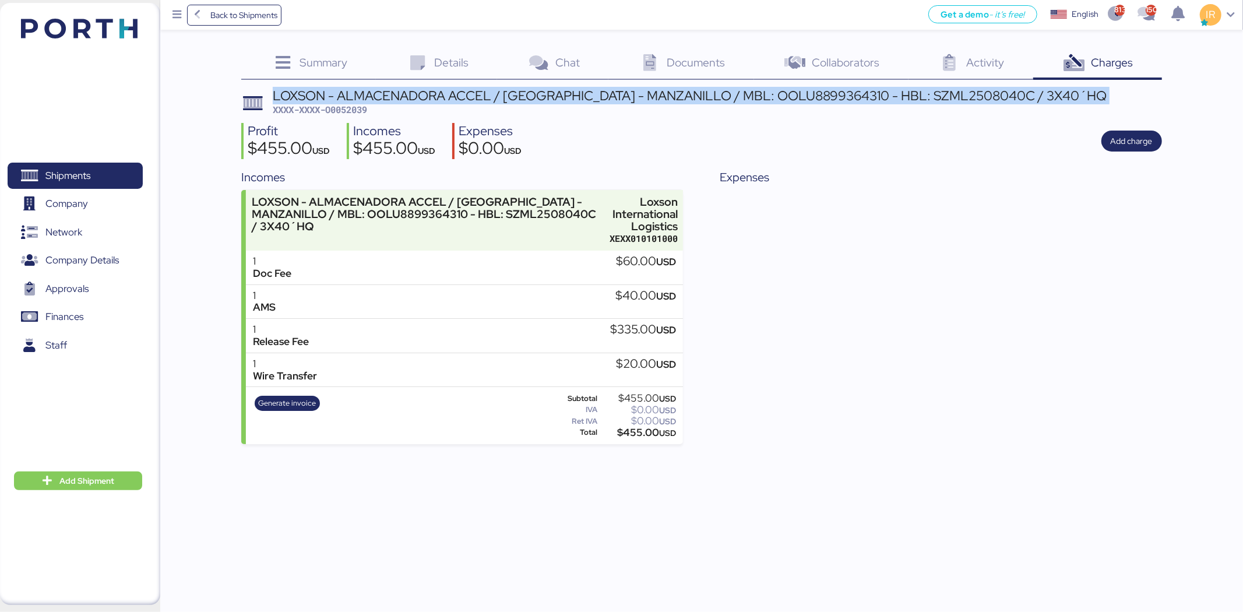
click at [643, 89] on div "LOXSON - ALMACENADORA ACCEL / SHANGHAI - MANZANILLO / MBL: OOLU8899364310 - HBL…" at bounding box center [690, 95] width 834 height 13
copy div "LOXSON - ALMACENADORA ACCEL / SHANGHAI - MANZANILLO / MBL: OOLU8899364310 - HBL…"
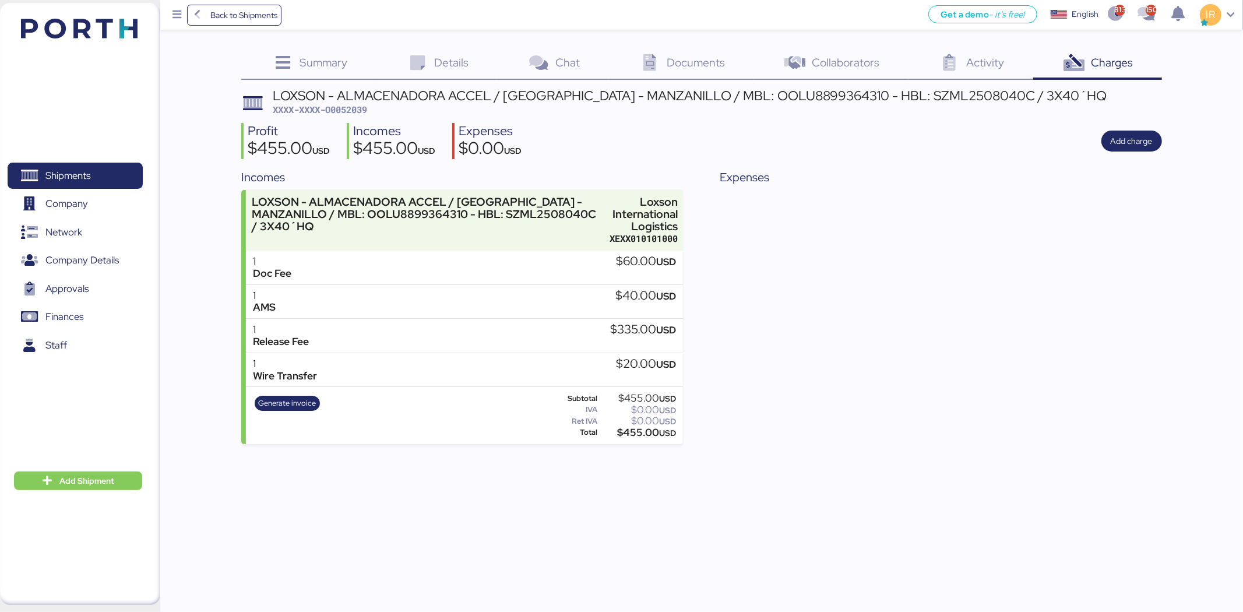
click at [345, 110] on span "XXXX-XXXX-O0052039" at bounding box center [320, 110] width 94 height 12
copy span "O0052039"
click at [84, 168] on span "Shipments" at bounding box center [67, 175] width 45 height 17
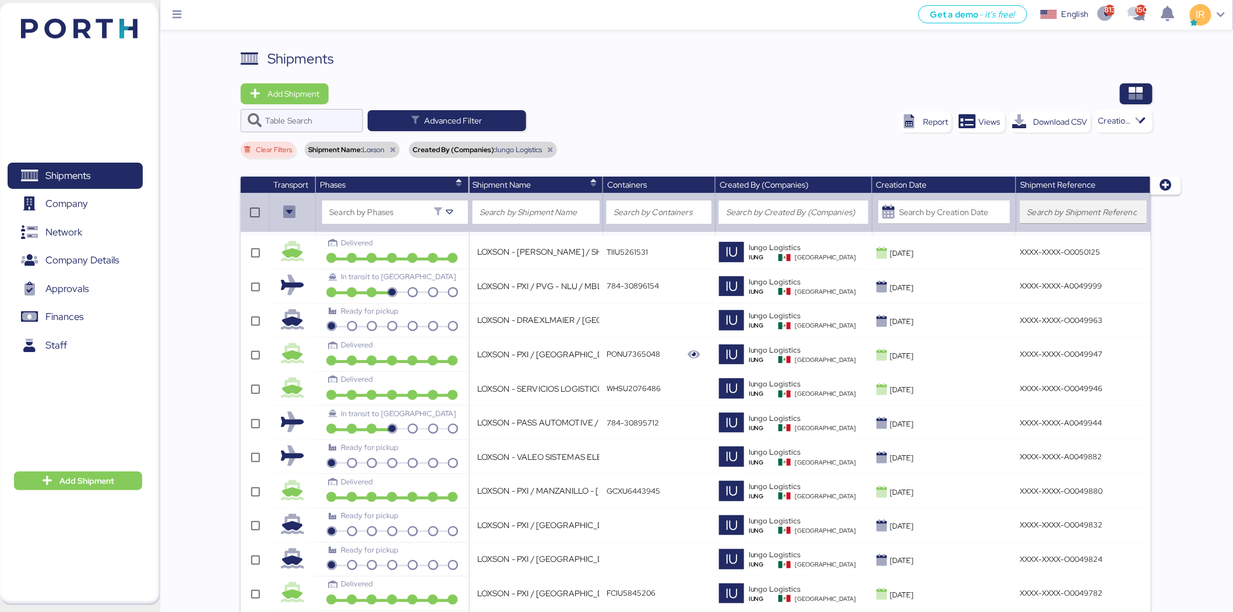
click at [1080, 214] on input "search" at bounding box center [1083, 212] width 113 height 14
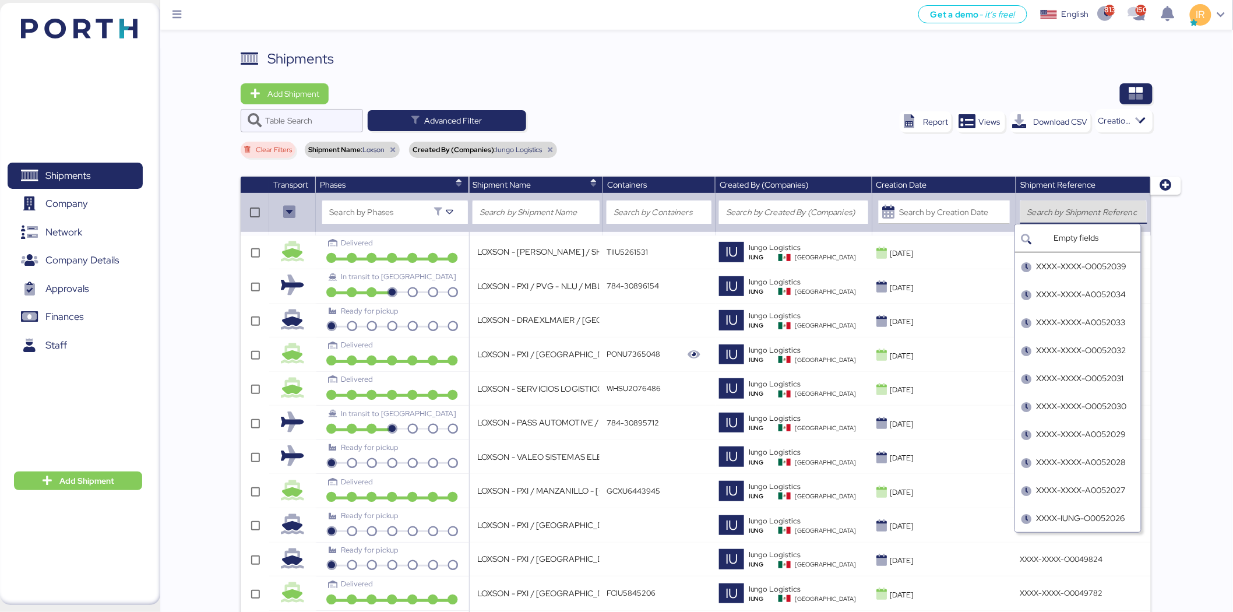
paste input "O0052012"
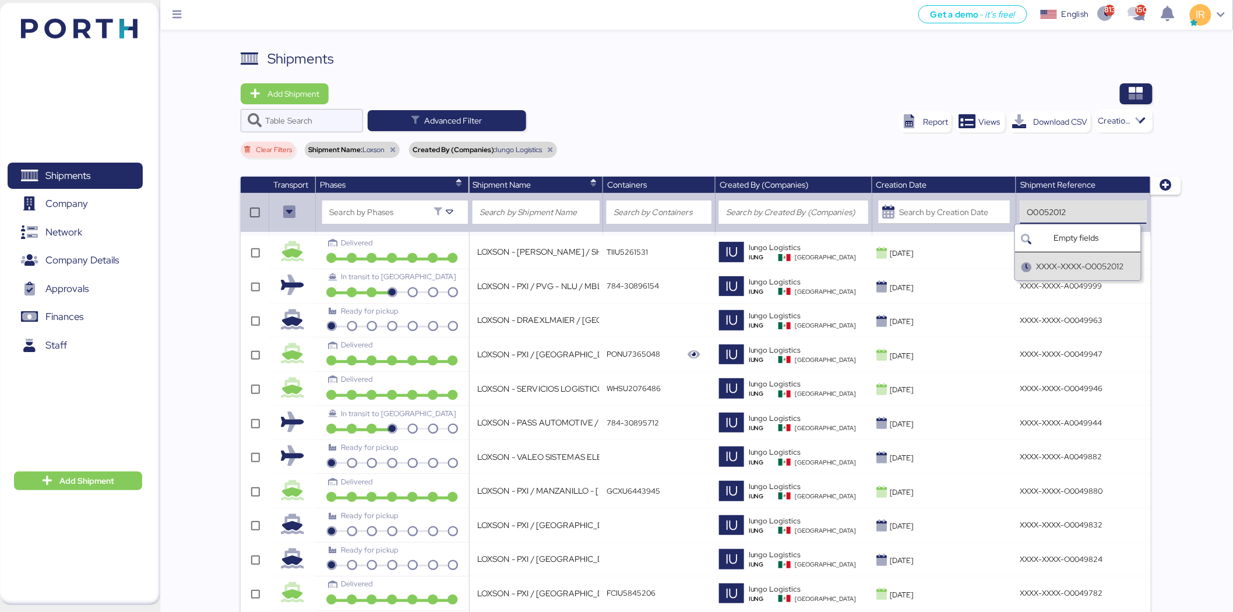
click at [1077, 265] on div "XXXX-XXXX-O0052012" at bounding box center [1080, 266] width 87 height 12
type input "XXXX-XXXX-O0052012"
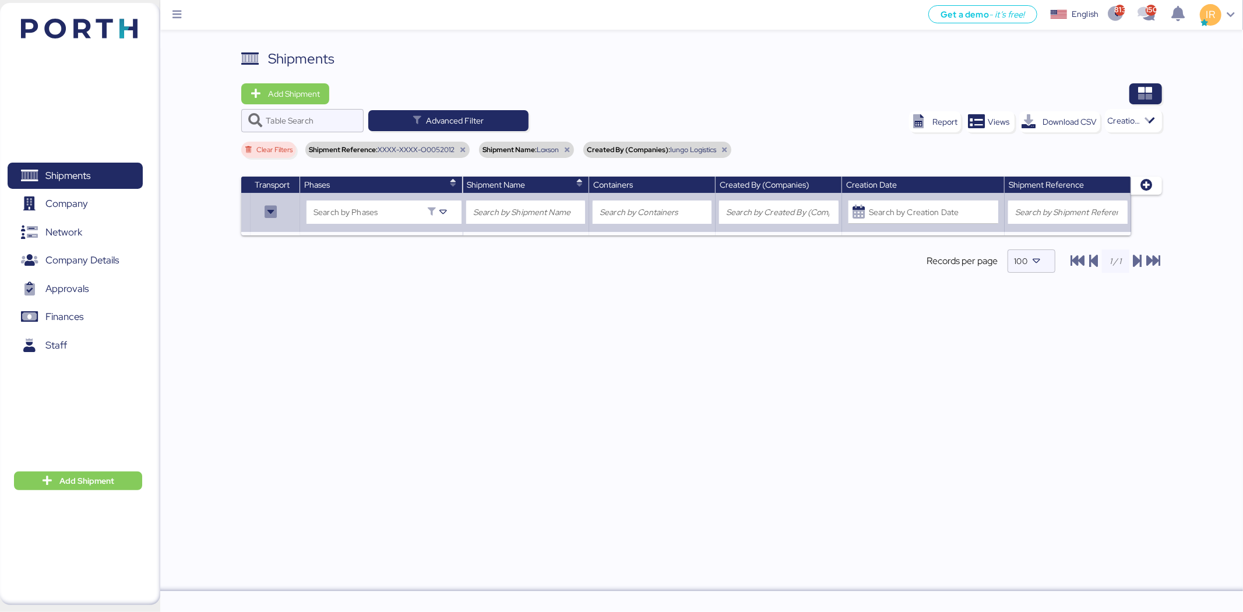
click at [461, 150] on icon at bounding box center [462, 149] width 7 height 7
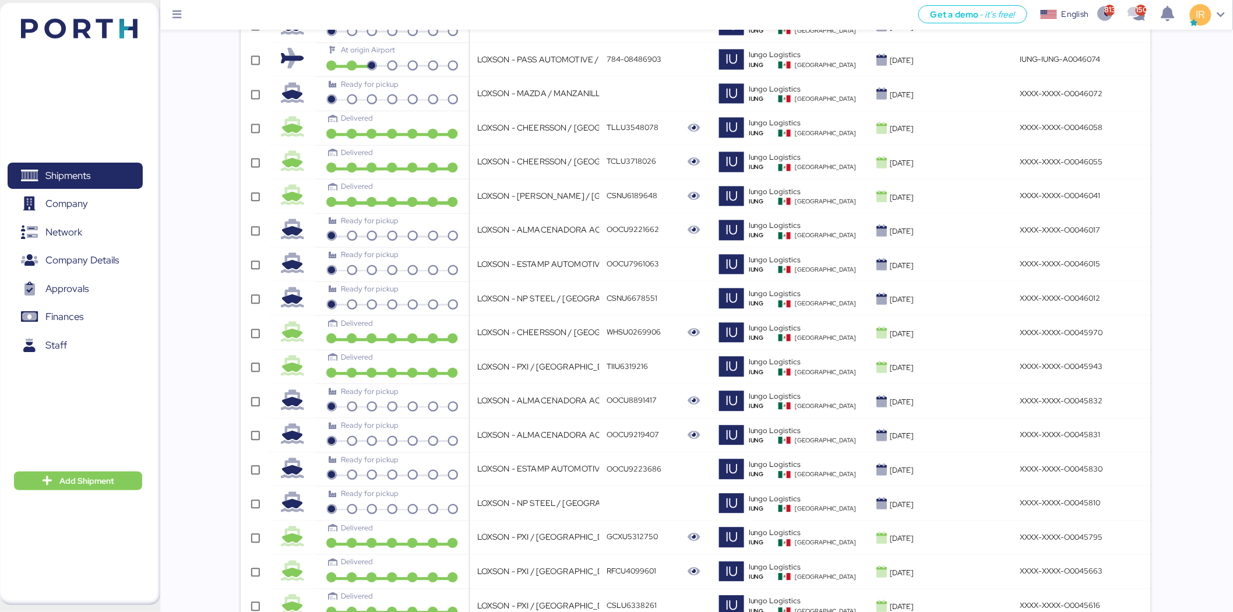
scroll to position [3108, 0]
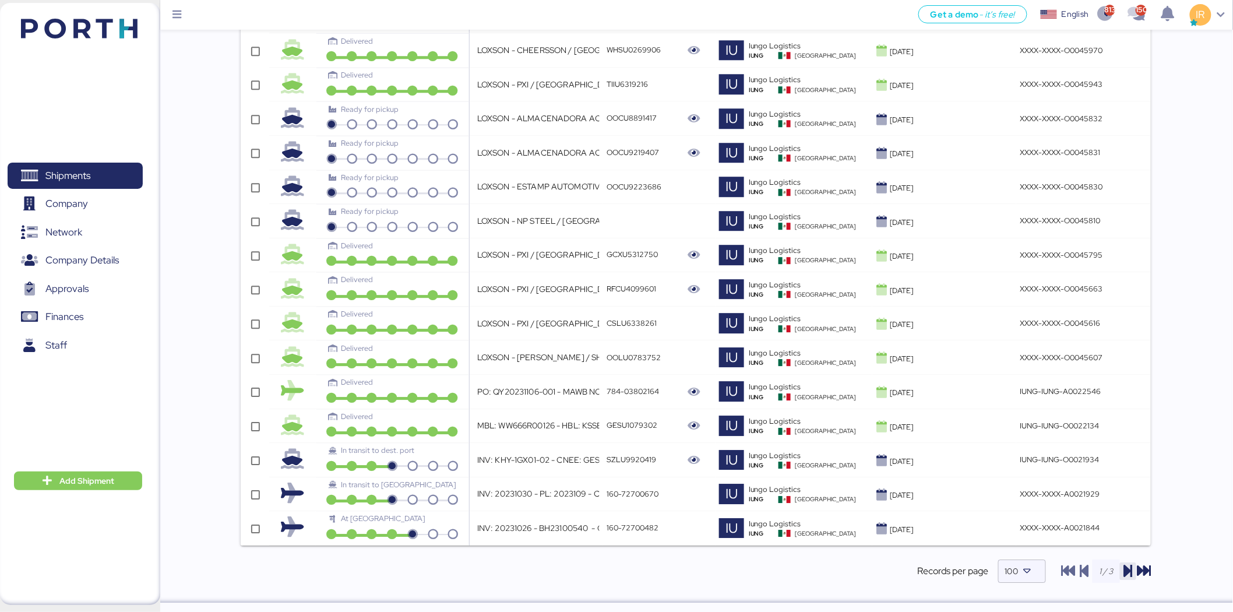
click at [1125, 568] on icon "button" at bounding box center [1128, 571] width 14 height 14
click at [1080, 571] on icon "button" at bounding box center [1084, 571] width 14 height 14
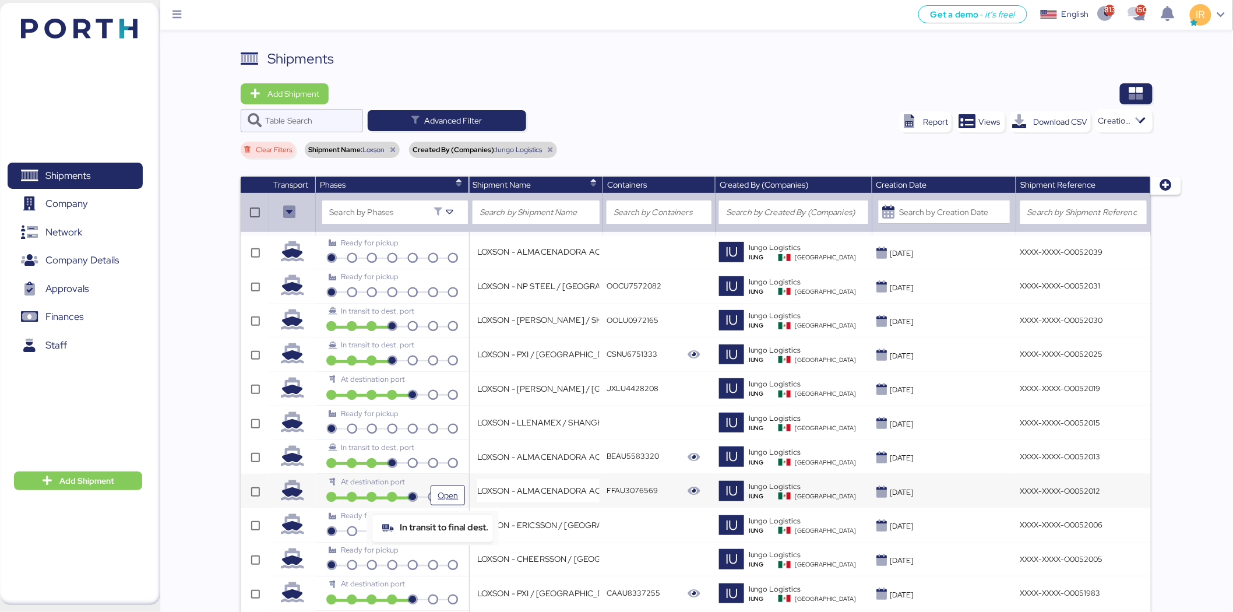
click at [426, 496] on icon at bounding box center [433, 497] width 20 height 10
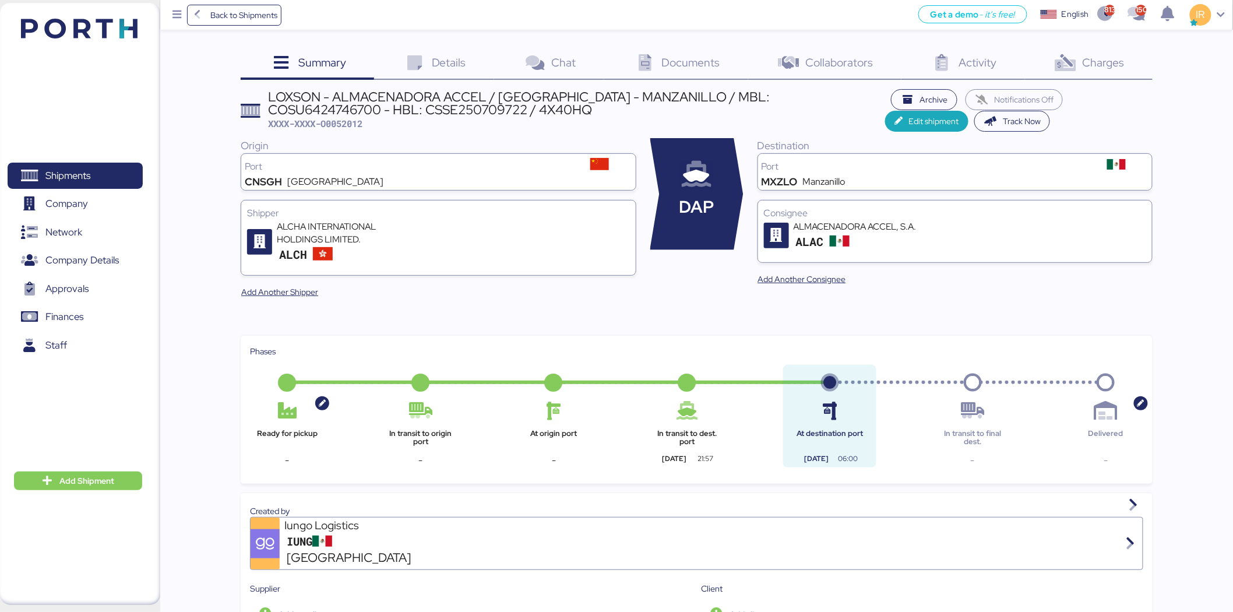
click at [1088, 55] on span "Charges" at bounding box center [1104, 62] width 42 height 15
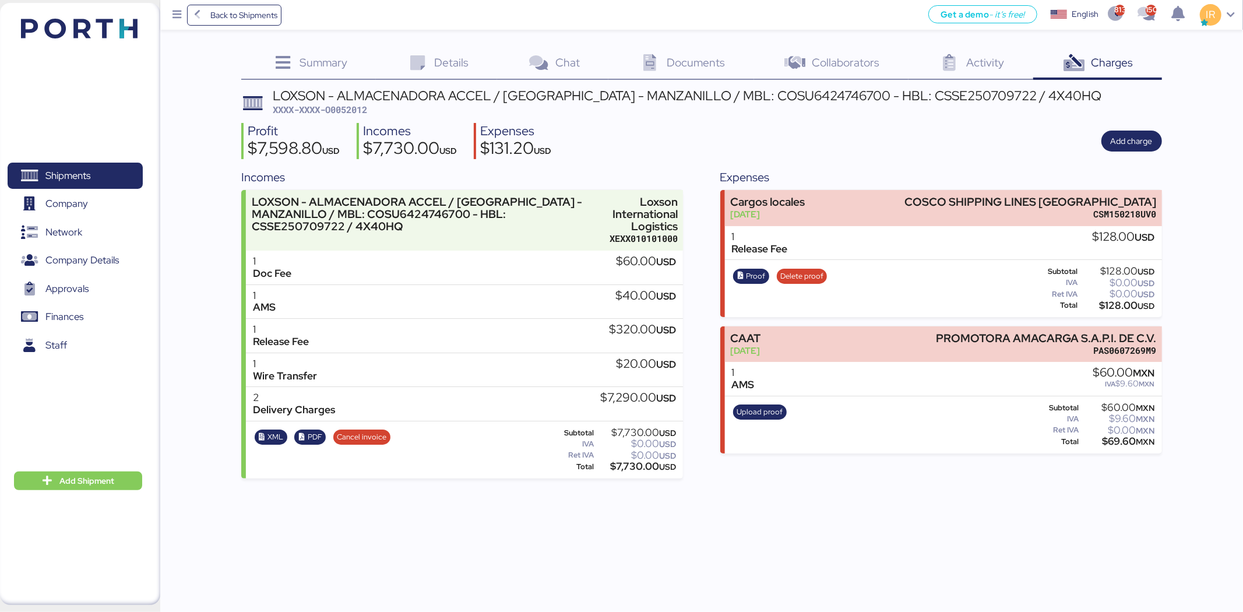
click at [450, 61] on span "Details" at bounding box center [451, 62] width 34 height 15
